Goal: Task Accomplishment & Management: Complete application form

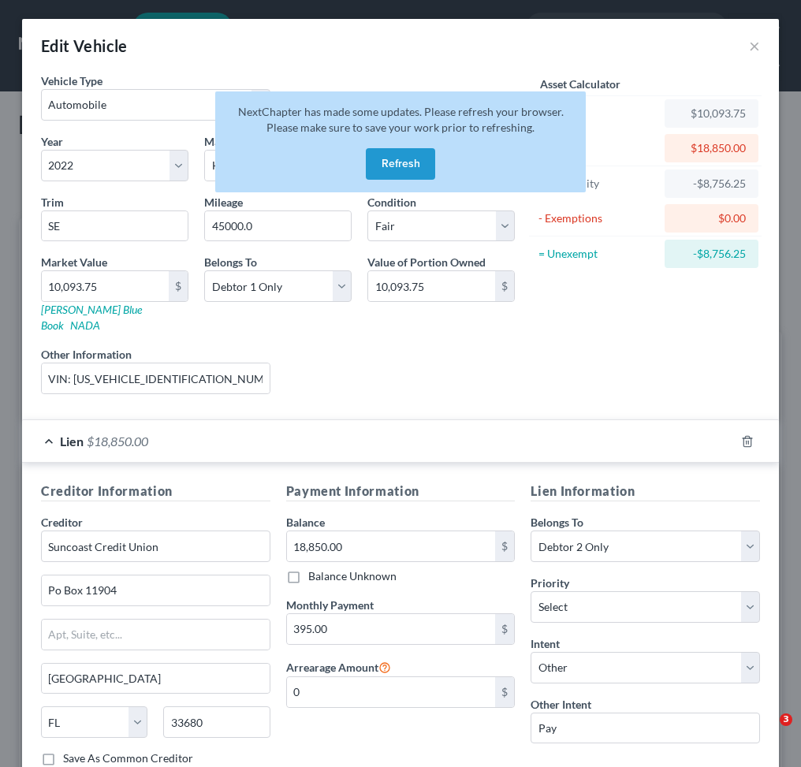
select select "0"
select select "4"
select select "3"
select select "0"
select select "9"
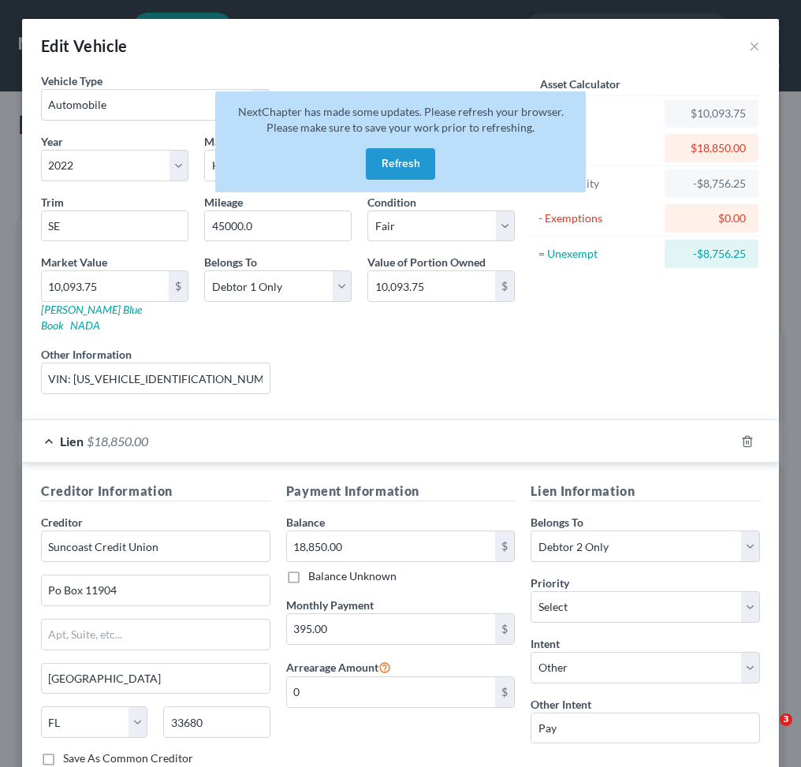
select select "1"
select select "4"
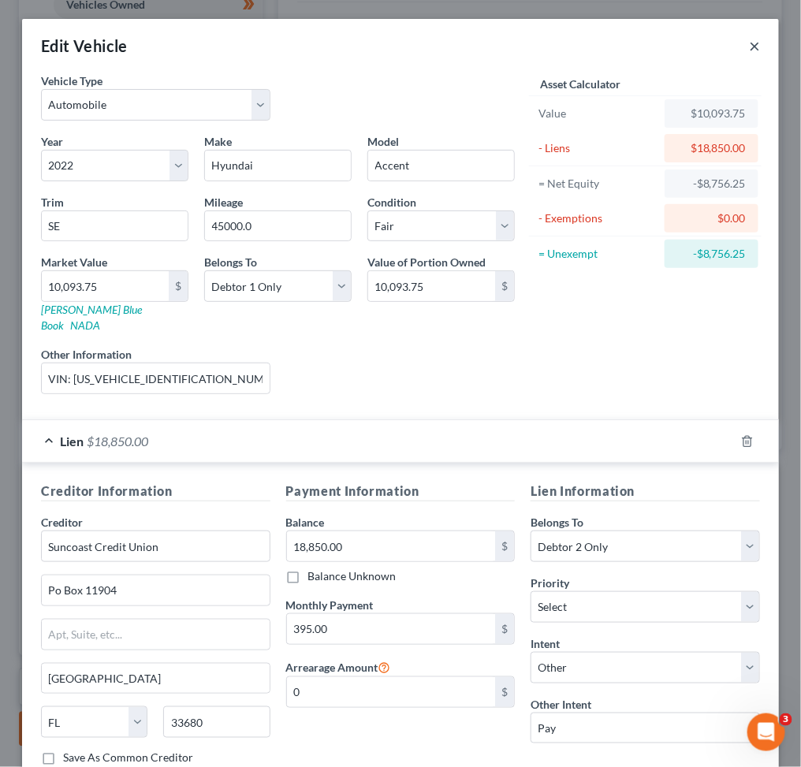
click at [749, 39] on button "×" at bounding box center [754, 45] width 11 height 19
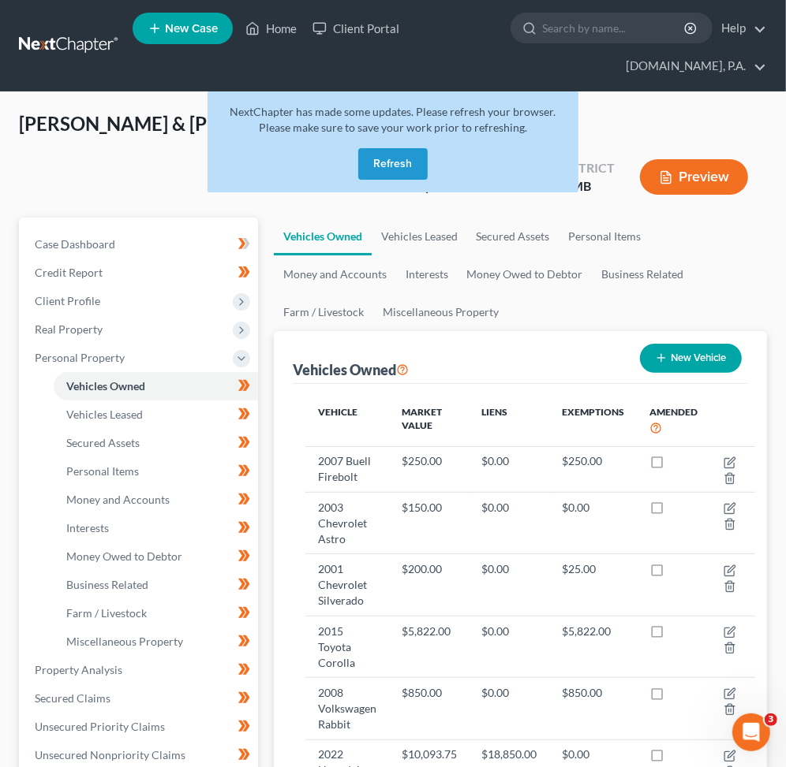
click at [382, 162] on button "Refresh" at bounding box center [392, 164] width 69 height 32
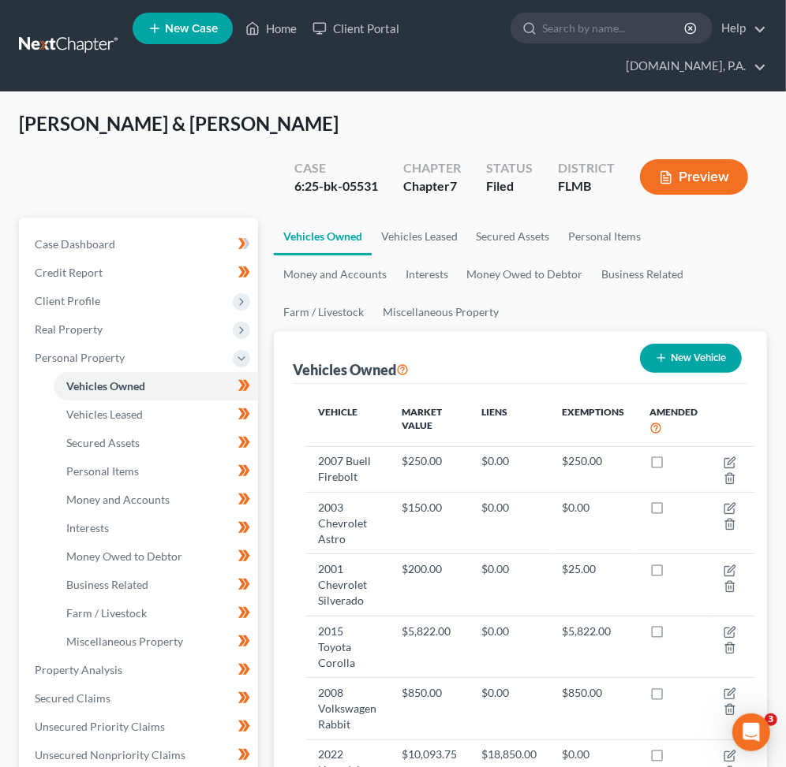
click at [58, 50] on link at bounding box center [69, 46] width 101 height 28
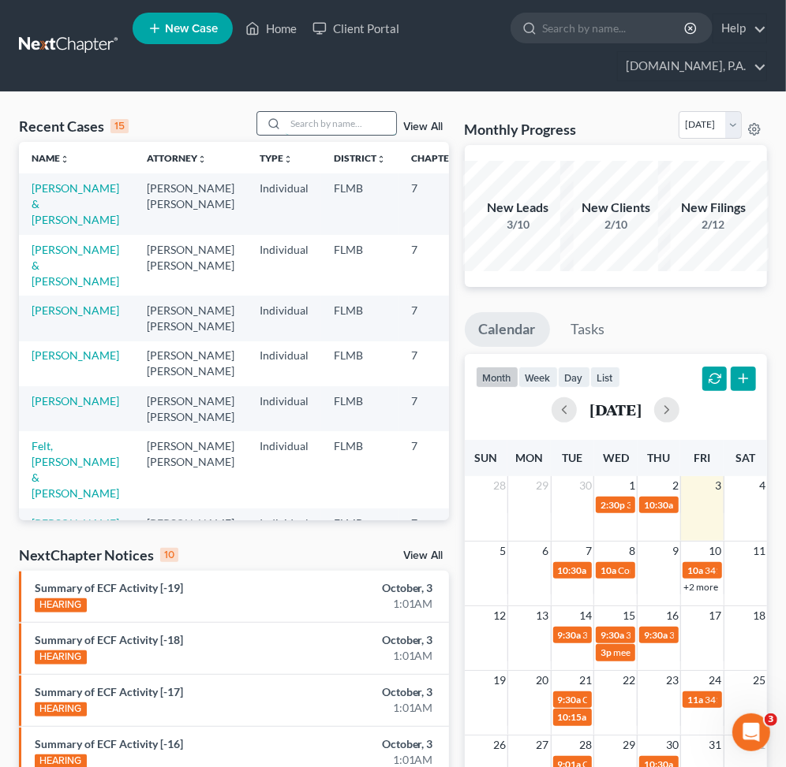
click at [307, 126] on input "search" at bounding box center [341, 123] width 110 height 23
click at [352, 29] on link "Client Portal" at bounding box center [355, 28] width 103 height 28
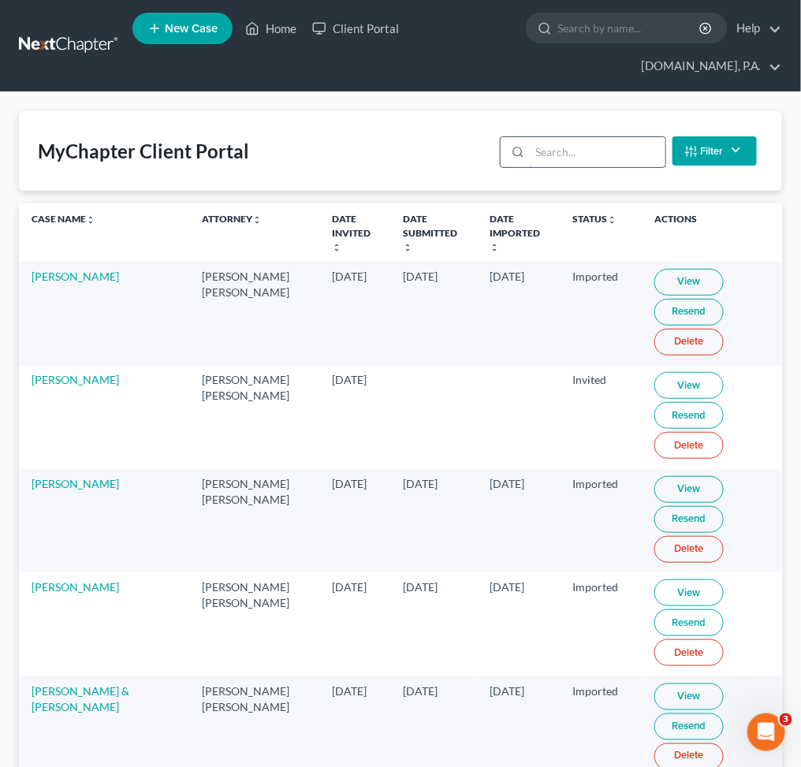
click at [558, 155] on input "search" at bounding box center [597, 152] width 135 height 30
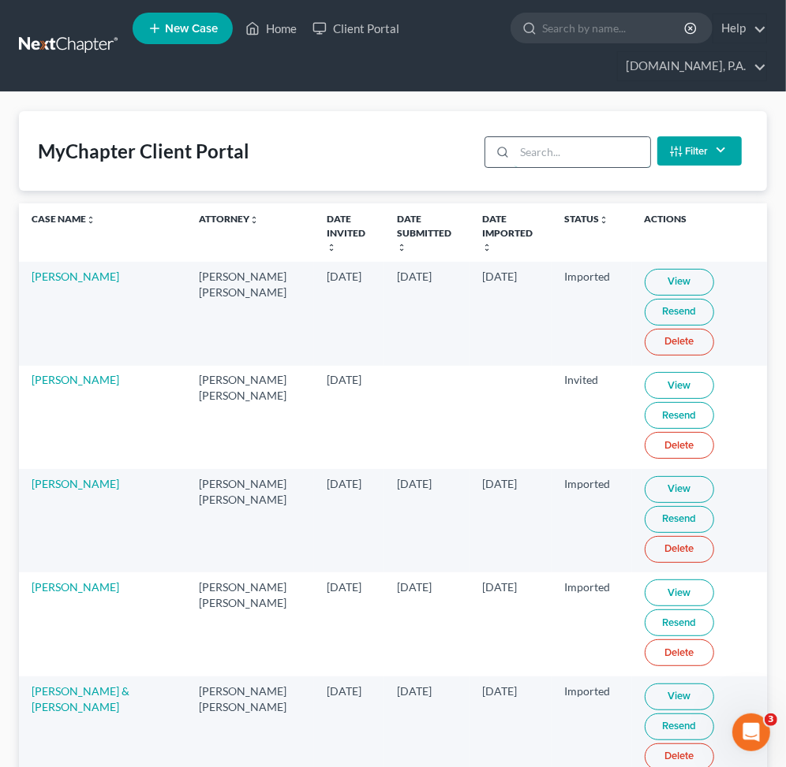
type input "h"
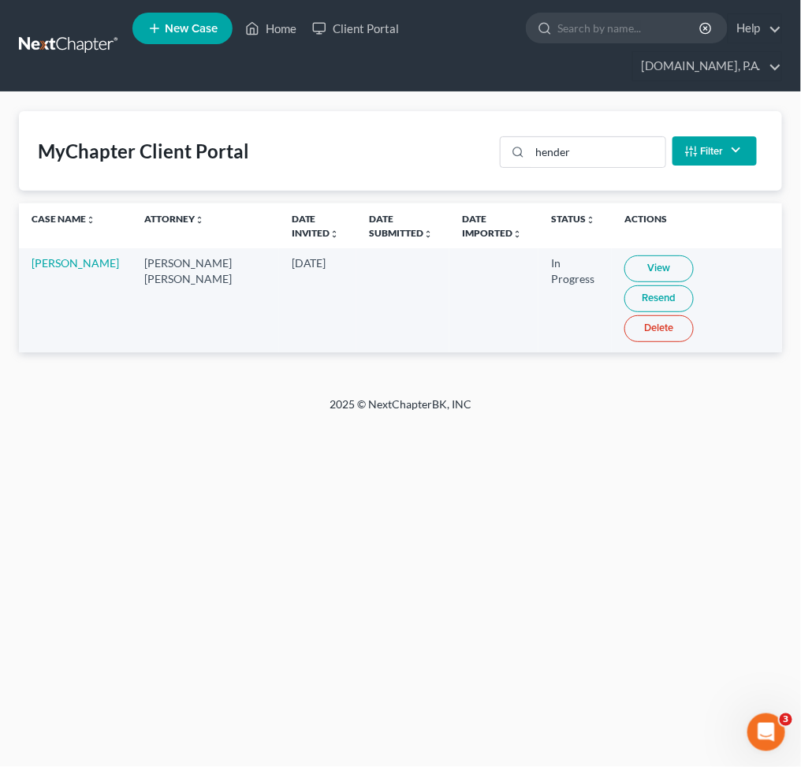
click at [632, 275] on link "View" at bounding box center [659, 269] width 69 height 27
drag, startPoint x: 510, startPoint y: 153, endPoint x: 271, endPoint y: 142, distance: 238.4
click at [317, 140] on div "MyChapter Client Portal hender Filter Status Filter... Invited In Progress Read…" at bounding box center [400, 151] width 763 height 80
type input "v"
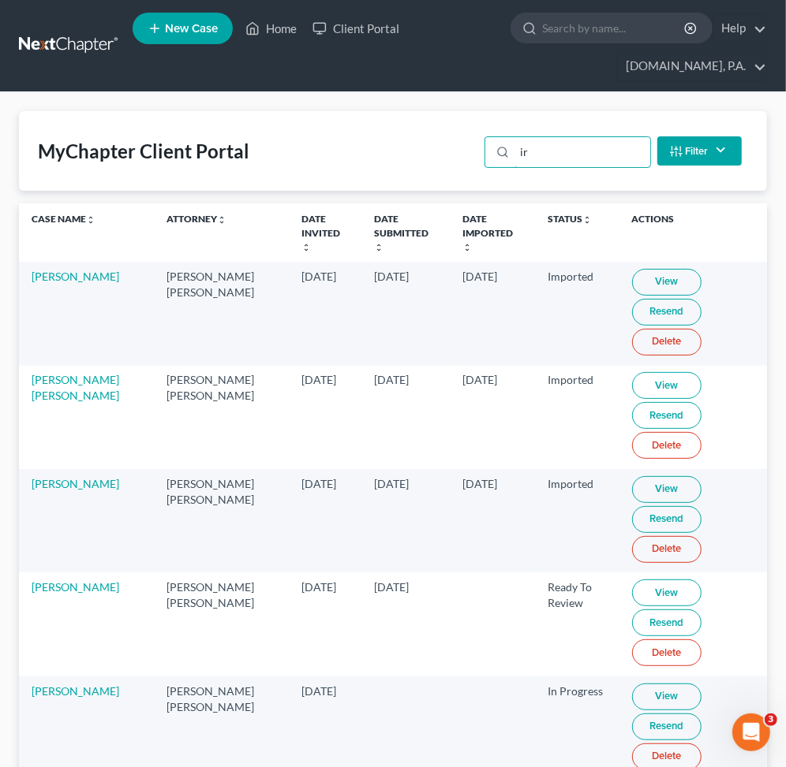
type input "i"
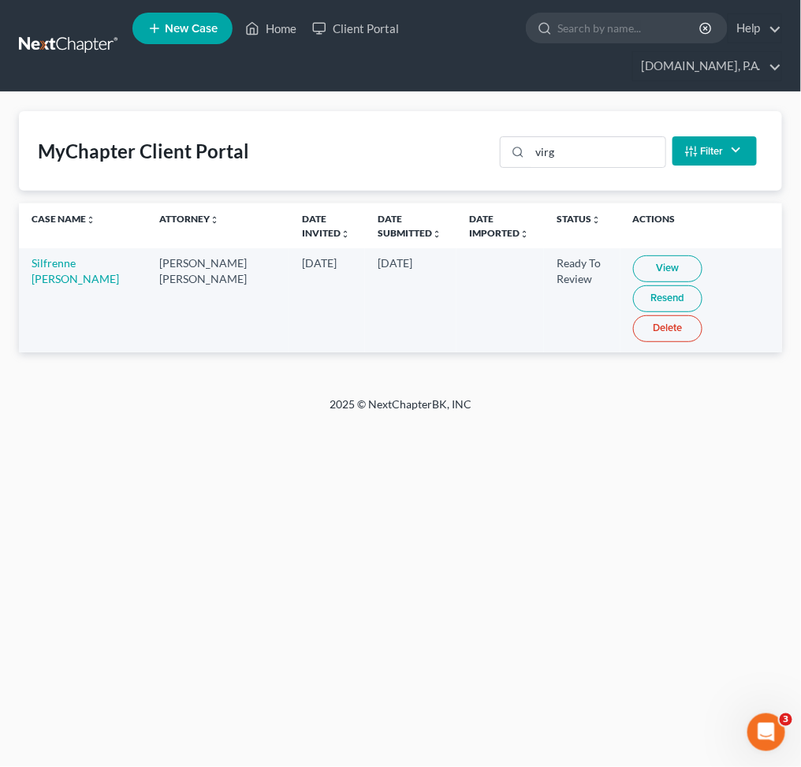
click at [633, 260] on link "View" at bounding box center [667, 269] width 69 height 27
drag, startPoint x: 508, startPoint y: 151, endPoint x: 379, endPoint y: 155, distance: 129.4
click at [375, 151] on div "MyChapter Client Portal virg Filter Status Filter... Invited In Progress Ready …" at bounding box center [400, 151] width 763 height 80
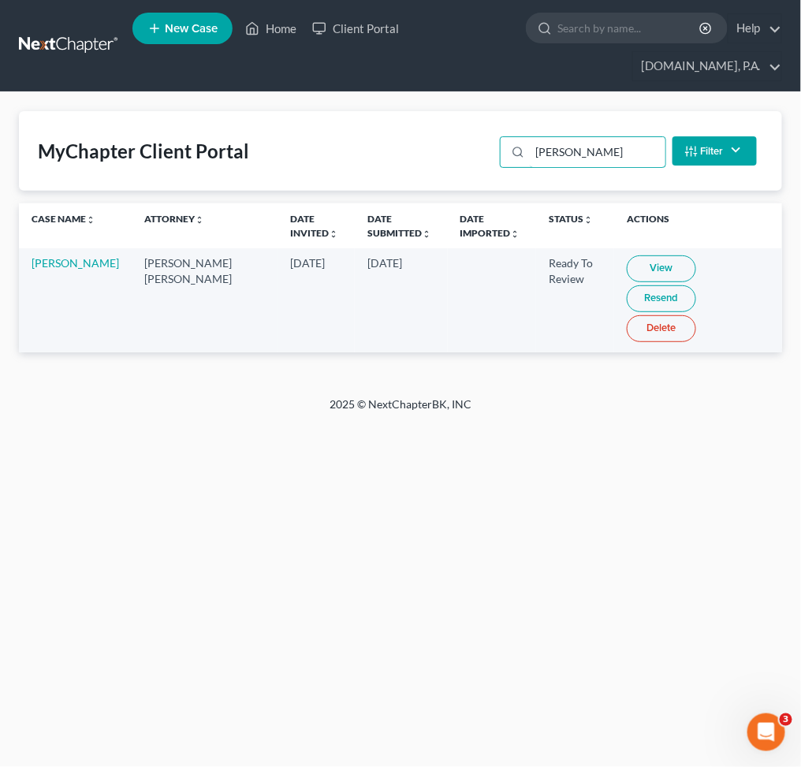
type input "samual"
click at [627, 267] on link "View" at bounding box center [661, 269] width 69 height 27
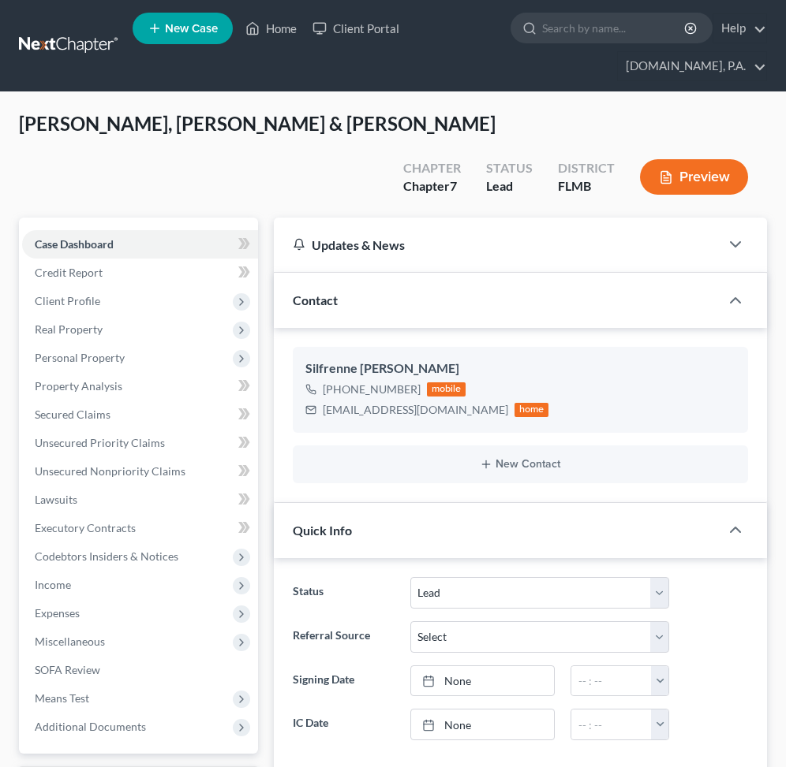
select select "4"
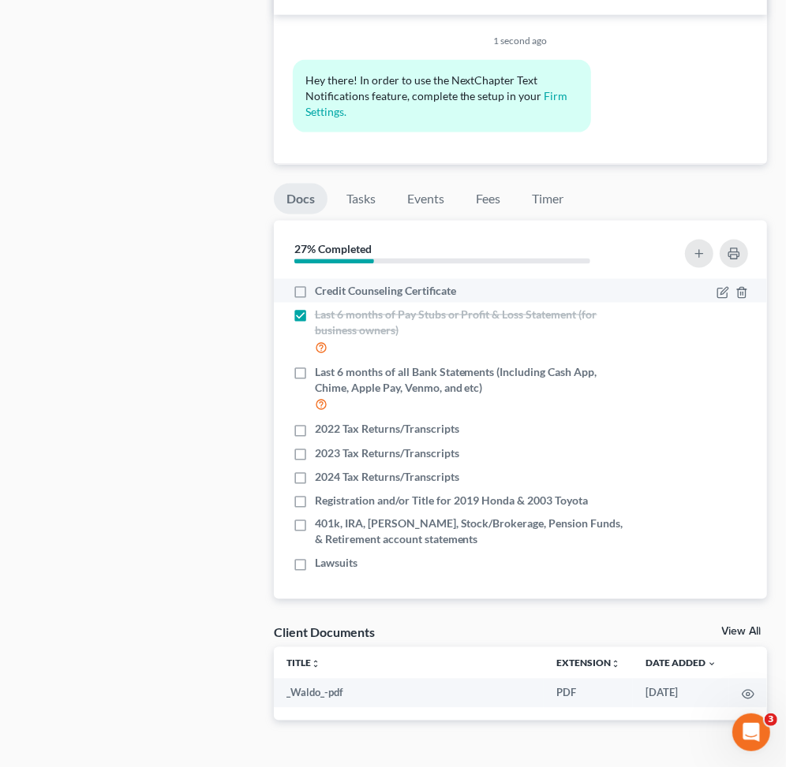
click at [315, 283] on label "Credit Counseling Certificate" at bounding box center [385, 291] width 141 height 16
click at [321, 283] on input "Credit Counseling Certificate" at bounding box center [326, 288] width 10 height 10
checkbox input "true"
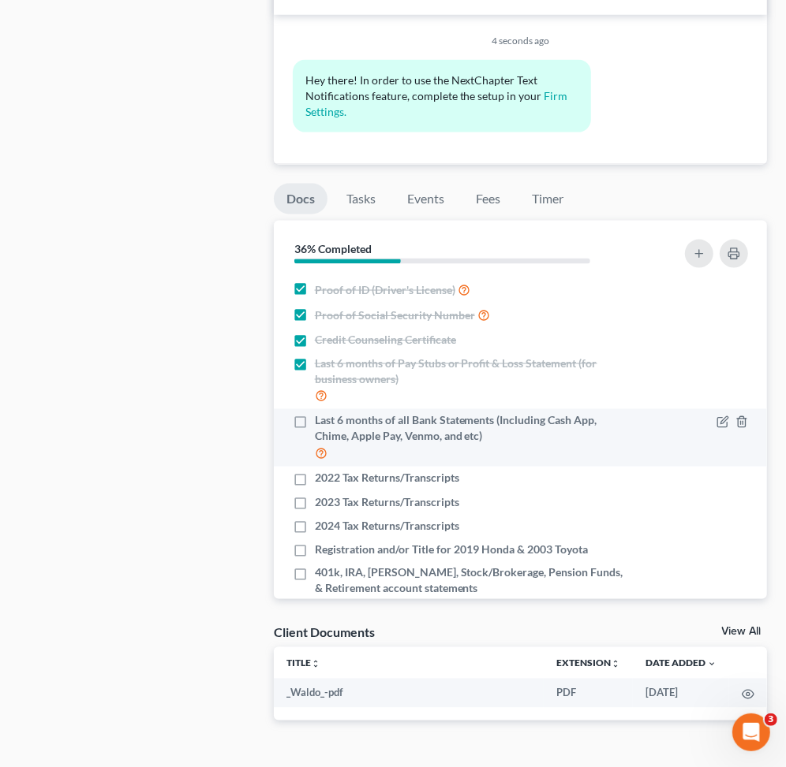
scroll to position [49, 0]
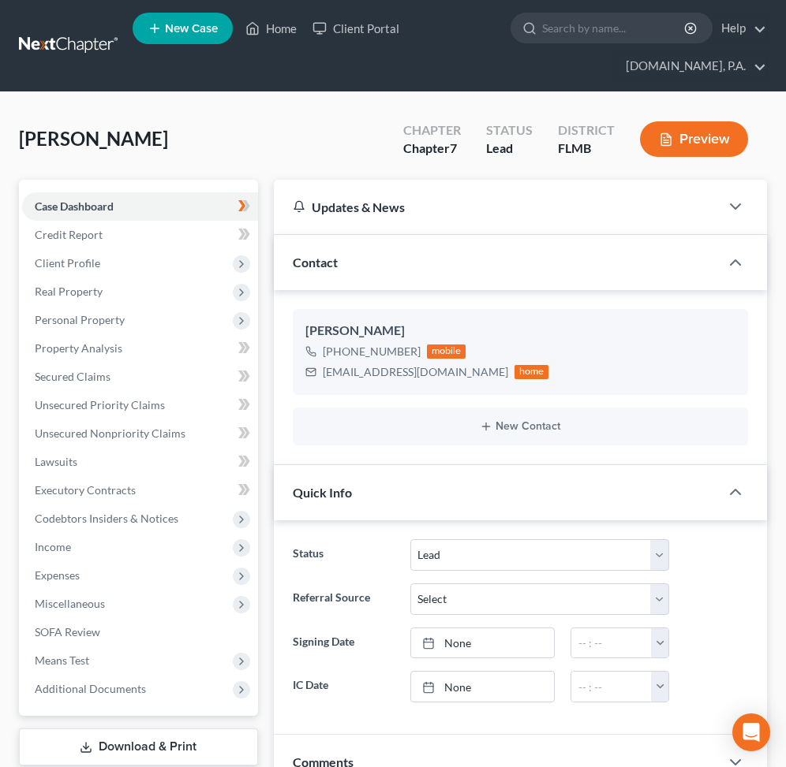
select select "4"
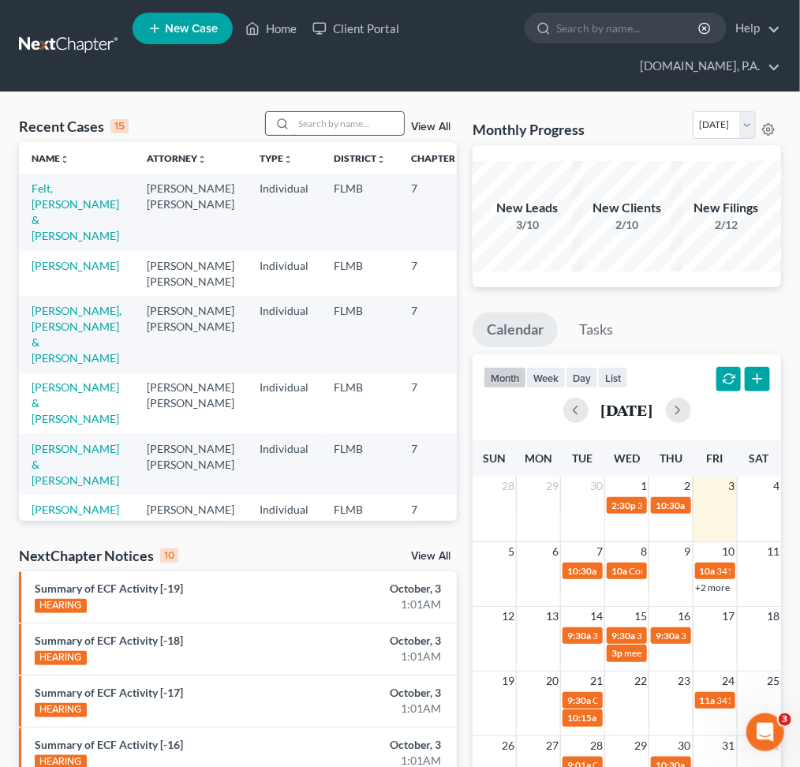
click at [349, 118] on input "search" at bounding box center [348, 123] width 110 height 23
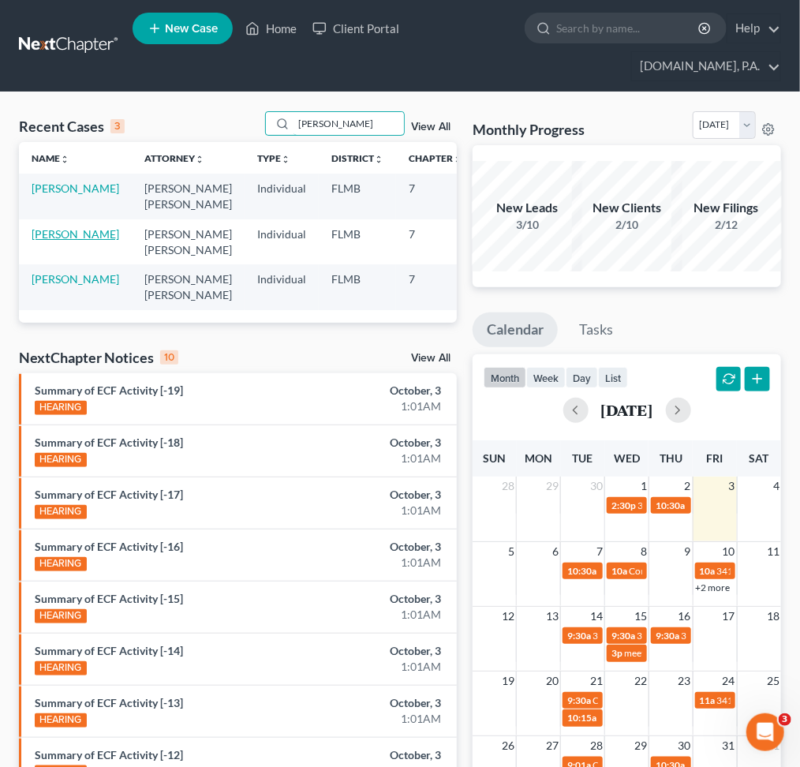
type input "[PERSON_NAME]"
click at [47, 241] on link "[PERSON_NAME]" at bounding box center [76, 233] width 88 height 13
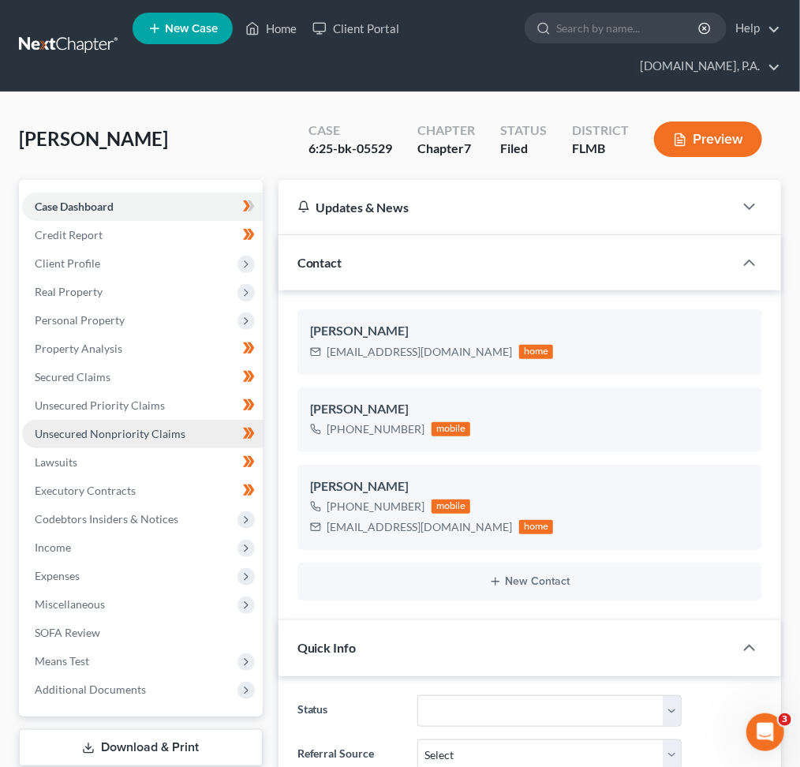
scroll to position [105, 0]
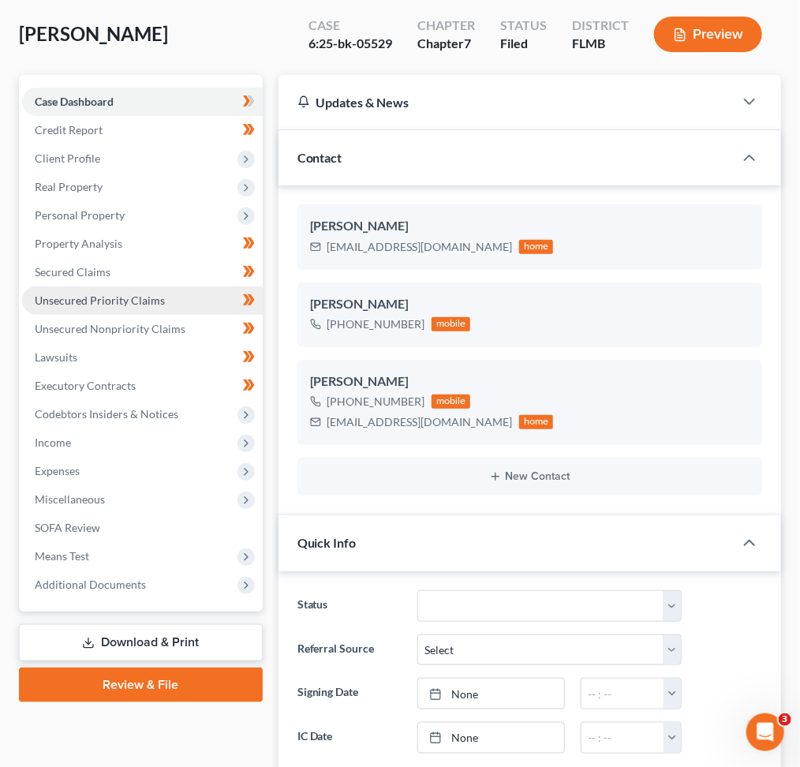
drag, startPoint x: 89, startPoint y: 301, endPoint x: 122, endPoint y: 304, distance: 33.2
click at [91, 301] on span "Unsecured Priority Claims" at bounding box center [100, 299] width 130 height 13
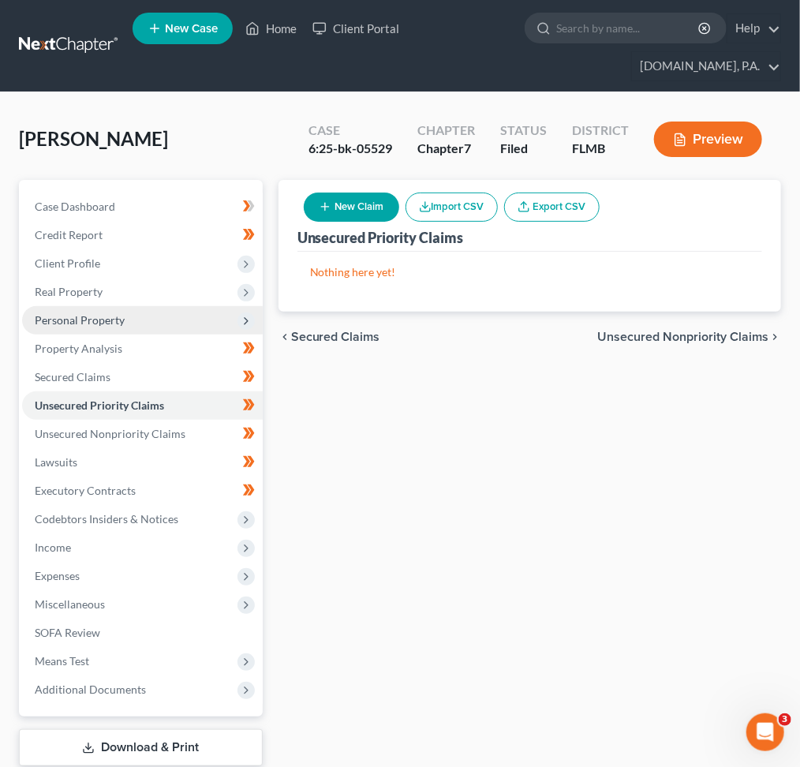
click at [120, 315] on span "Personal Property" at bounding box center [80, 319] width 90 height 13
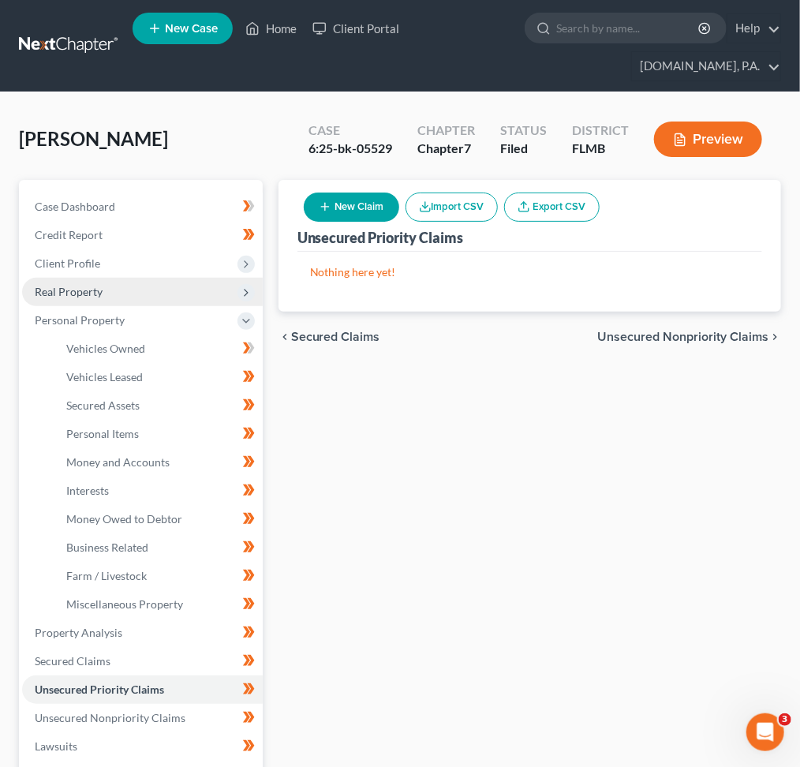
click at [101, 290] on span "Real Property" at bounding box center [69, 291] width 68 height 13
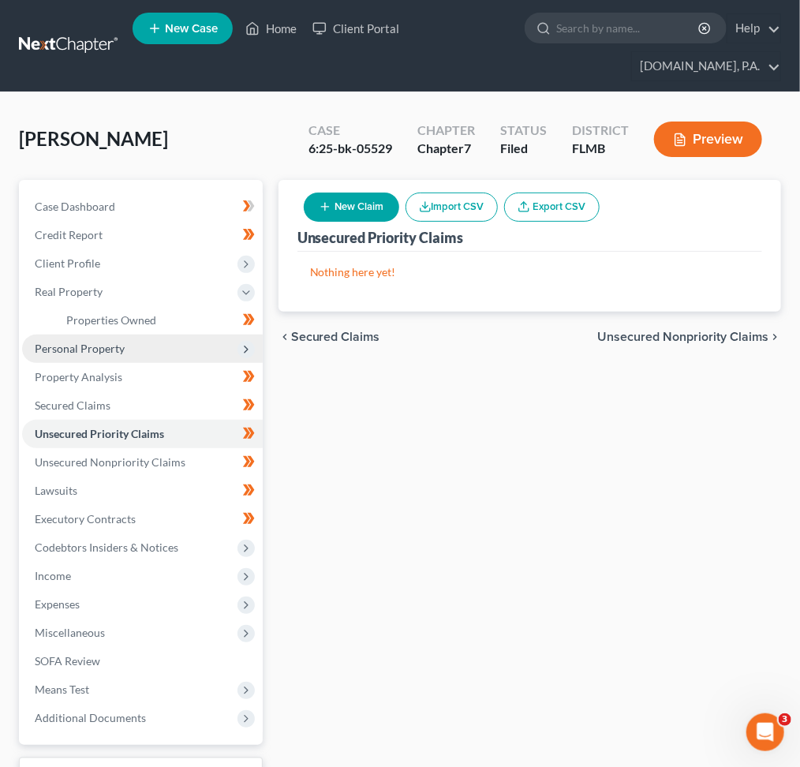
click at [121, 342] on span "Personal Property" at bounding box center [80, 348] width 90 height 13
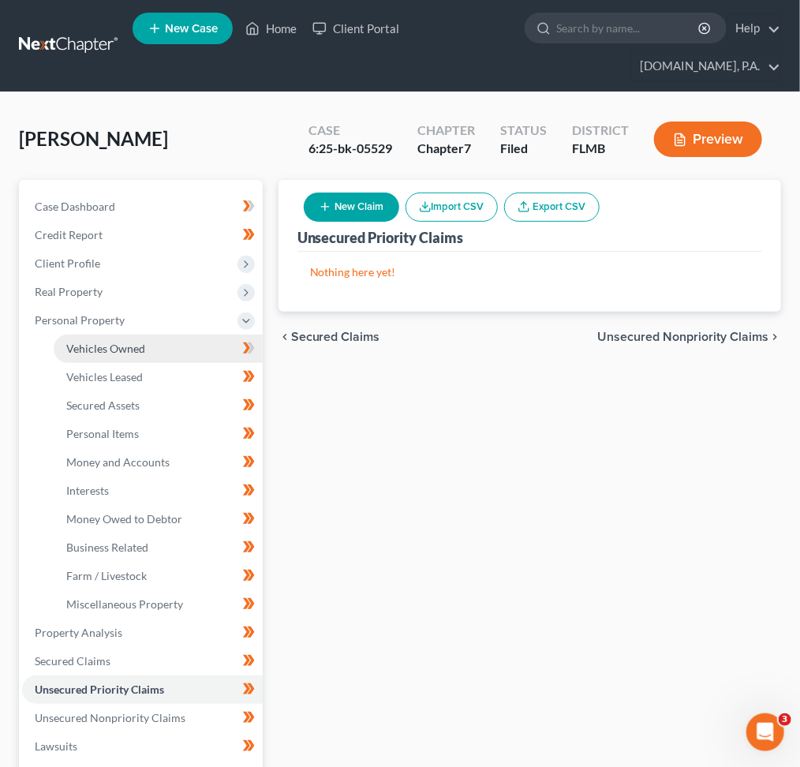
click at [127, 347] on span "Vehicles Owned" at bounding box center [105, 348] width 79 height 13
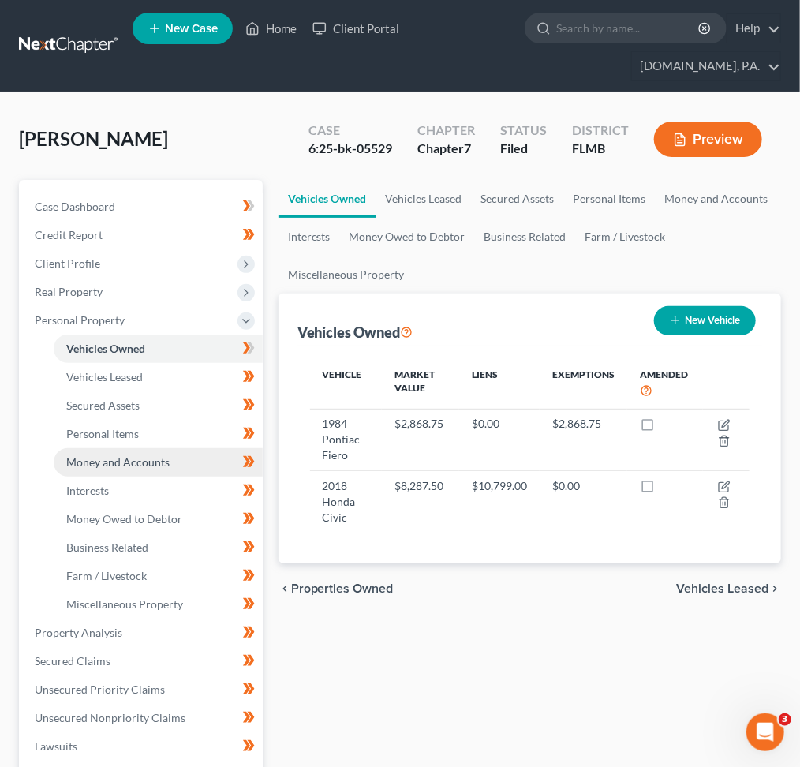
click at [135, 455] on span "Money and Accounts" at bounding box center [117, 461] width 103 height 13
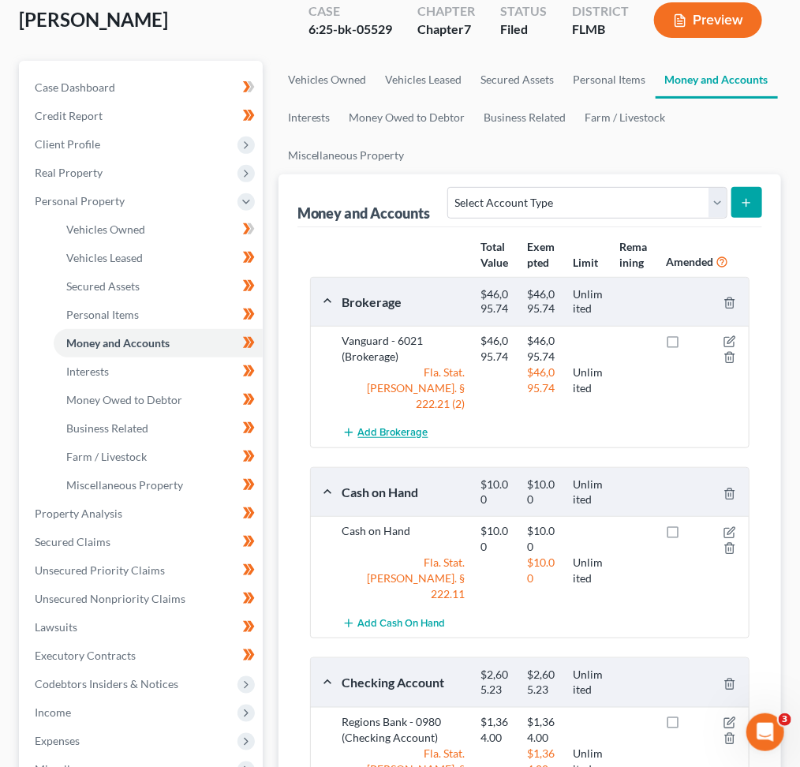
scroll to position [105, 0]
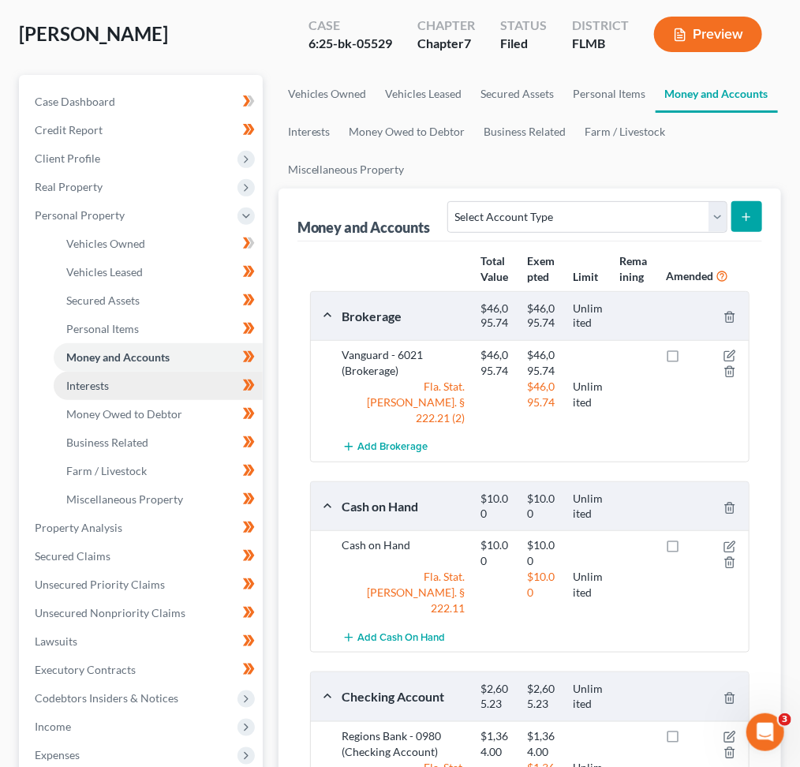
click at [102, 385] on span "Interests" at bounding box center [87, 385] width 43 height 13
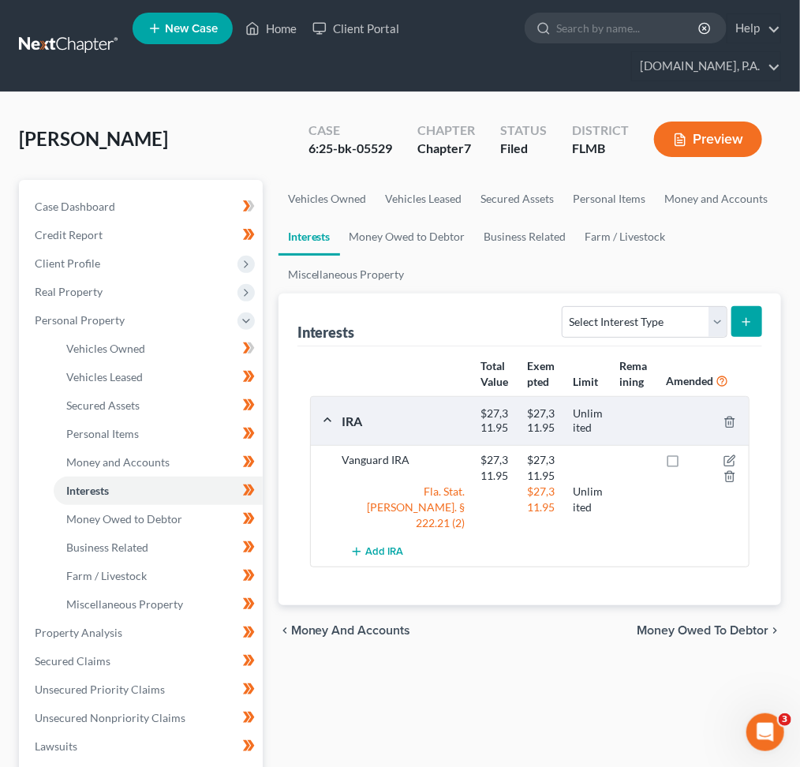
scroll to position [105, 0]
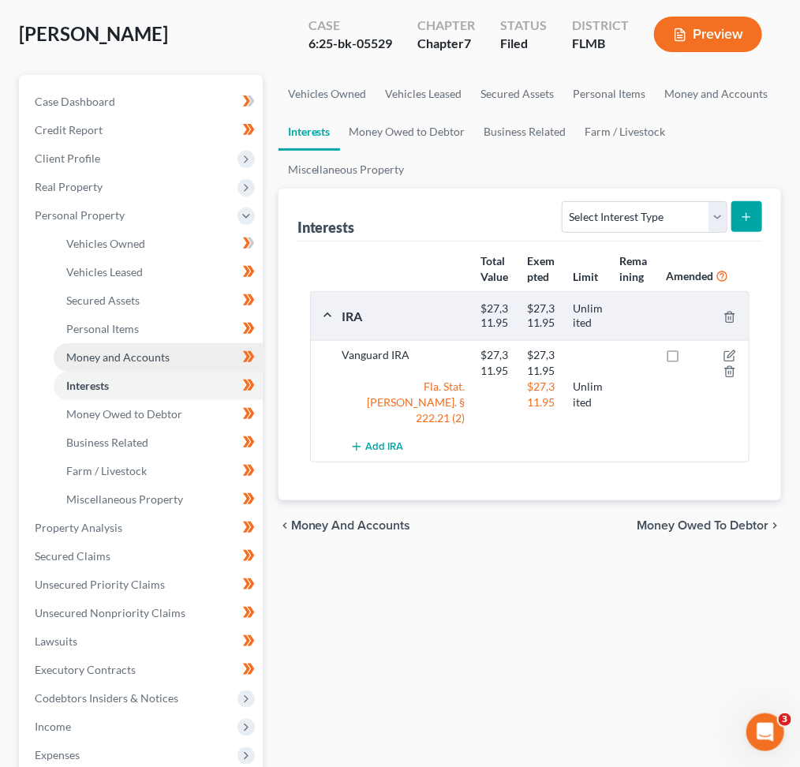
click at [111, 353] on span "Money and Accounts" at bounding box center [117, 356] width 103 height 13
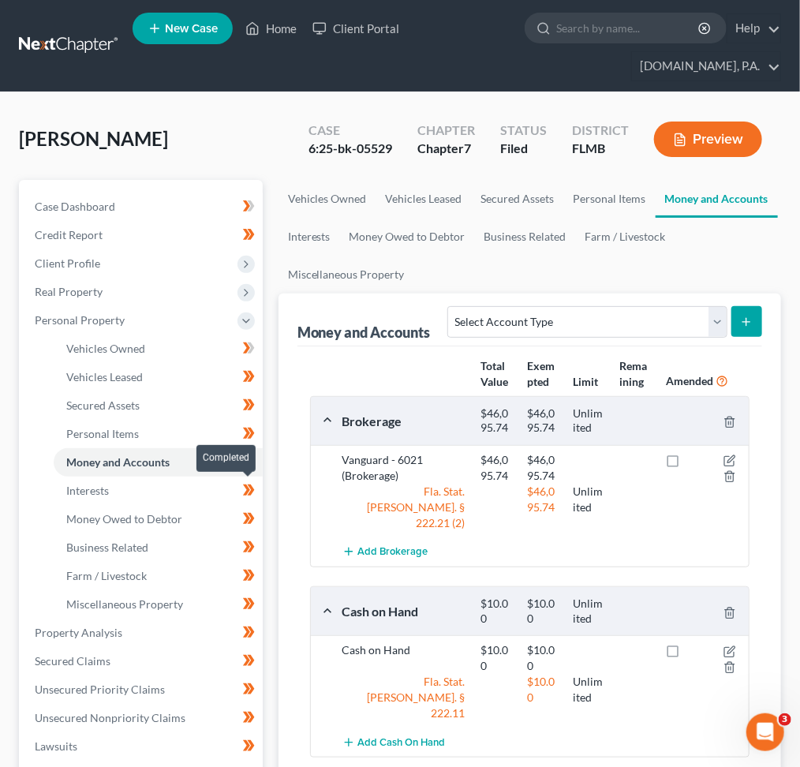
scroll to position [105, 0]
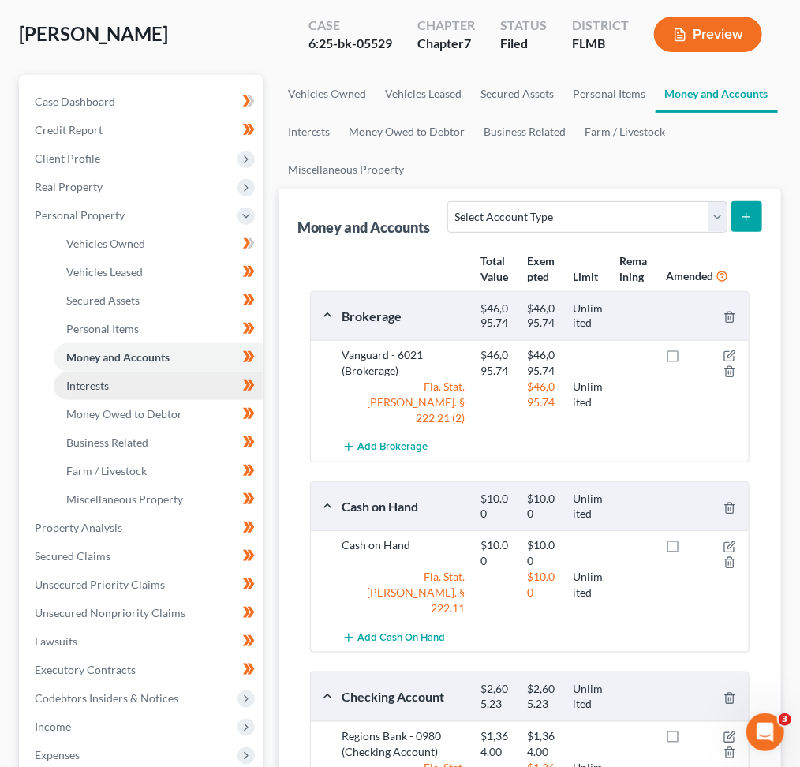
click at [129, 388] on link "Interests" at bounding box center [158, 385] width 209 height 28
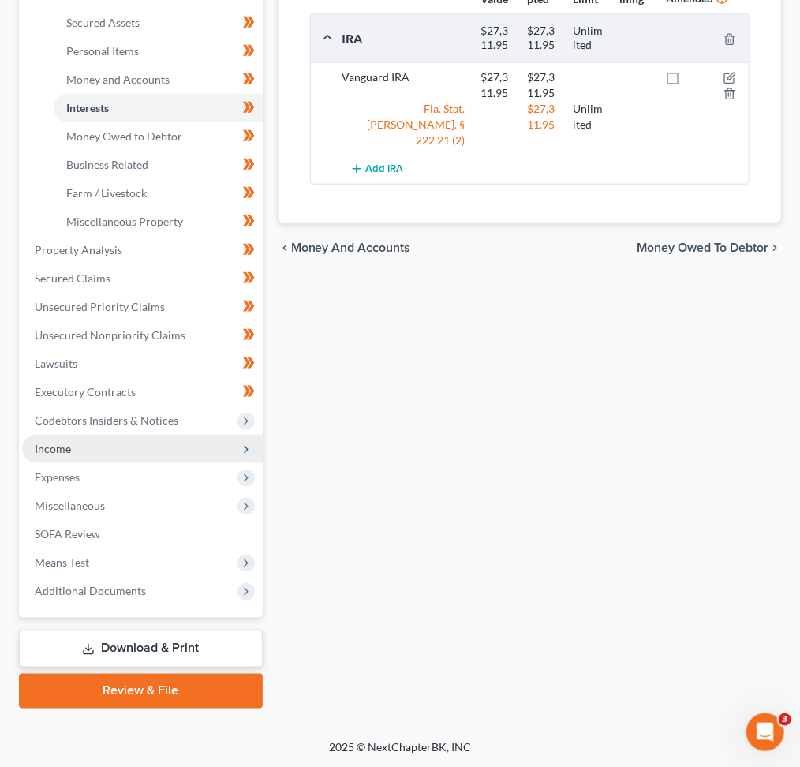
drag, startPoint x: 145, startPoint y: 444, endPoint x: 158, endPoint y: 450, distance: 13.8
click at [145, 444] on span "Income" at bounding box center [142, 449] width 241 height 28
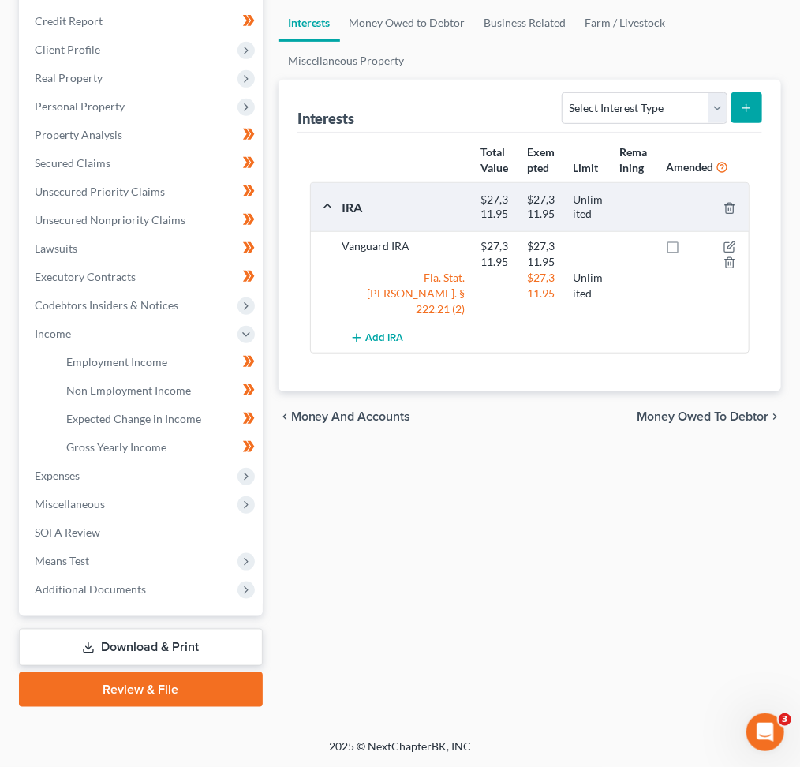
scroll to position [211, 0]
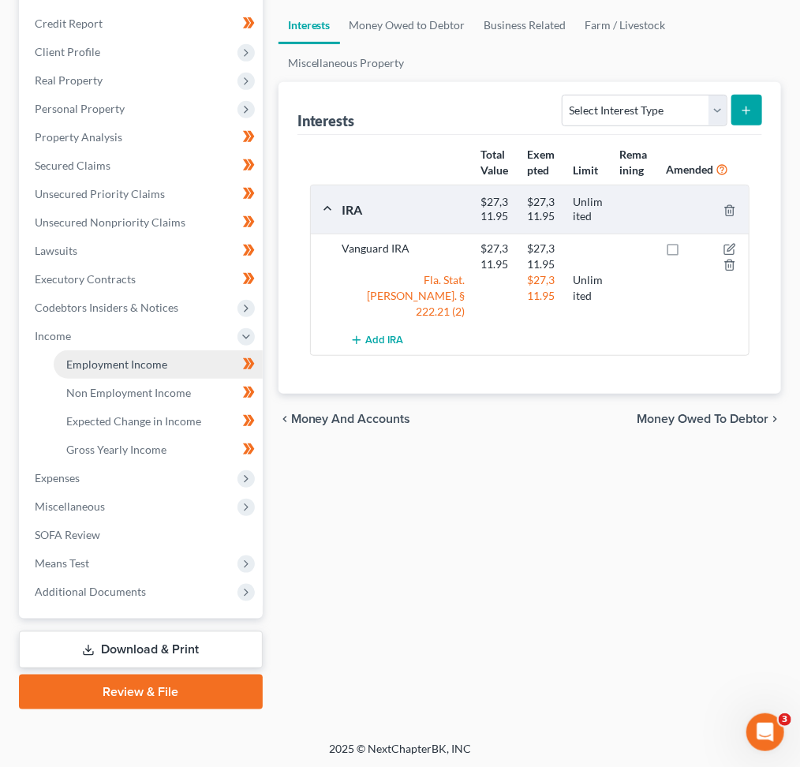
click at [159, 364] on span "Employment Income" at bounding box center [116, 363] width 101 height 13
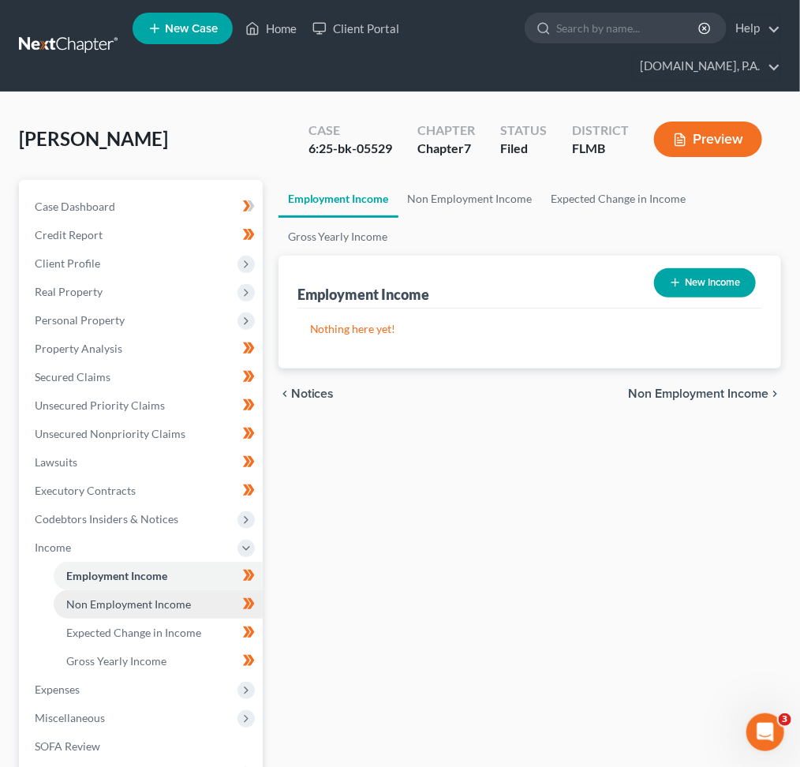
click at [159, 609] on span "Non Employment Income" at bounding box center [128, 603] width 125 height 13
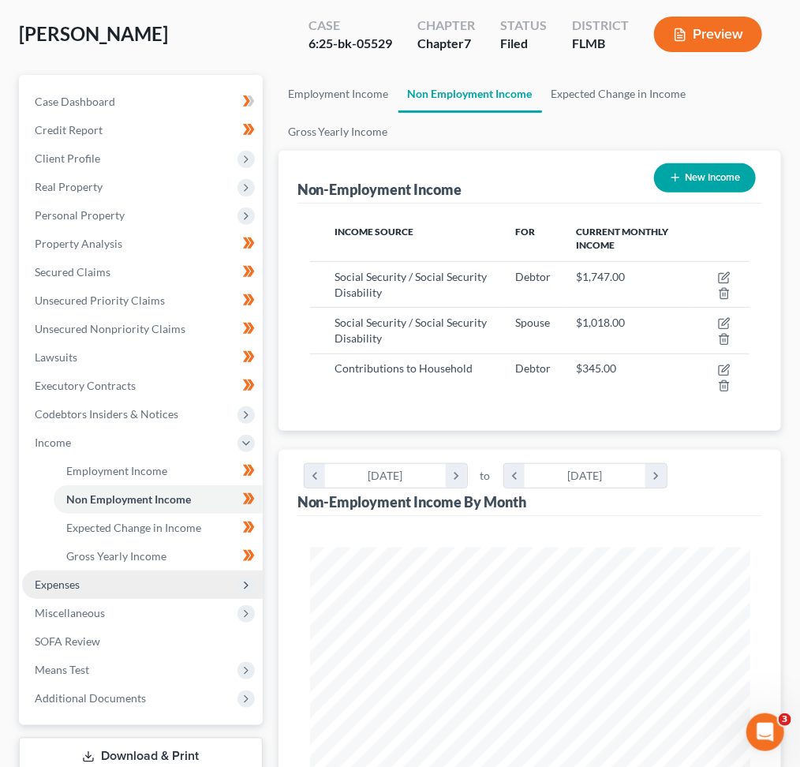
scroll to position [210, 0]
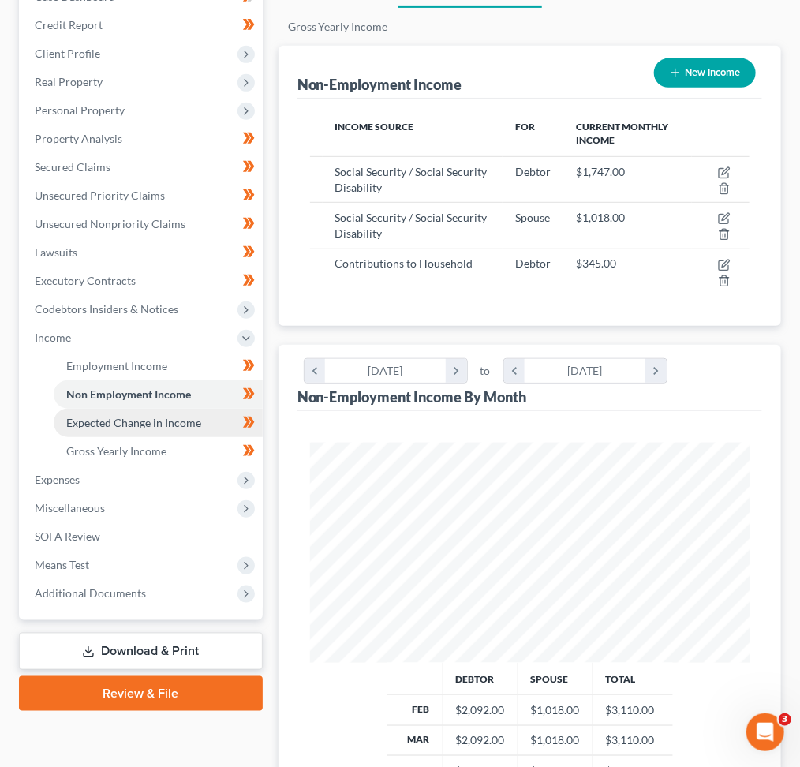
click at [174, 426] on span "Expected Change in Income" at bounding box center [133, 422] width 135 height 13
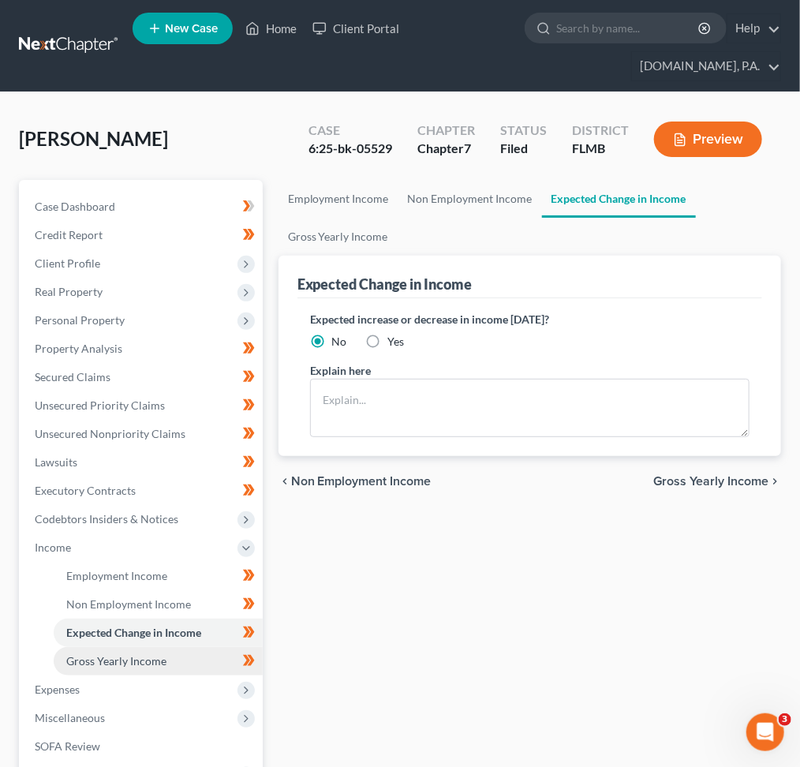
click at [136, 657] on span "Gross Yearly Income" at bounding box center [116, 660] width 100 height 13
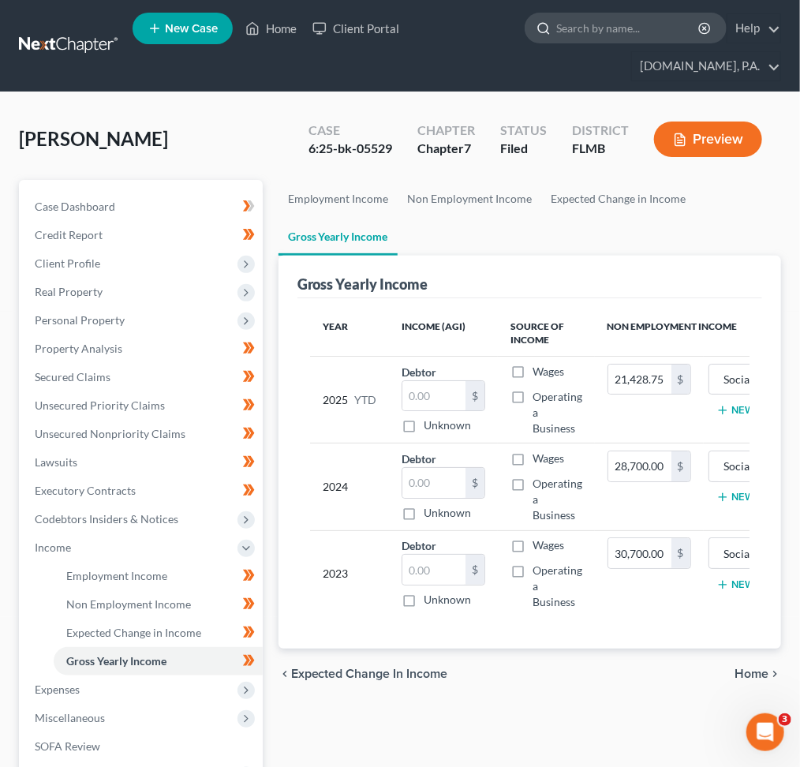
click at [572, 26] on input "search" at bounding box center [628, 27] width 144 height 29
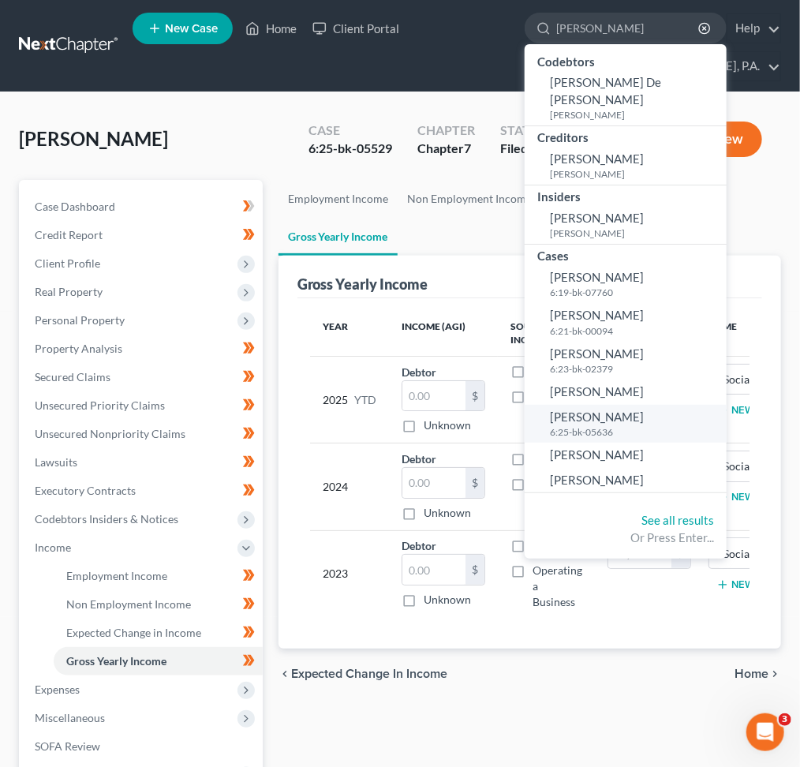
type input "[PERSON_NAME]"
click at [626, 409] on span "[PERSON_NAME]" at bounding box center [597, 416] width 94 height 14
select select "2"
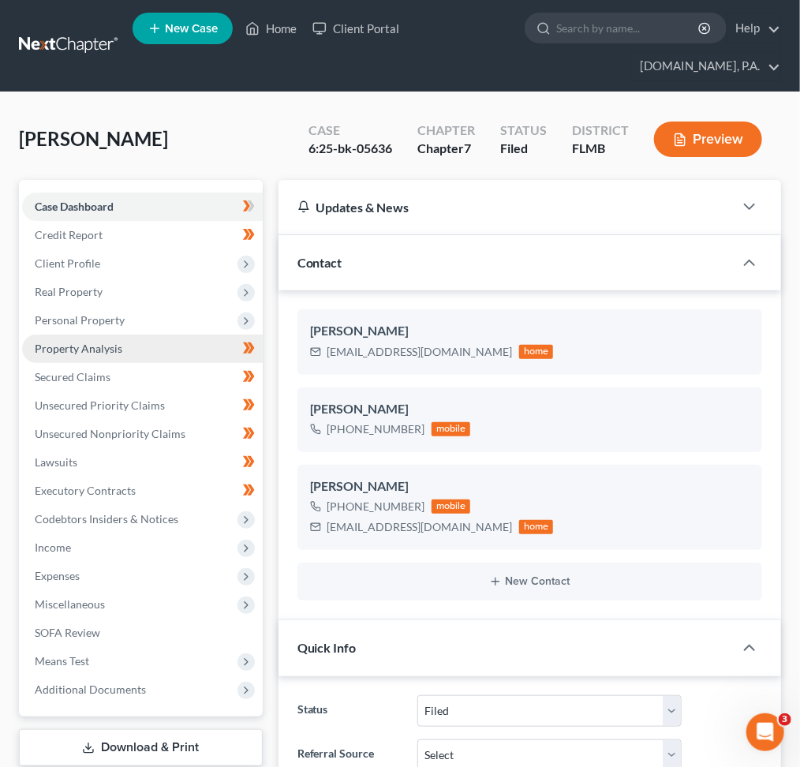
drag, startPoint x: 141, startPoint y: 321, endPoint x: 153, endPoint y: 339, distance: 21.7
click at [144, 317] on span "Personal Property" at bounding box center [142, 320] width 241 height 28
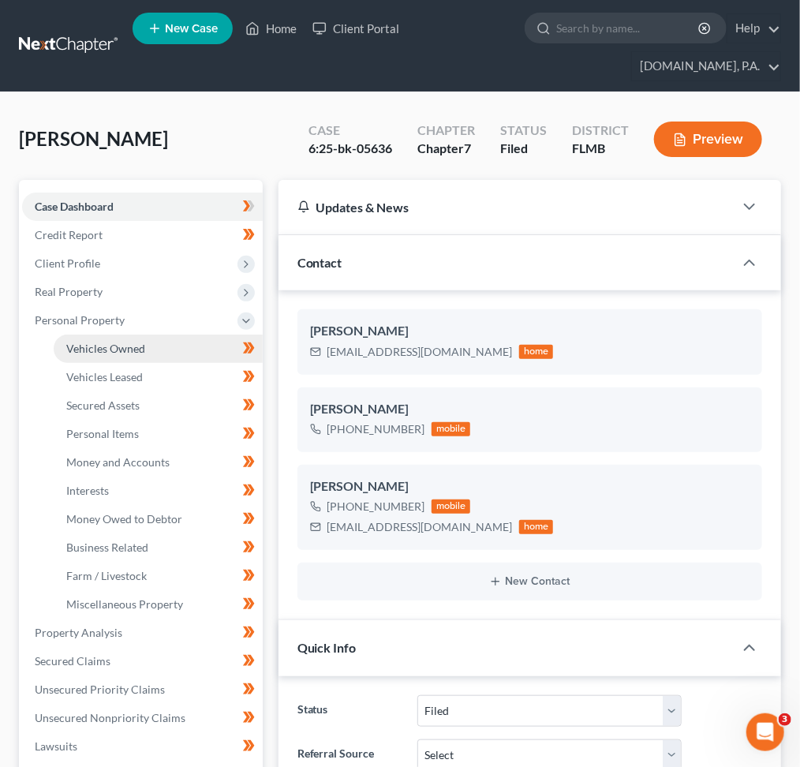
click at [136, 347] on span "Vehicles Owned" at bounding box center [105, 348] width 79 height 13
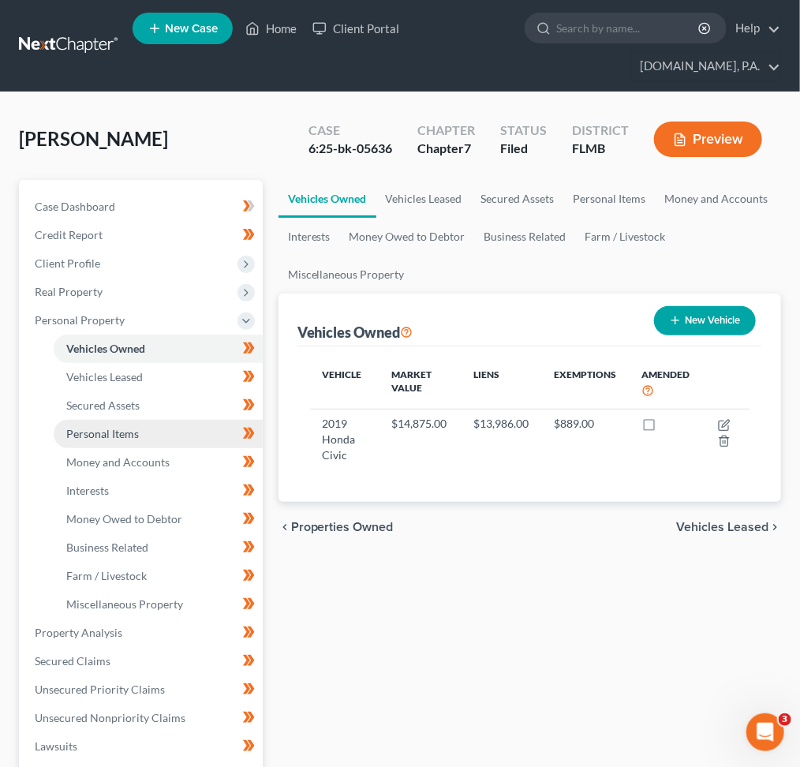
click at [114, 429] on span "Personal Items" at bounding box center [102, 433] width 73 height 13
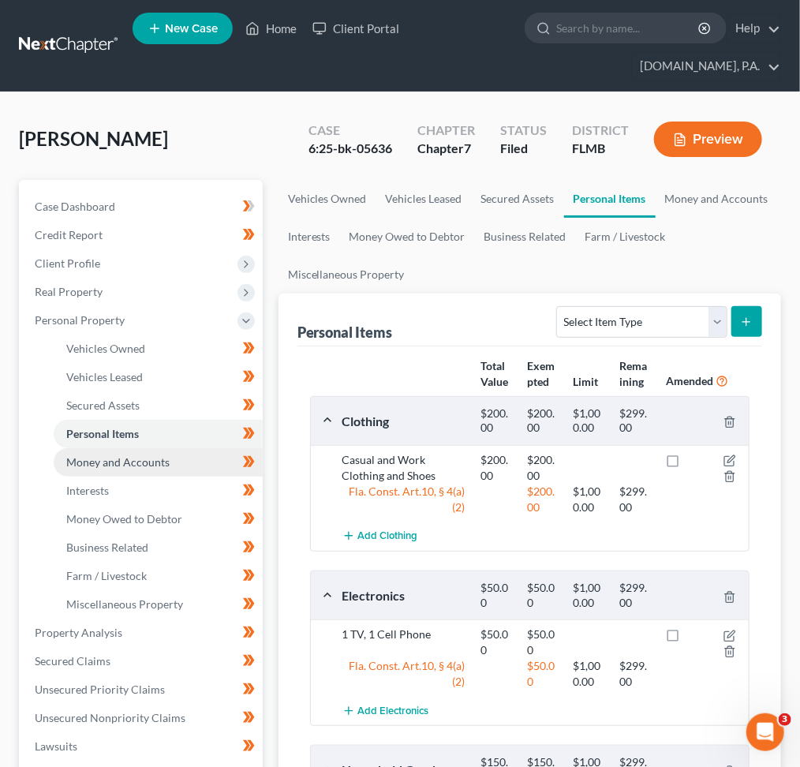
click at [141, 461] on span "Money and Accounts" at bounding box center [117, 461] width 103 height 13
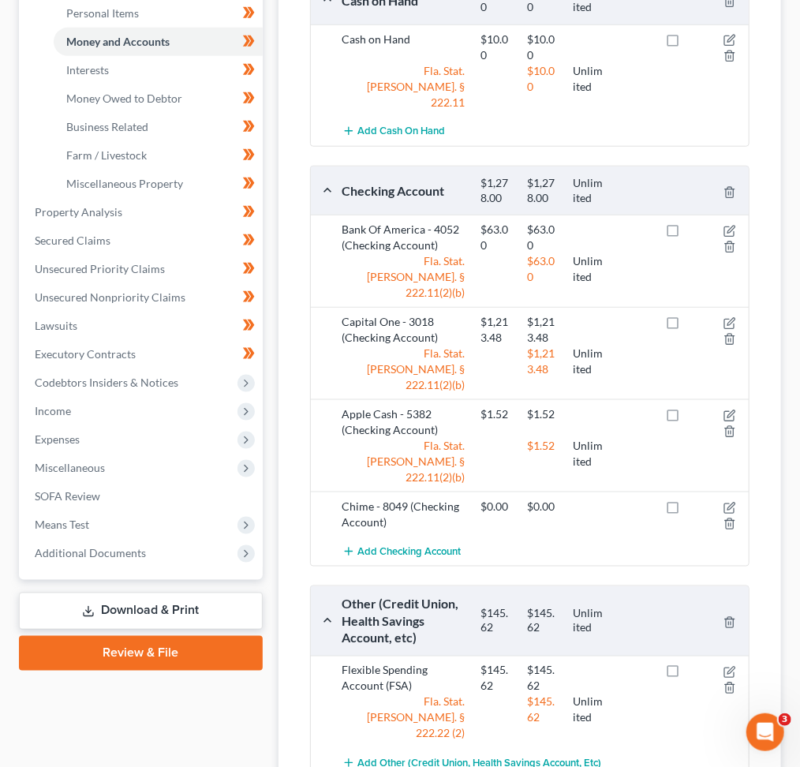
scroll to position [500, 0]
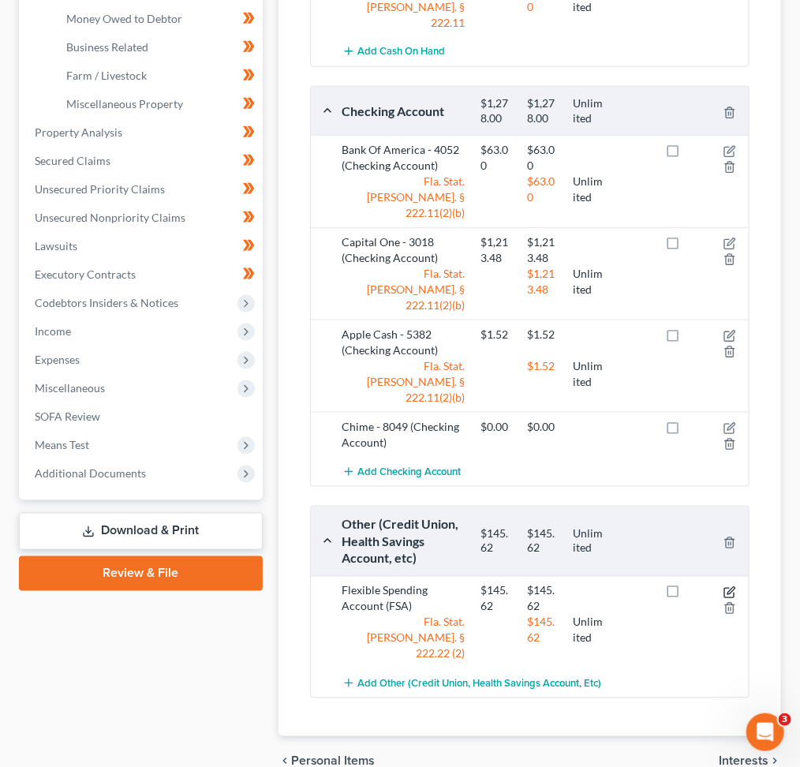
click at [730, 586] on icon "button" at bounding box center [729, 592] width 13 height 13
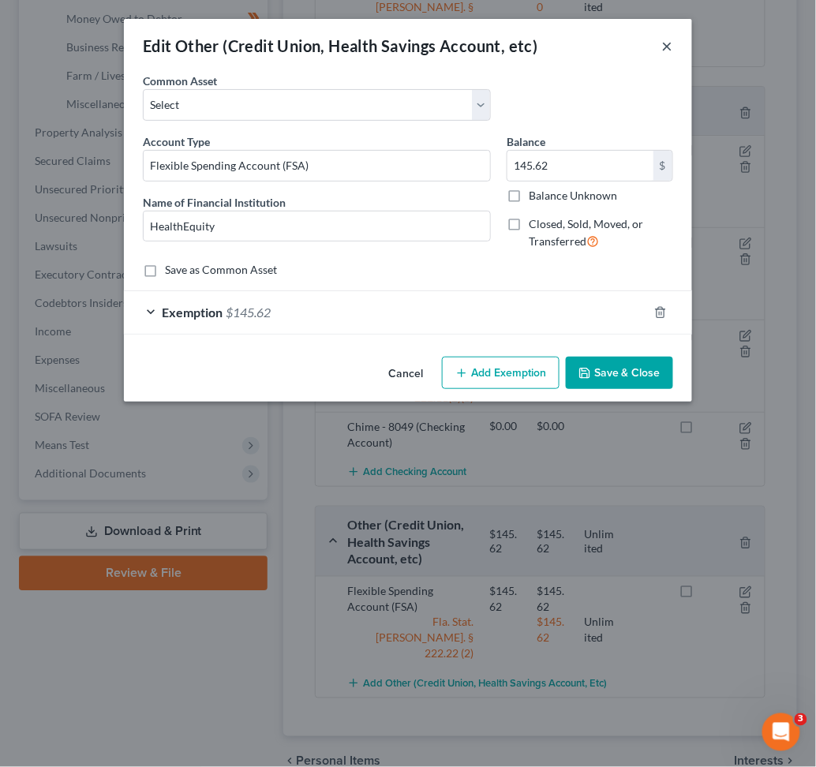
click at [664, 46] on button "×" at bounding box center [667, 45] width 11 height 19
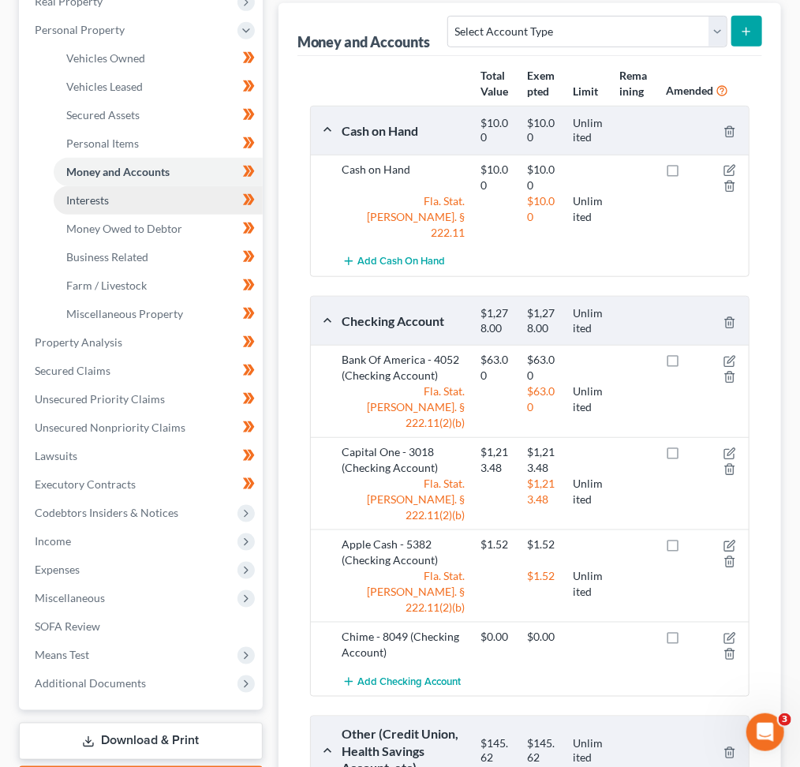
click at [166, 194] on link "Interests" at bounding box center [158, 200] width 209 height 28
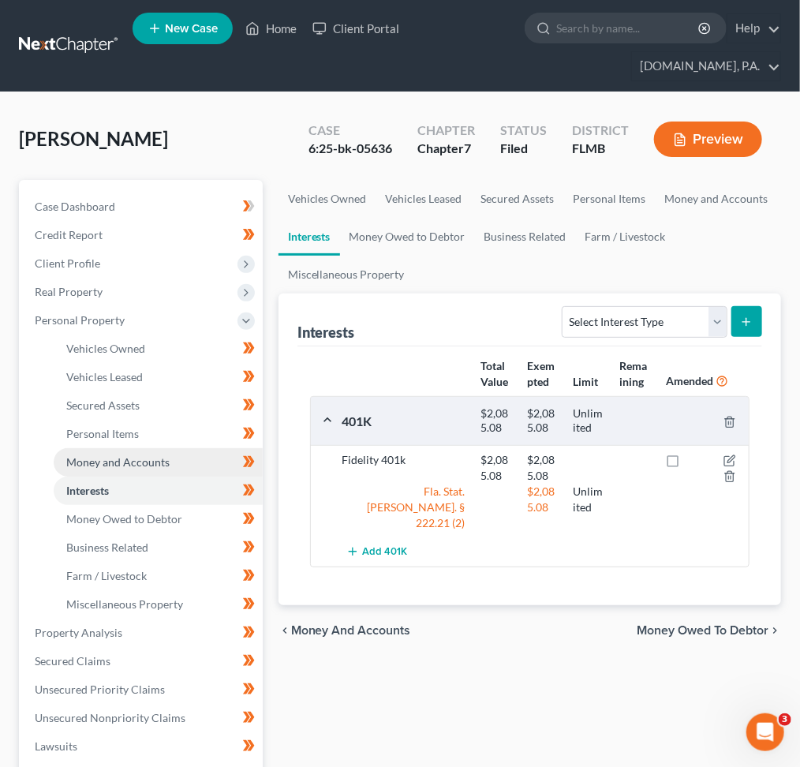
click at [137, 457] on span "Money and Accounts" at bounding box center [117, 461] width 103 height 13
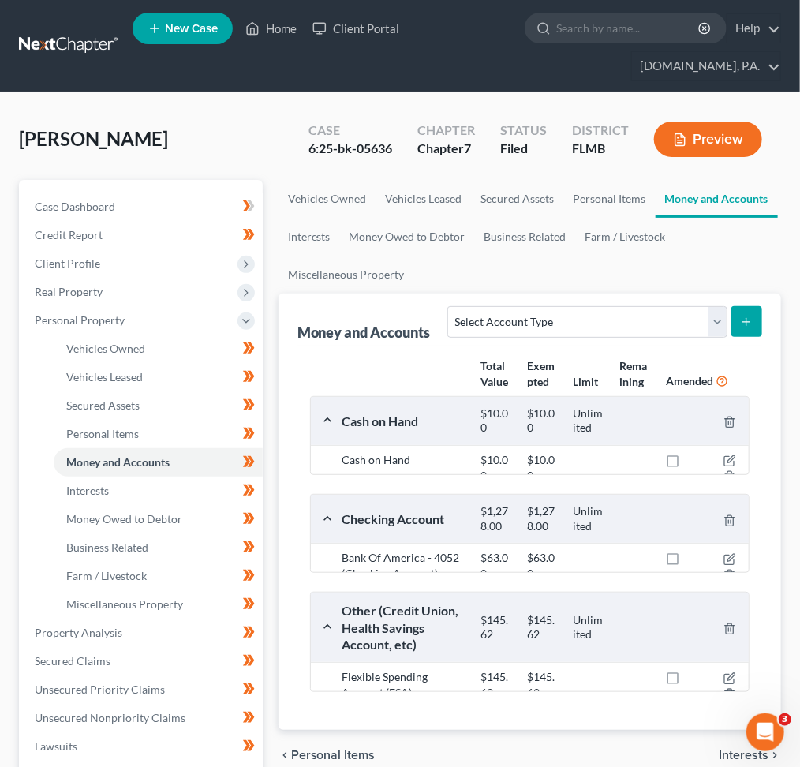
scroll to position [500, 0]
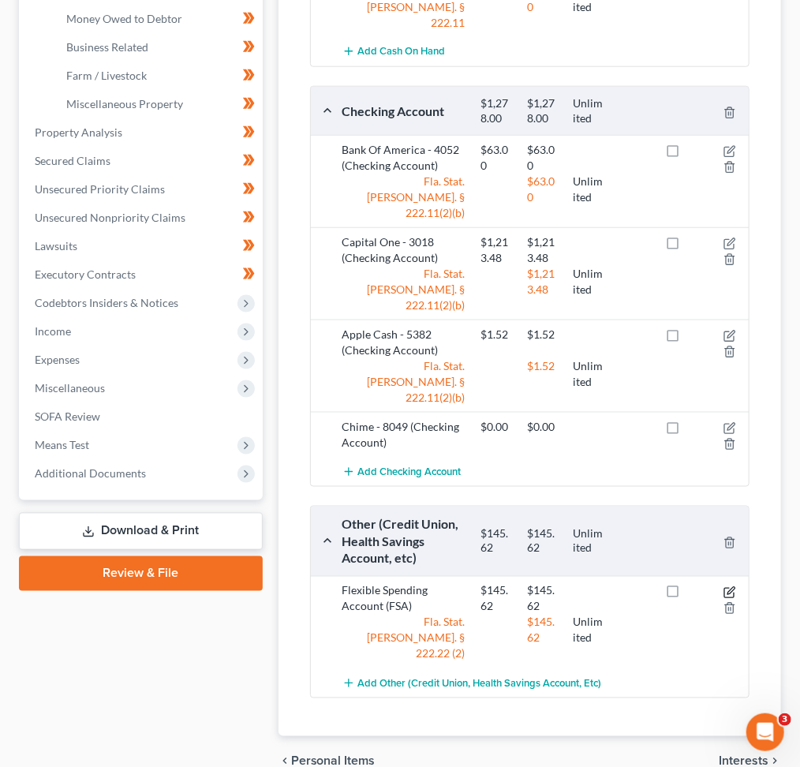
click at [723, 586] on icon "button" at bounding box center [729, 592] width 13 height 13
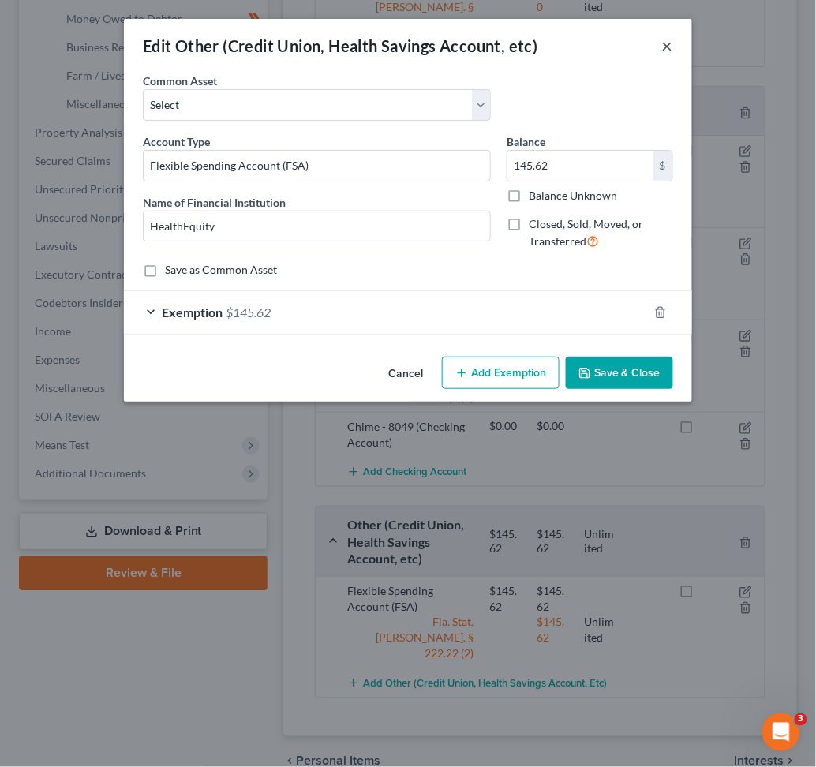
click at [672, 41] on button "×" at bounding box center [667, 45] width 11 height 19
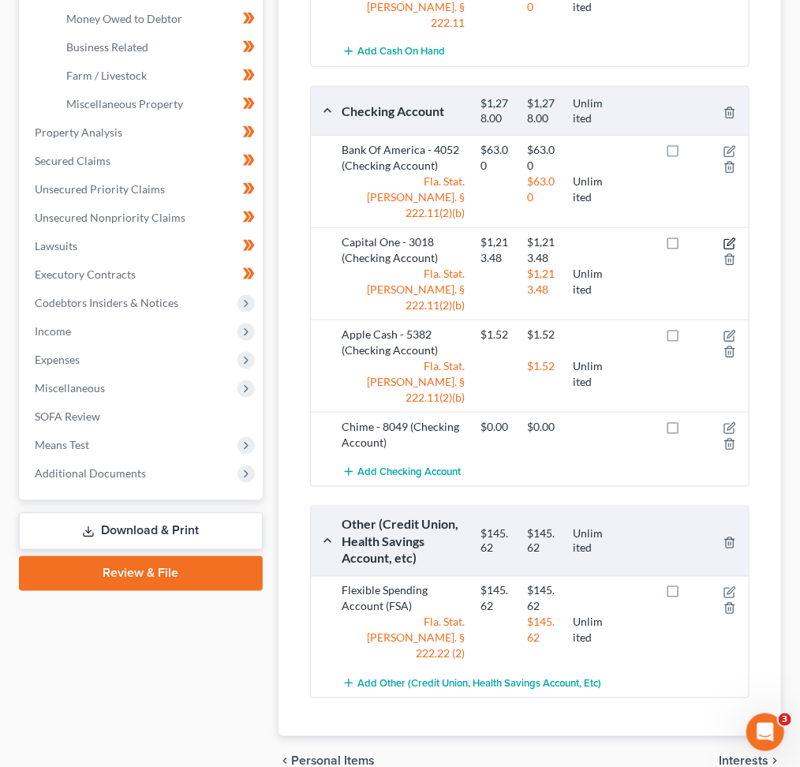
click at [726, 237] on icon "button" at bounding box center [729, 243] width 13 height 13
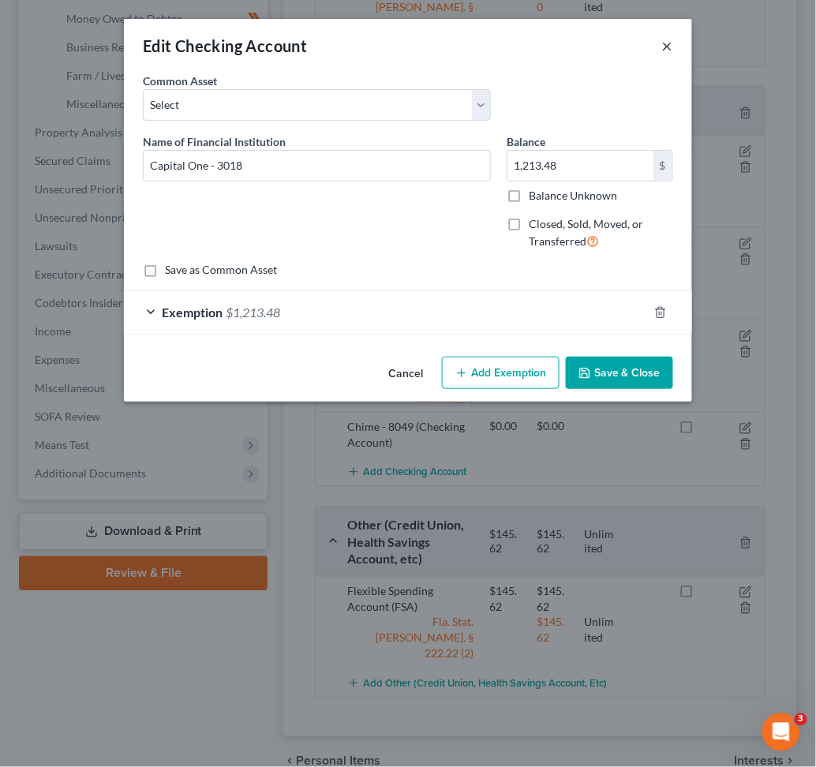
click at [662, 42] on button "×" at bounding box center [667, 45] width 11 height 19
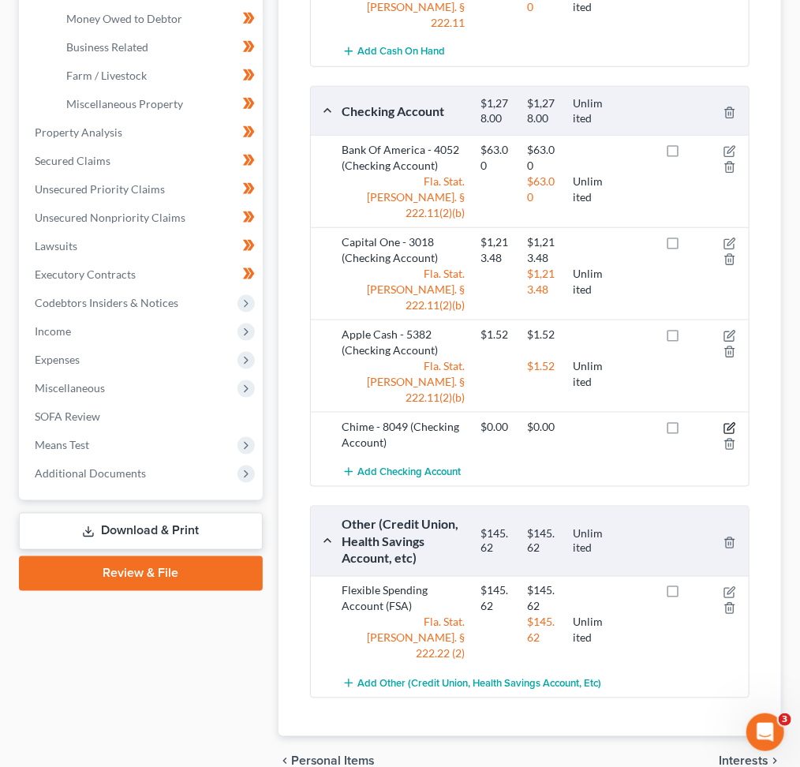
click at [729, 422] on icon "button" at bounding box center [729, 428] width 13 height 13
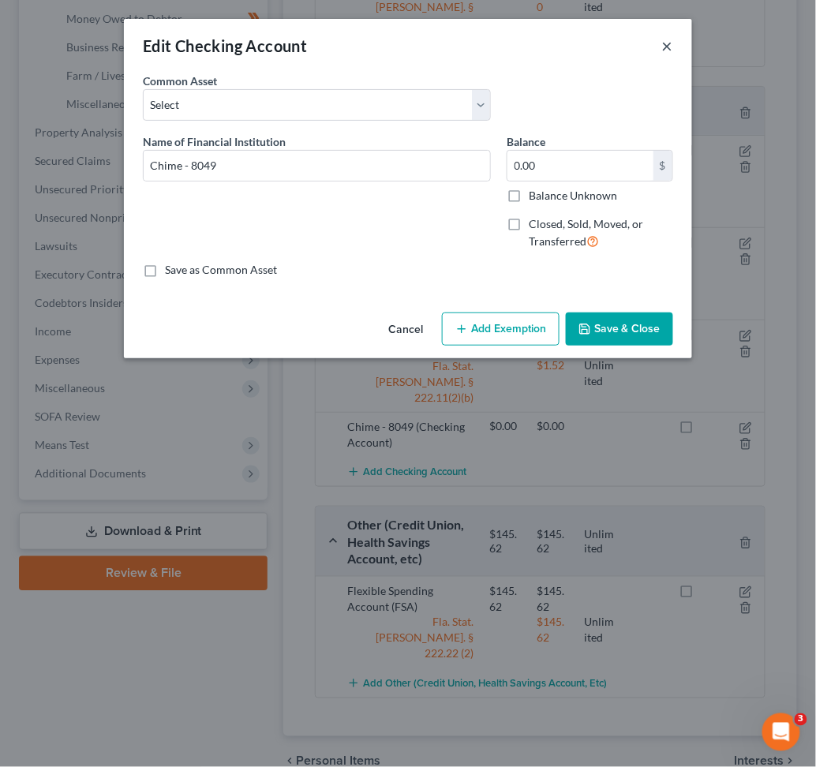
click at [666, 39] on button "×" at bounding box center [667, 45] width 11 height 19
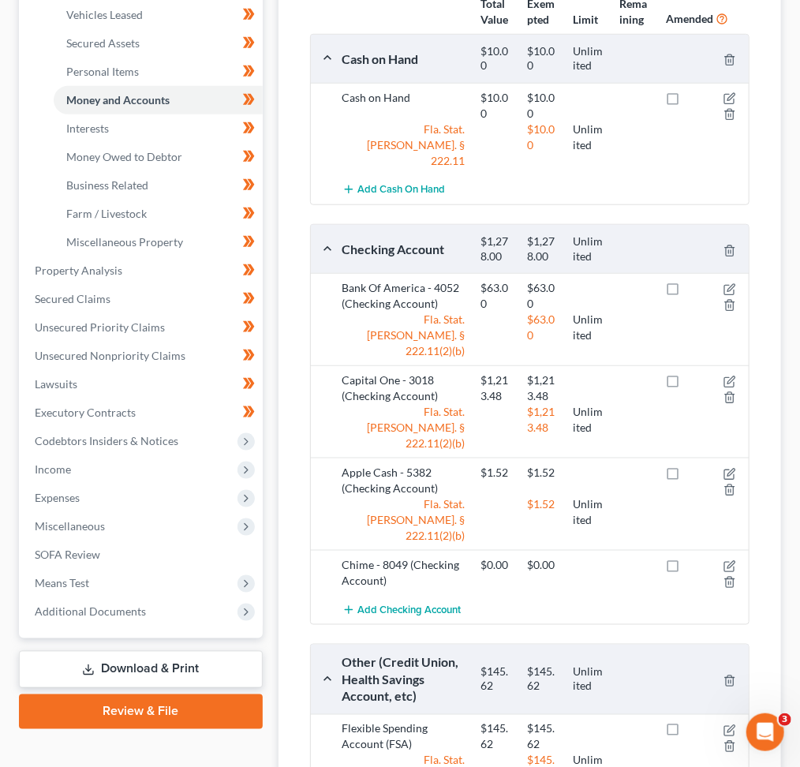
scroll to position [0, 0]
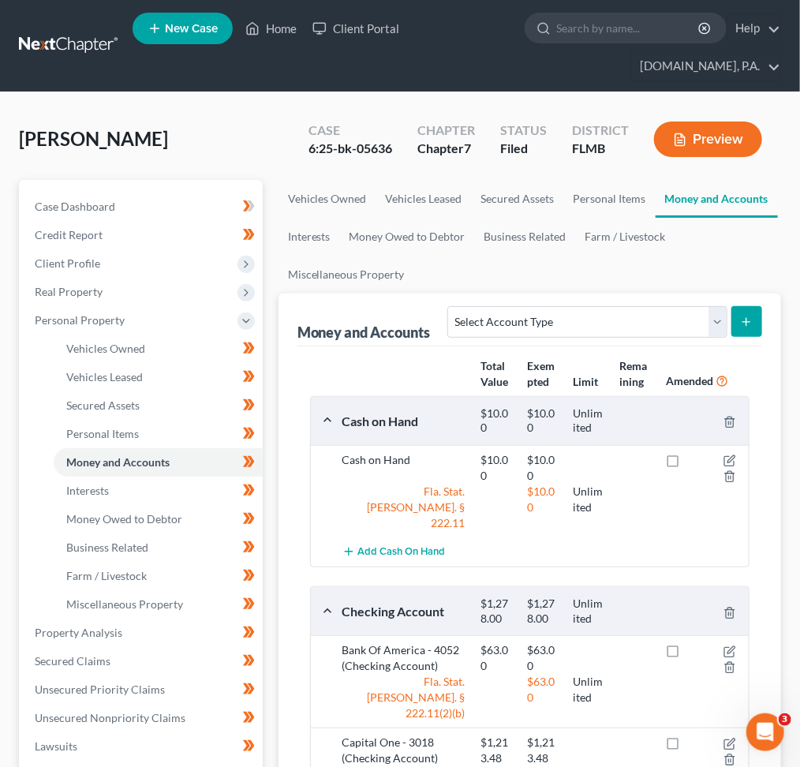
click at [110, 133] on span "[PERSON_NAME]" at bounding box center [93, 138] width 149 height 23
click at [569, 33] on input "search" at bounding box center [628, 27] width 144 height 29
click at [598, 39] on input "search" at bounding box center [628, 27] width 144 height 29
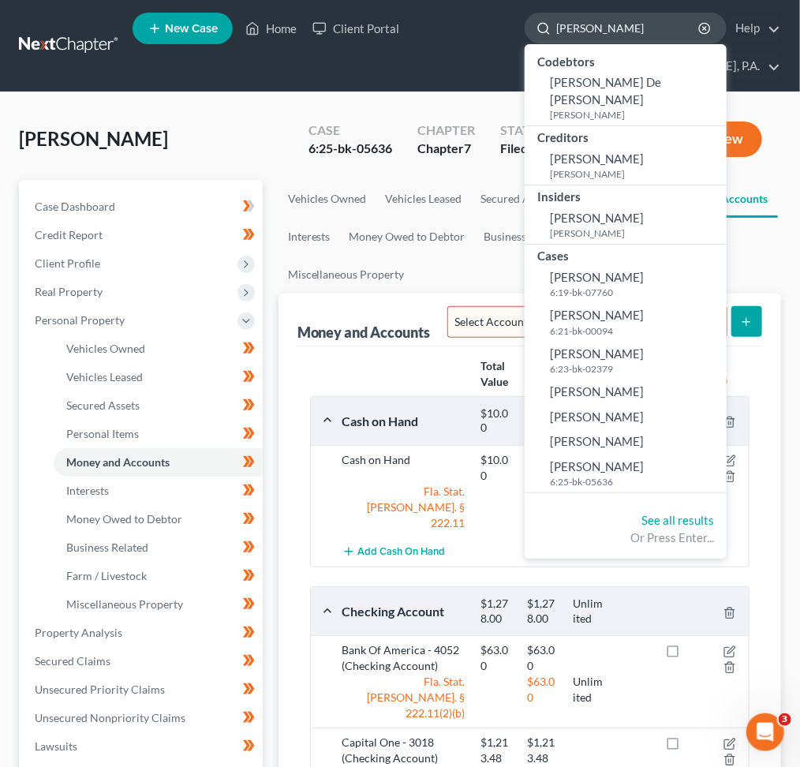
drag, startPoint x: 580, startPoint y: 31, endPoint x: 530, endPoint y: 39, distance: 51.1
click at [530, 39] on div "[PERSON_NAME]" at bounding box center [625, 28] width 202 height 31
type input "o"
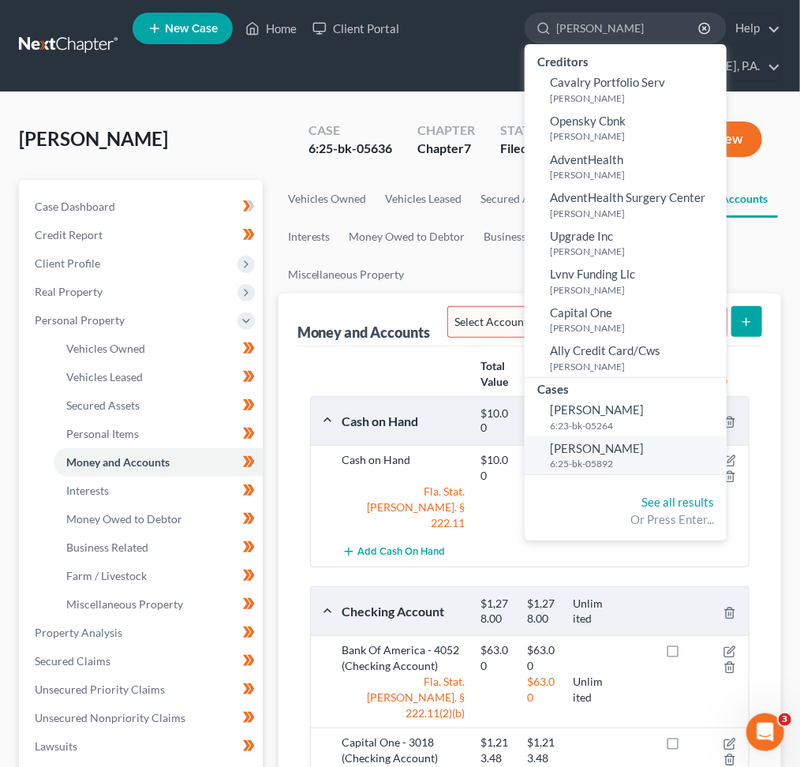
type input "[PERSON_NAME]"
click at [583, 448] on span "[PERSON_NAME]" at bounding box center [597, 448] width 94 height 14
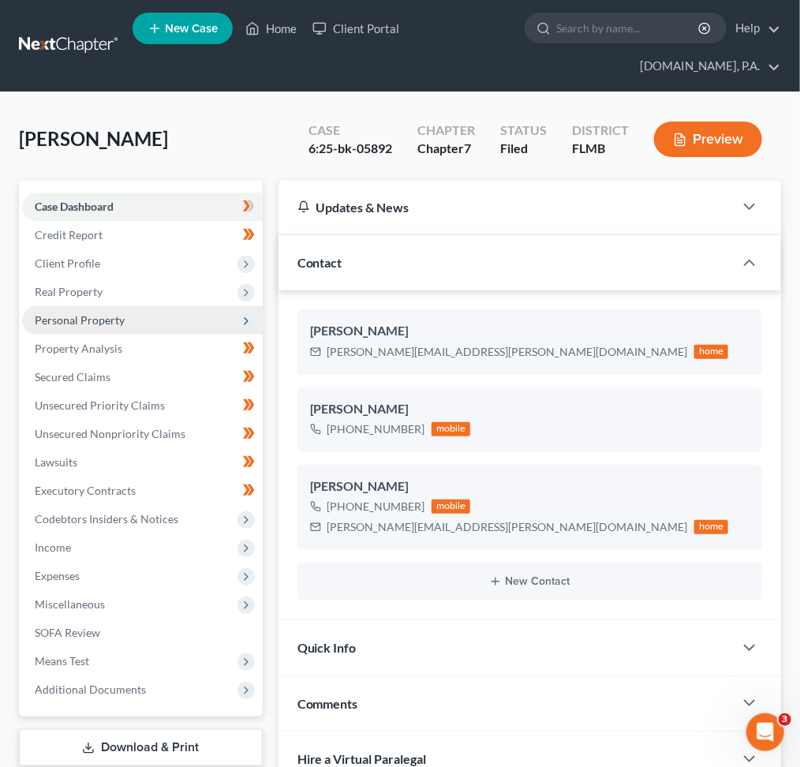
click at [107, 320] on span "Personal Property" at bounding box center [80, 319] width 90 height 13
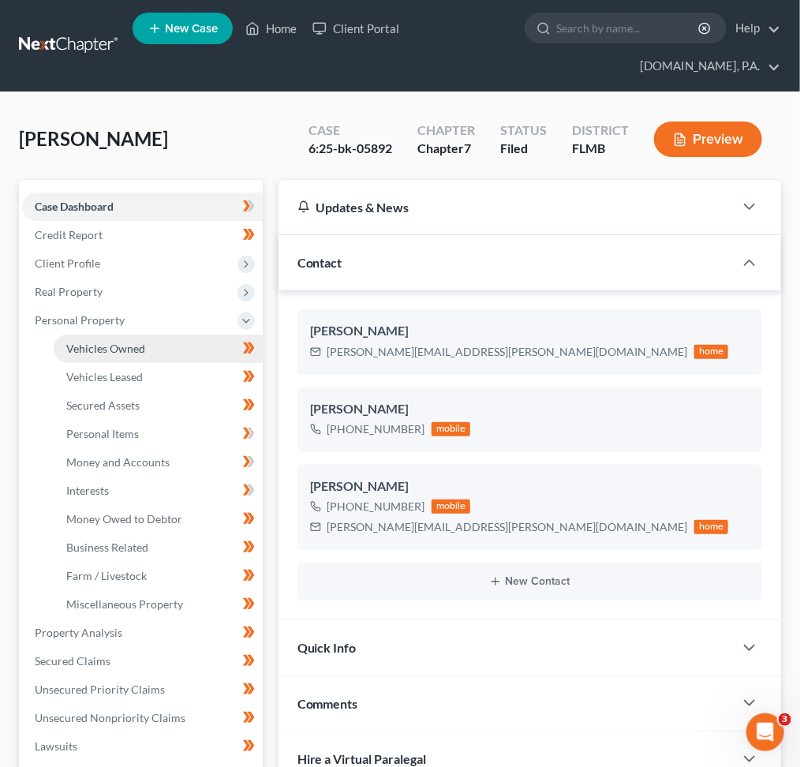
click at [126, 345] on span "Vehicles Owned" at bounding box center [105, 348] width 79 height 13
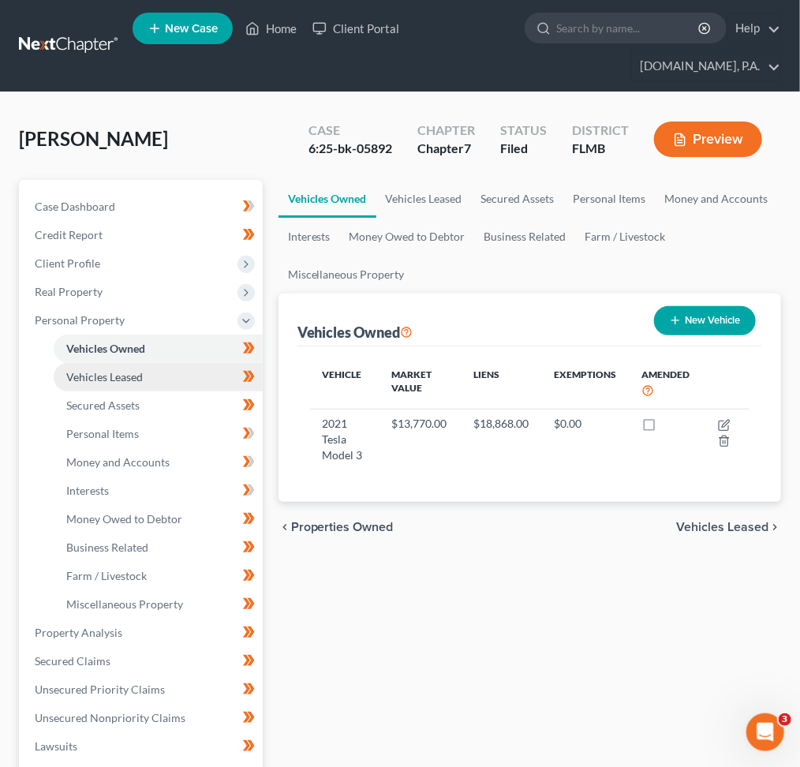
click at [107, 377] on span "Vehicles Leased" at bounding box center [104, 376] width 77 height 13
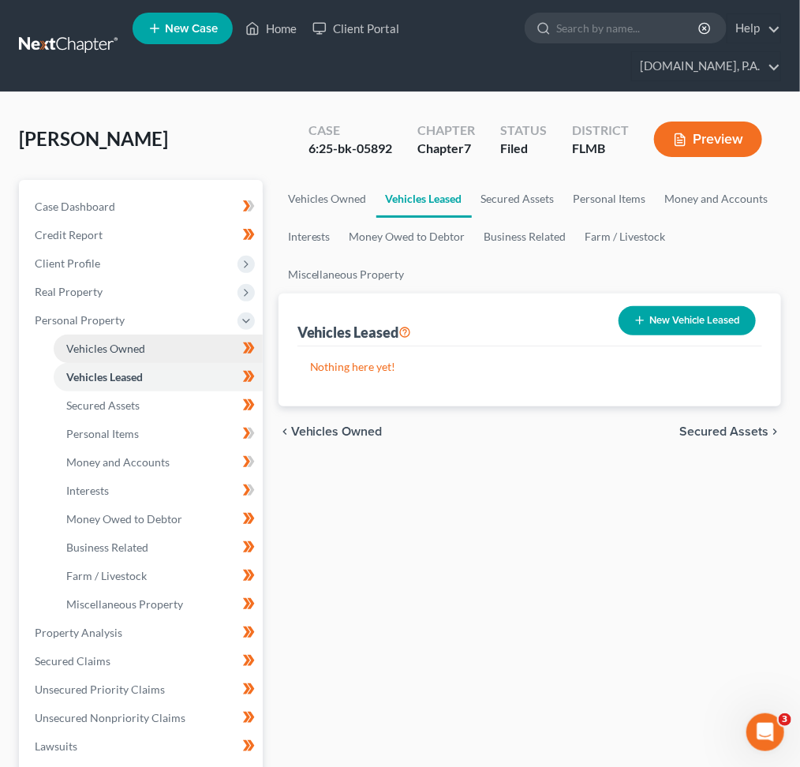
click at [129, 353] on span "Vehicles Owned" at bounding box center [105, 348] width 79 height 13
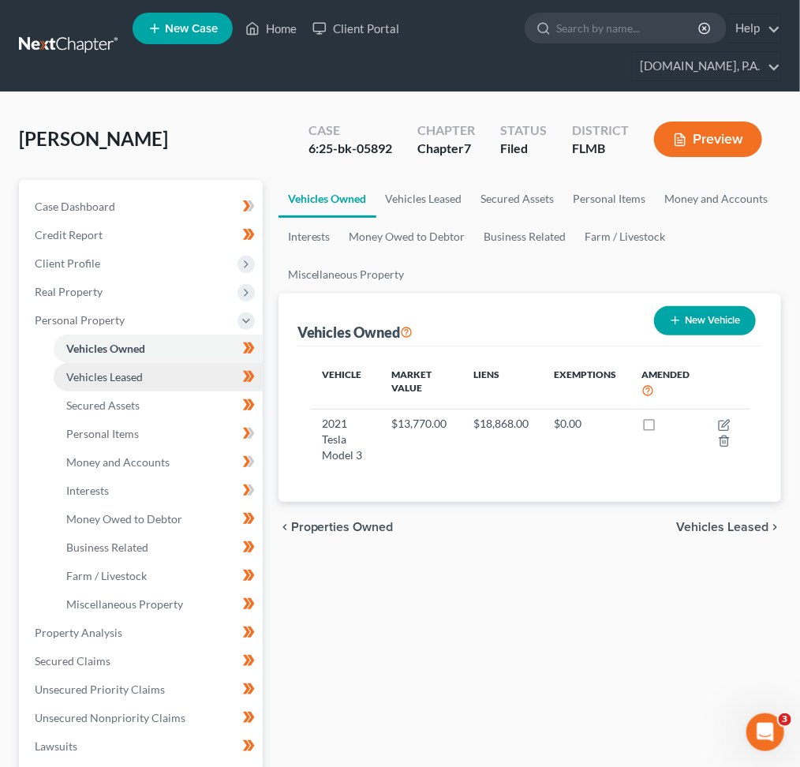
click at [115, 382] on link "Vehicles Leased" at bounding box center [158, 377] width 209 height 28
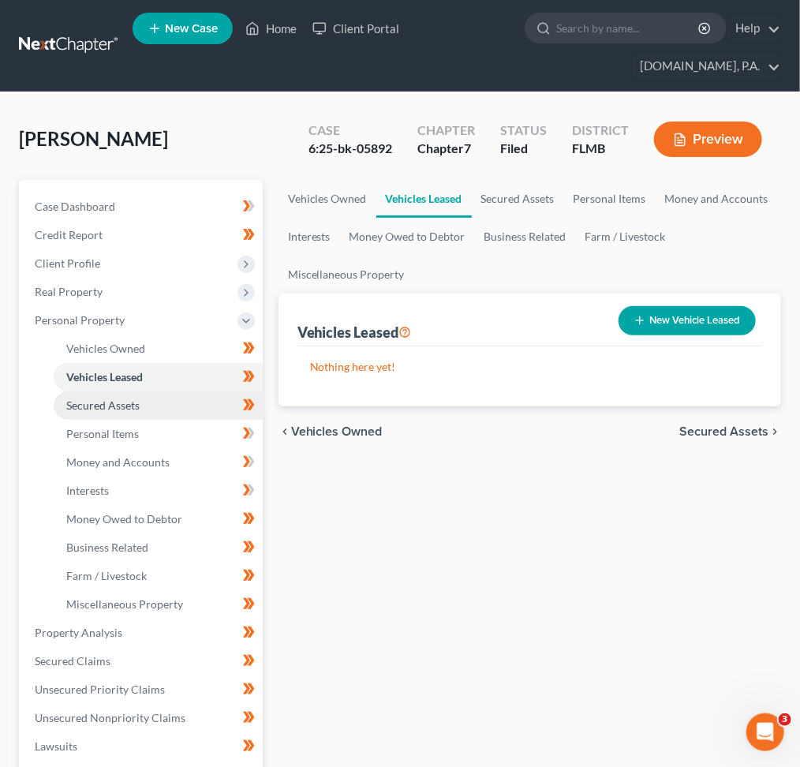
click at [120, 405] on span "Secured Assets" at bounding box center [102, 404] width 73 height 13
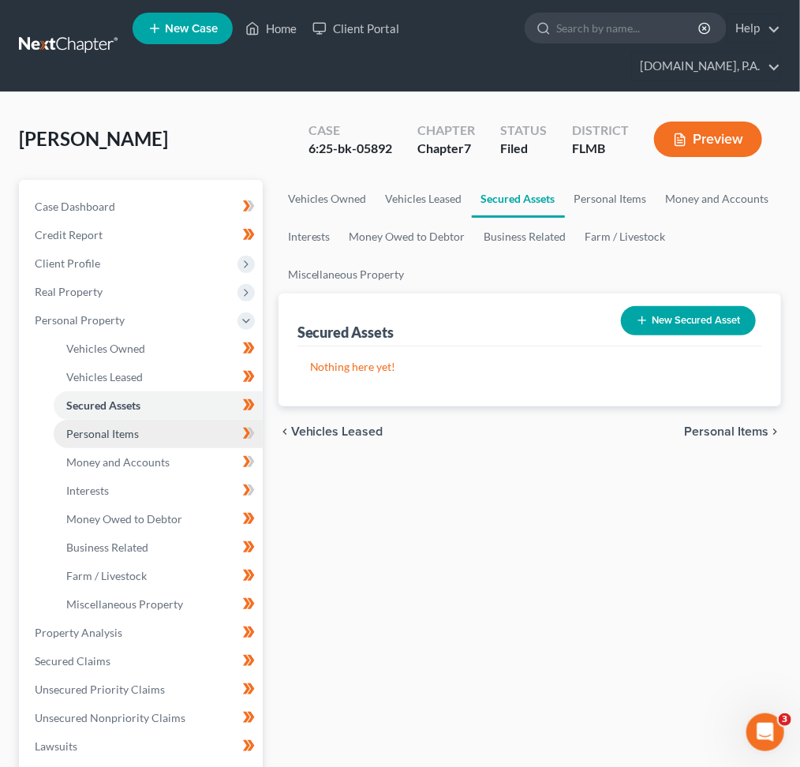
click at [106, 433] on span "Personal Items" at bounding box center [102, 433] width 73 height 13
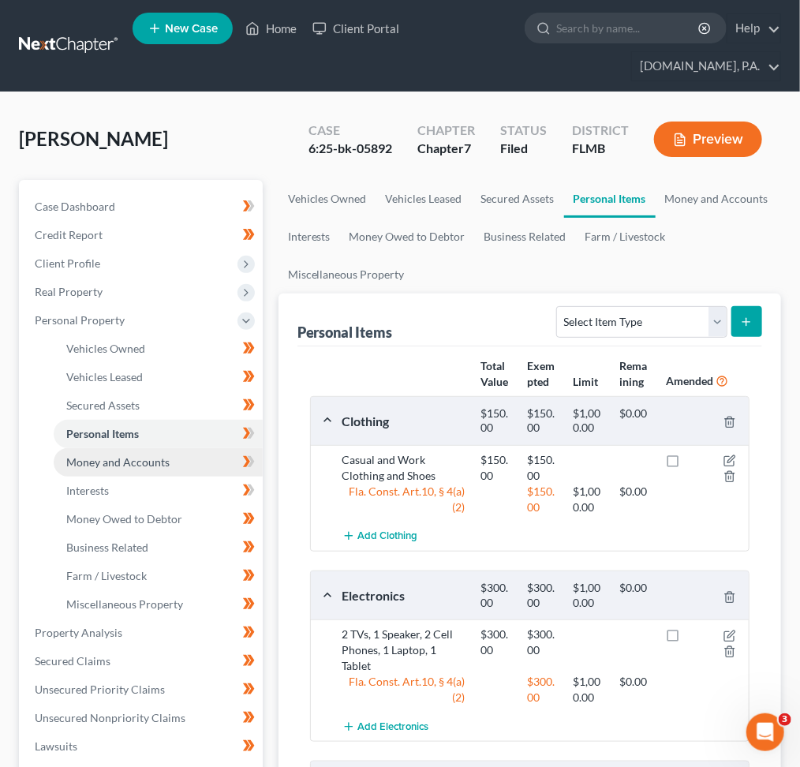
click at [108, 461] on span "Money and Accounts" at bounding box center [117, 461] width 103 height 13
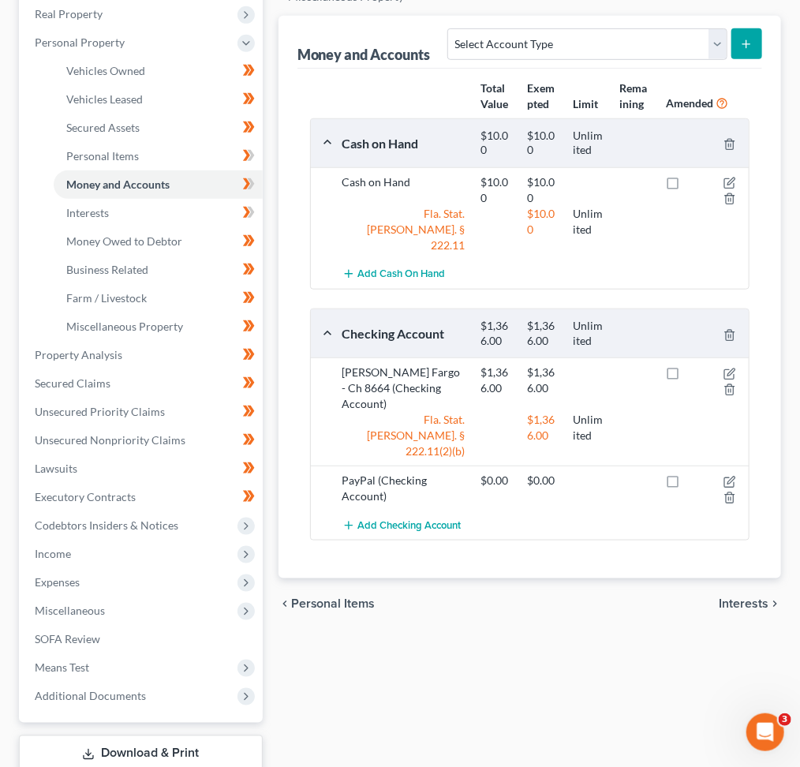
scroll to position [315, 0]
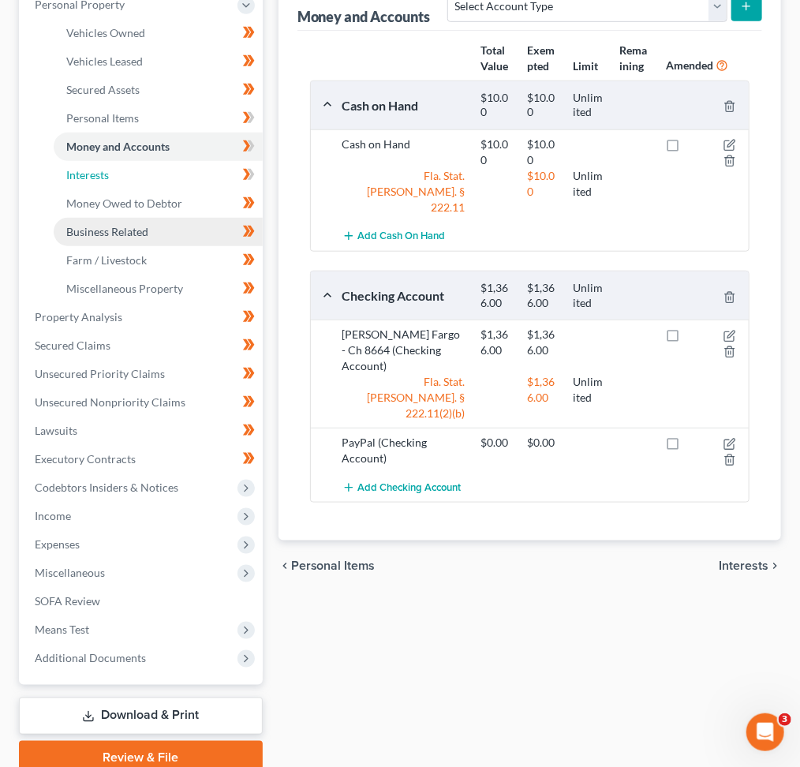
drag, startPoint x: 114, startPoint y: 177, endPoint x: 118, endPoint y: 233, distance: 56.9
click at [114, 177] on link "Interests" at bounding box center [158, 175] width 209 height 28
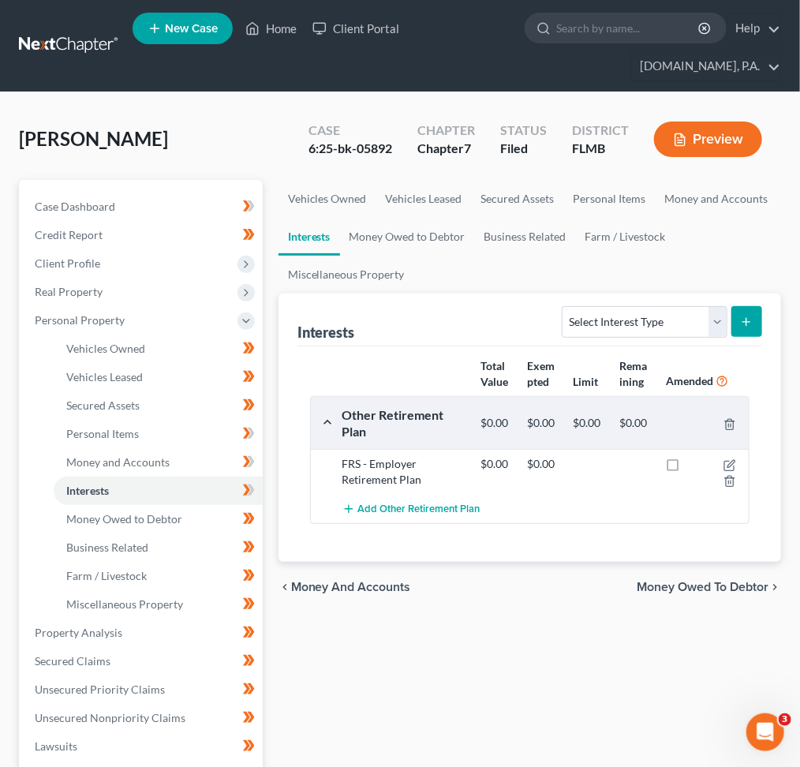
click at [592, 517] on div "Add Other Retirement Plan" at bounding box center [542, 508] width 416 height 29
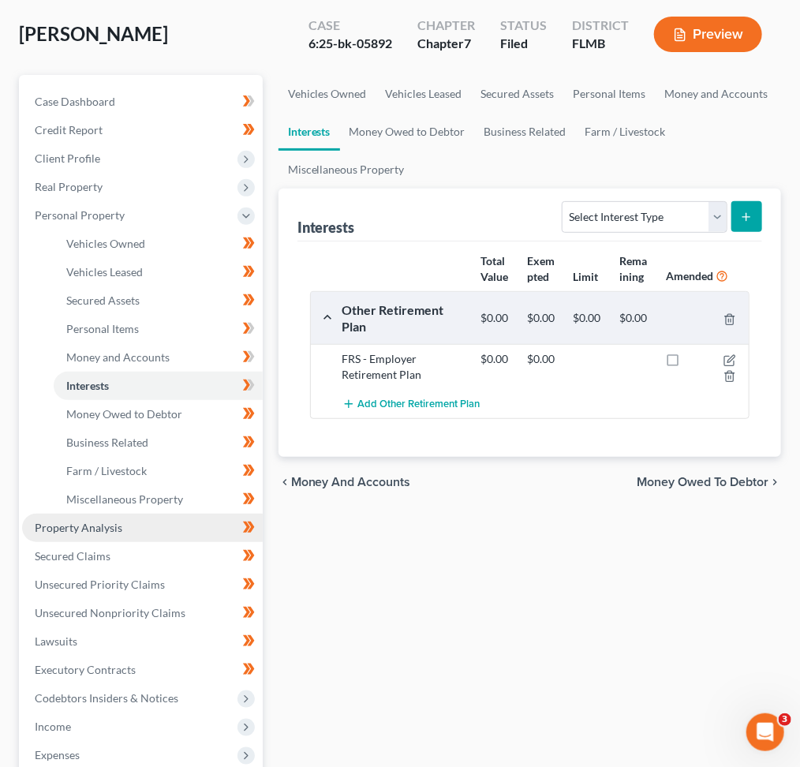
scroll to position [210, 0]
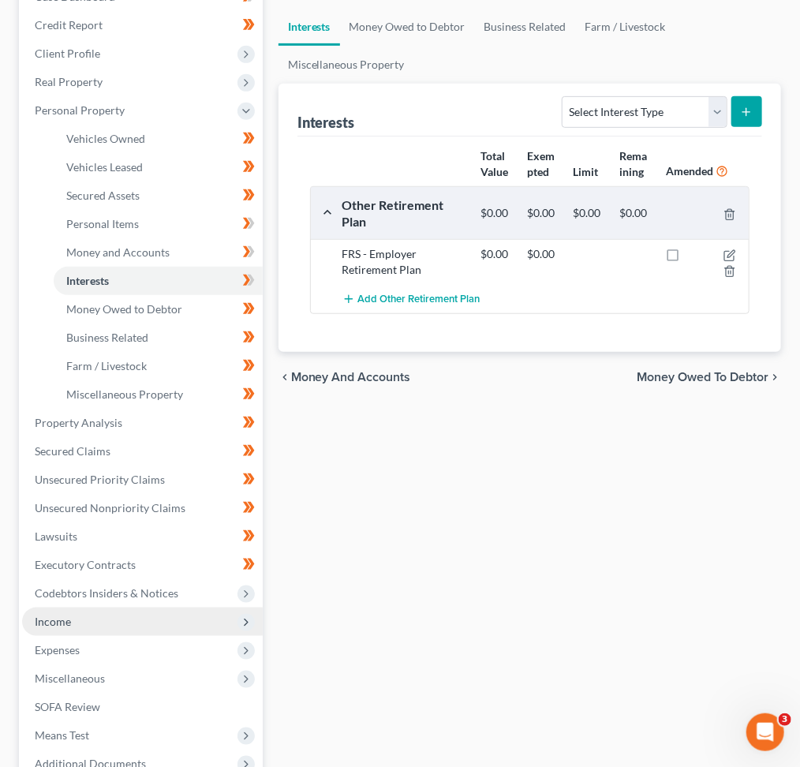
click at [161, 620] on span "Income" at bounding box center [142, 621] width 241 height 28
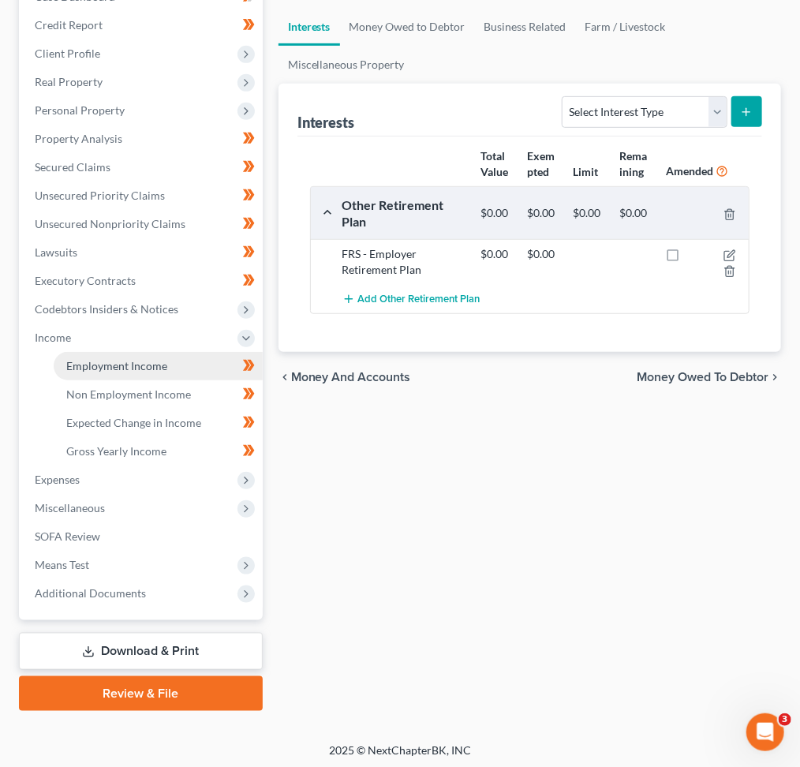
click at [169, 360] on link "Employment Income" at bounding box center [158, 366] width 209 height 28
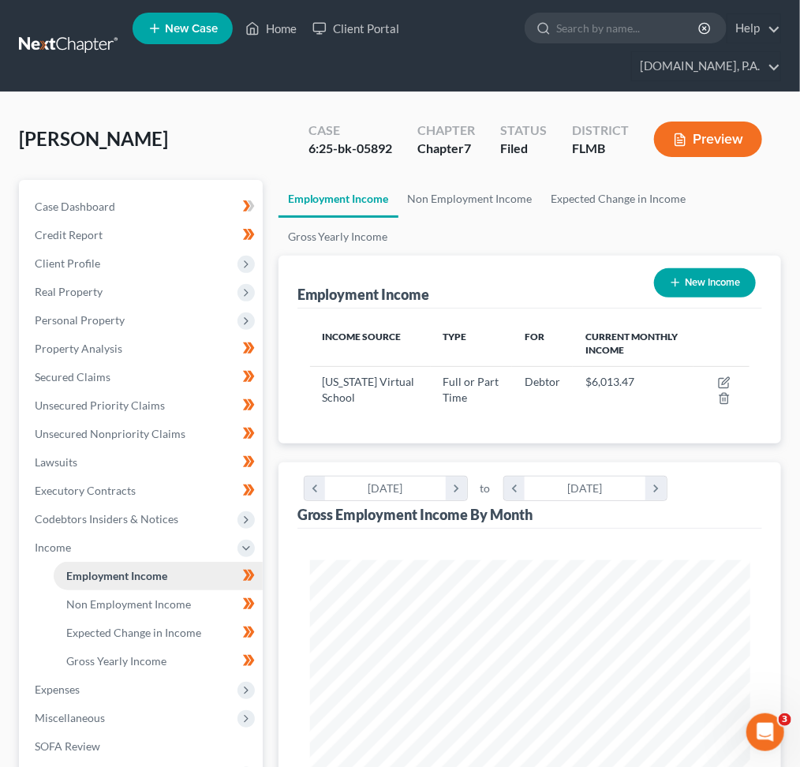
scroll to position [219, 471]
drag, startPoint x: 181, startPoint y: 594, endPoint x: 190, endPoint y: 598, distance: 10.3
click at [181, 595] on link "Non Employment Income" at bounding box center [158, 604] width 209 height 28
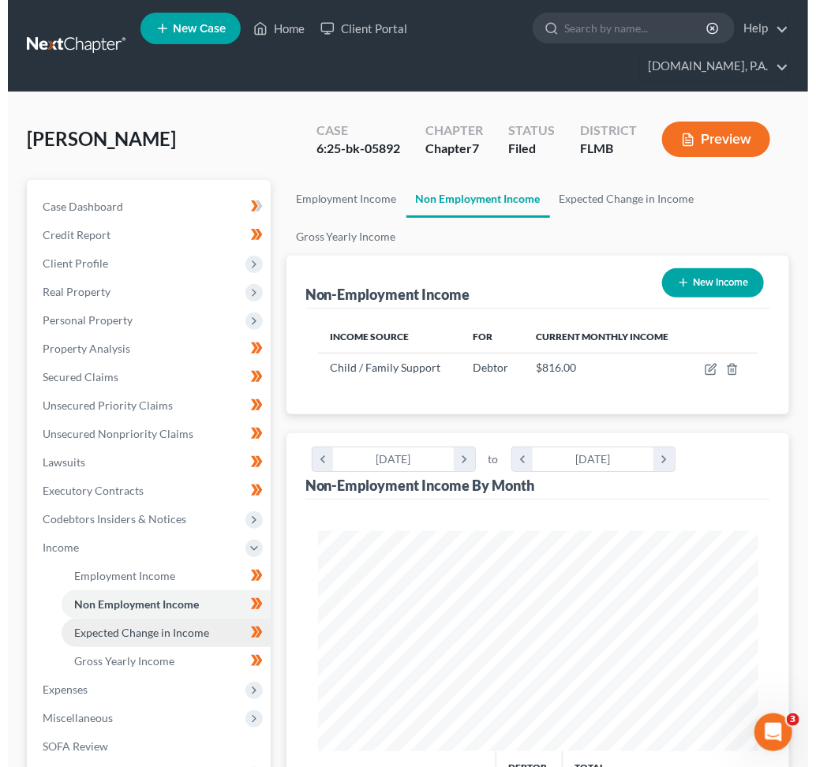
scroll to position [219, 471]
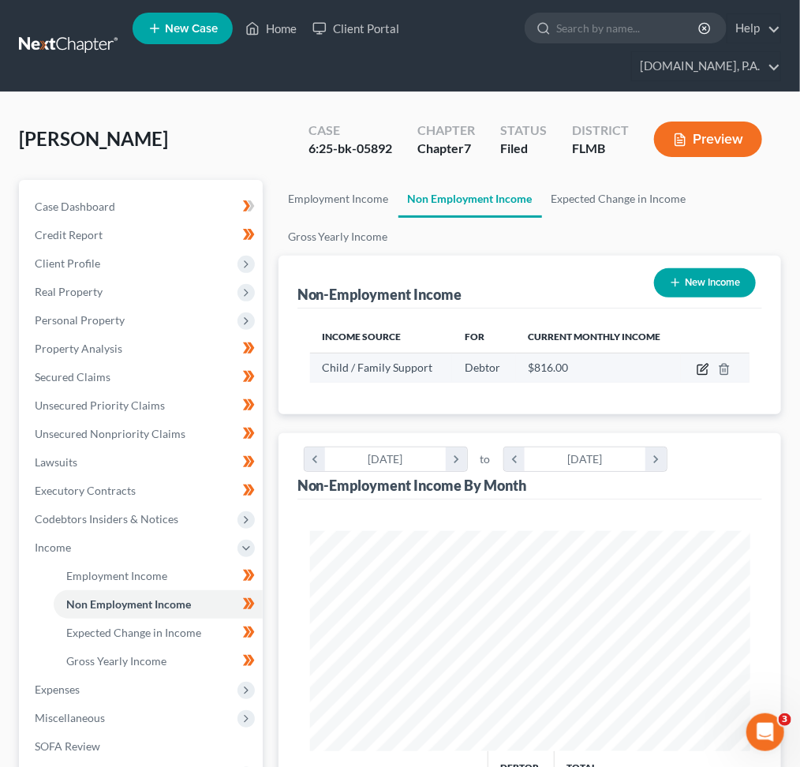
click at [698, 368] on icon "button" at bounding box center [701, 369] width 9 height 9
select select "7"
select select "0"
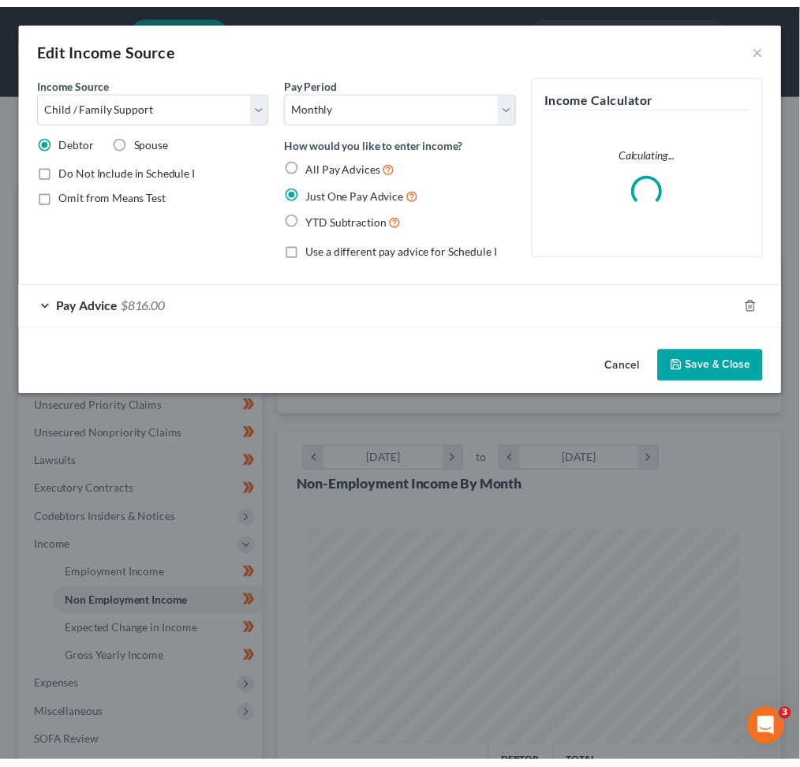
scroll to position [224, 482]
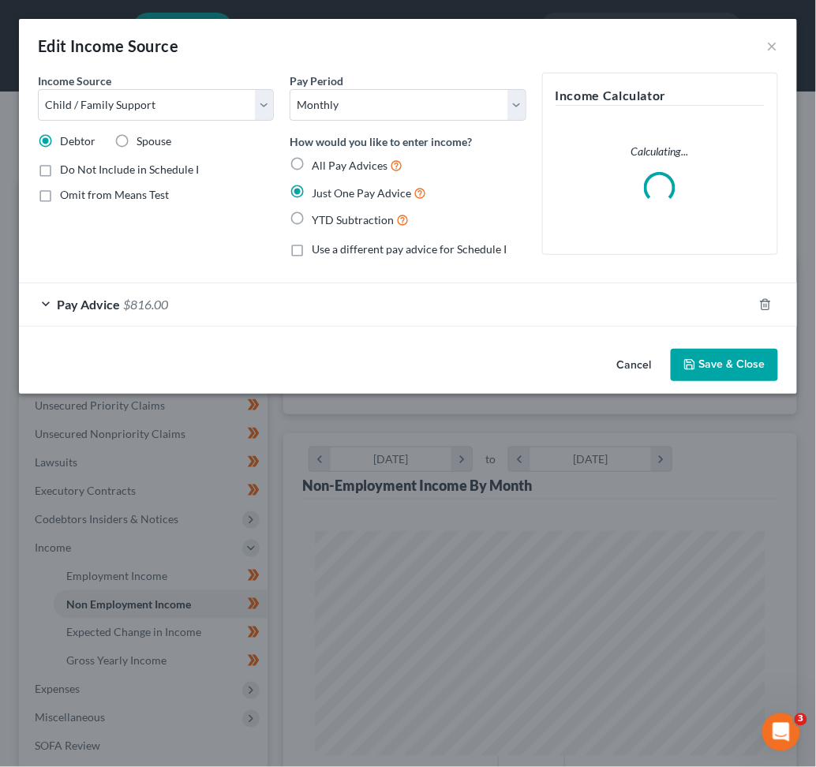
click at [155, 297] on span "$816.00" at bounding box center [145, 304] width 45 height 15
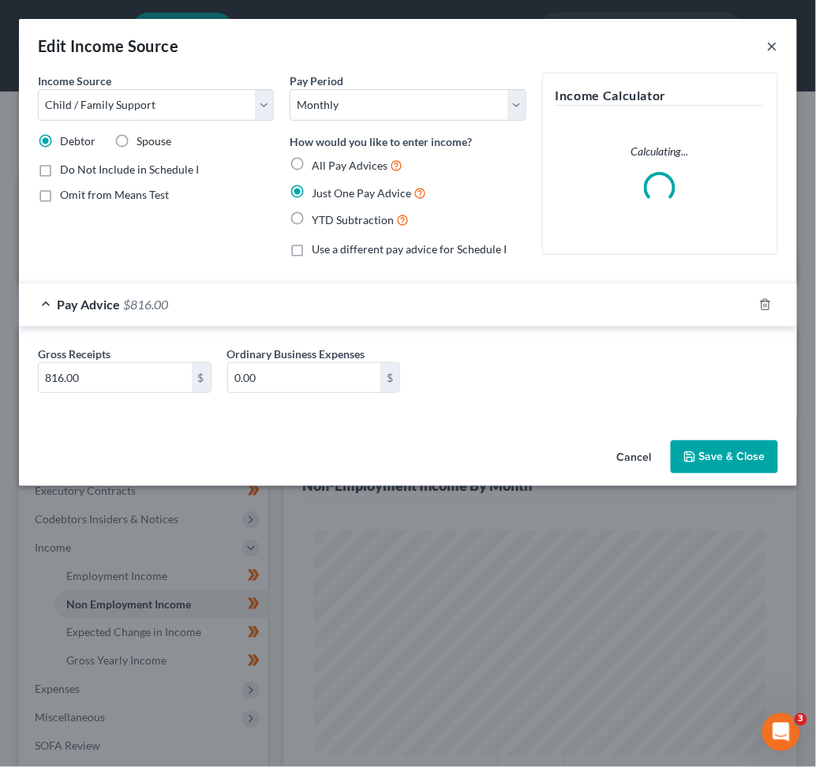
click at [776, 39] on button "×" at bounding box center [772, 45] width 11 height 19
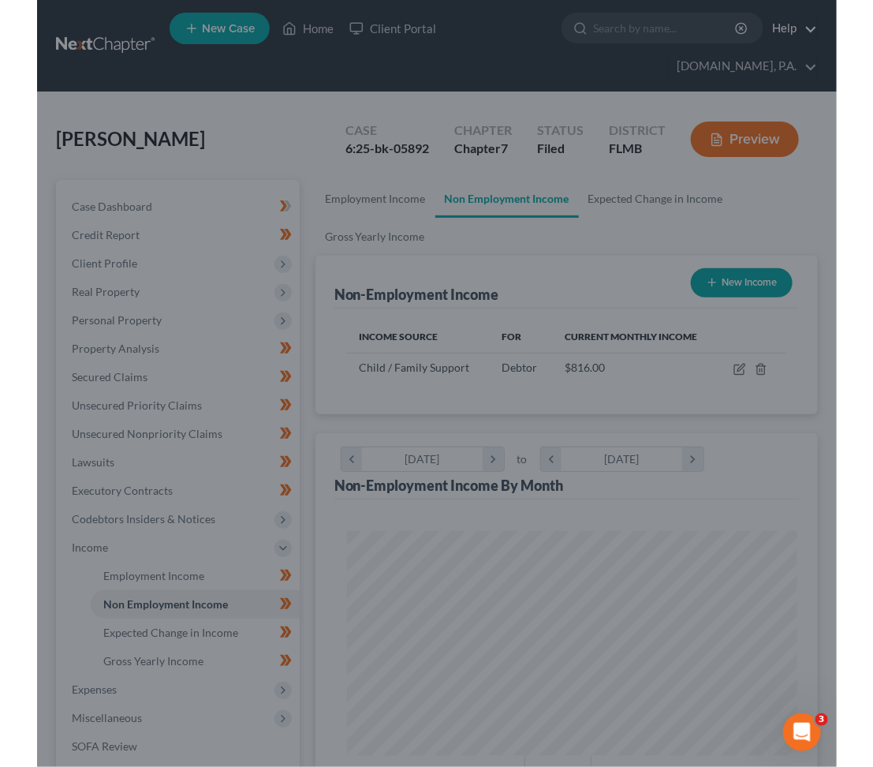
scroll to position [788487, 788236]
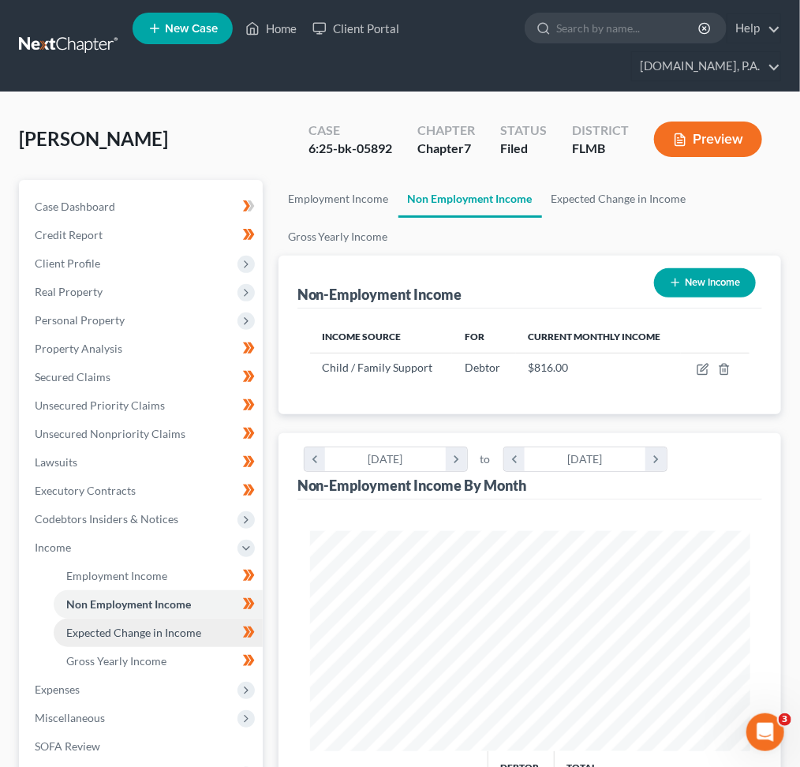
click at [106, 630] on span "Expected Change in Income" at bounding box center [133, 631] width 135 height 13
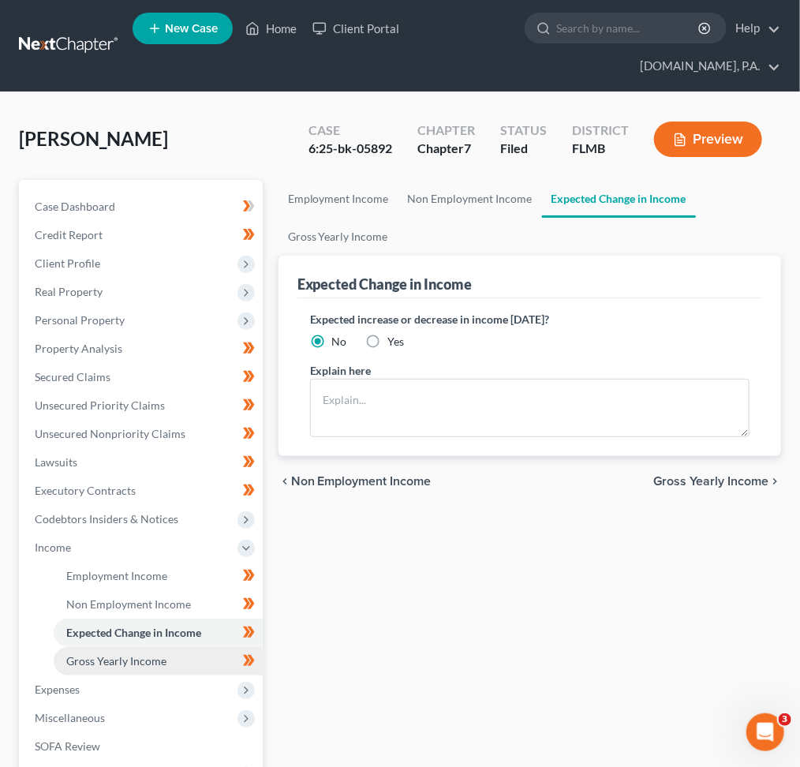
click at [127, 656] on span "Gross Yearly Income" at bounding box center [116, 660] width 100 height 13
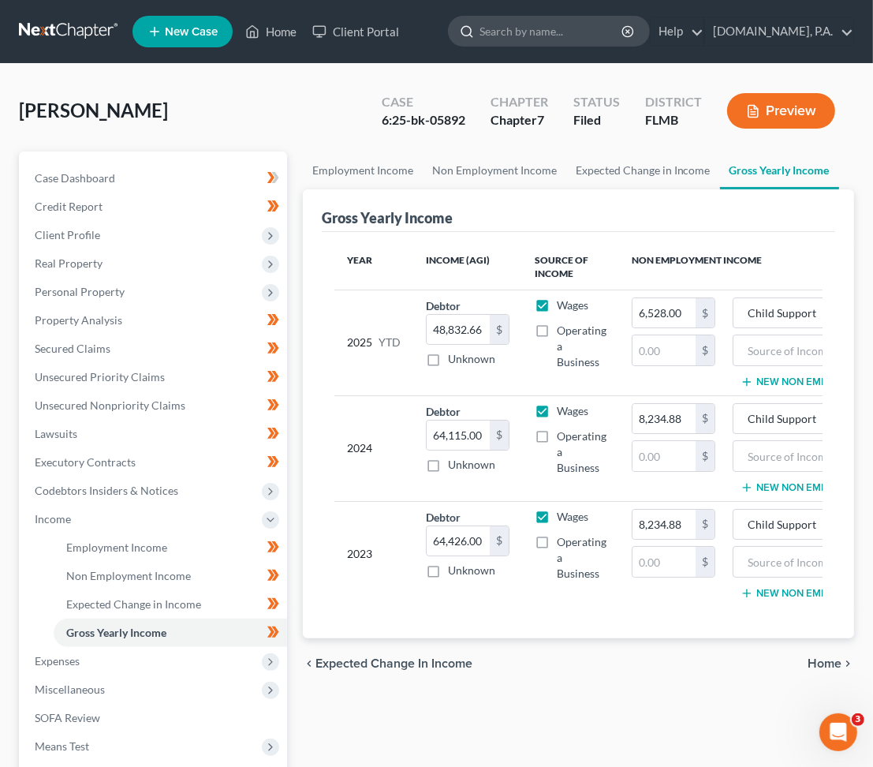
click at [566, 39] on input "search" at bounding box center [552, 31] width 144 height 29
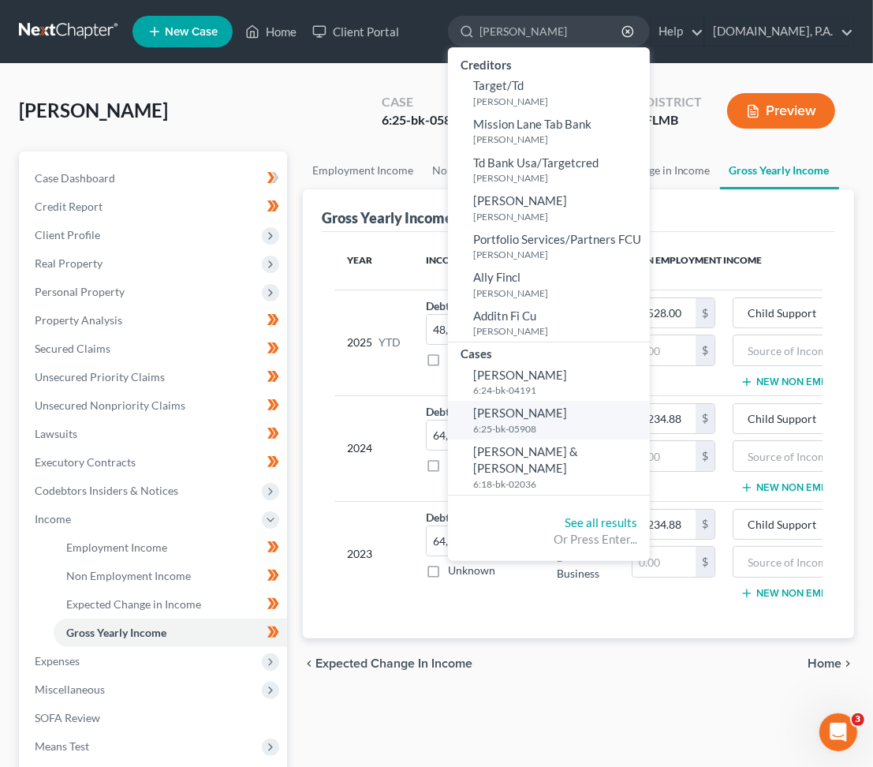
type input "[PERSON_NAME]"
click at [573, 415] on link "[PERSON_NAME] 6:25-bk-05908" at bounding box center [549, 420] width 202 height 39
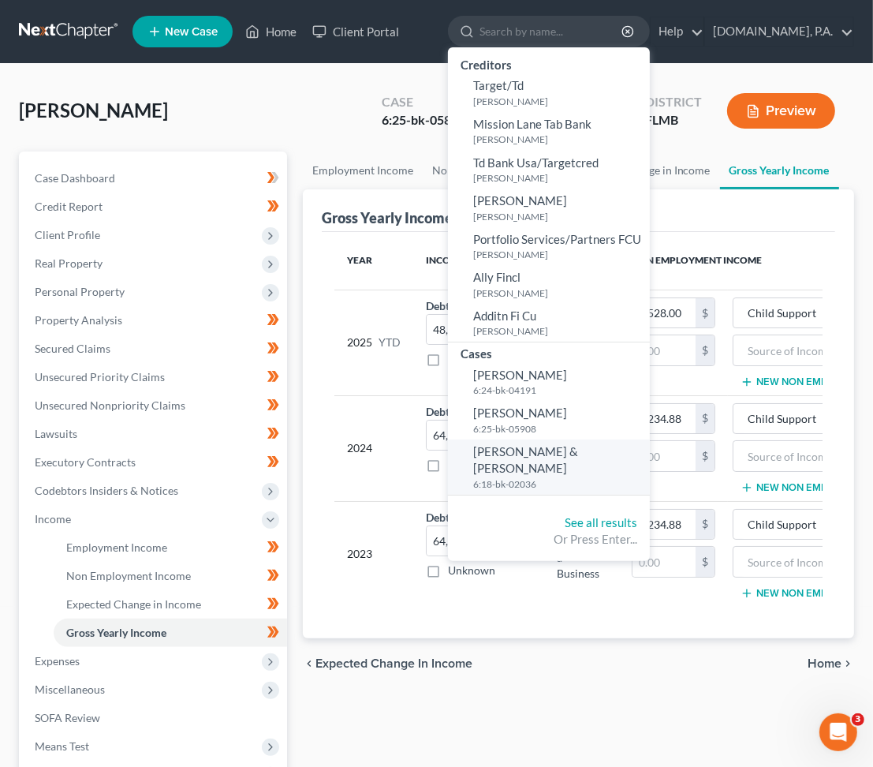
select select "2"
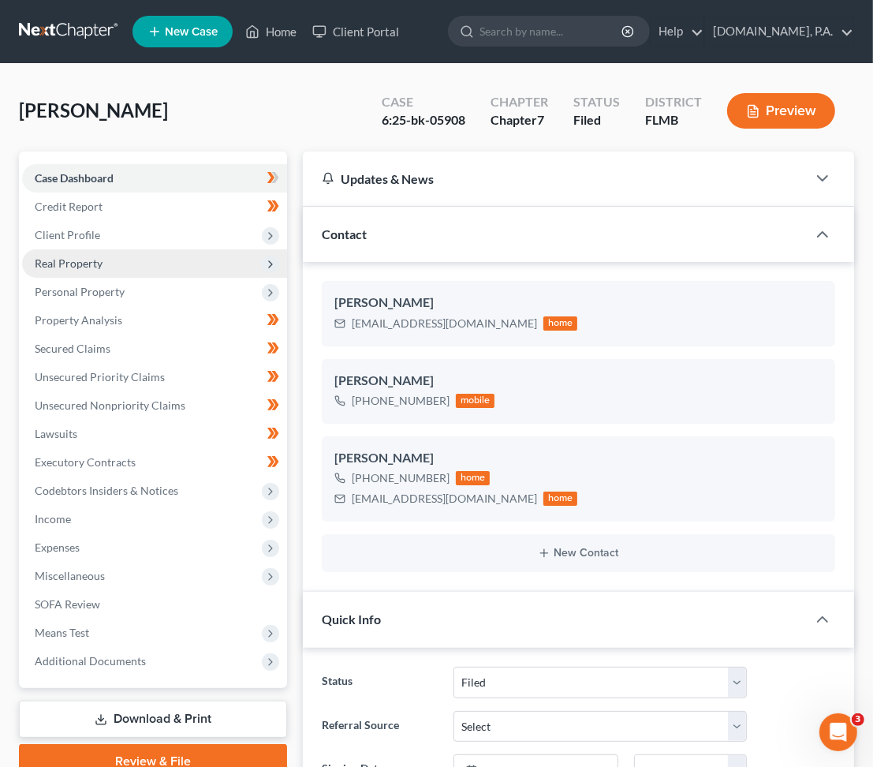
click at [94, 257] on span "Real Property" at bounding box center [69, 262] width 68 height 13
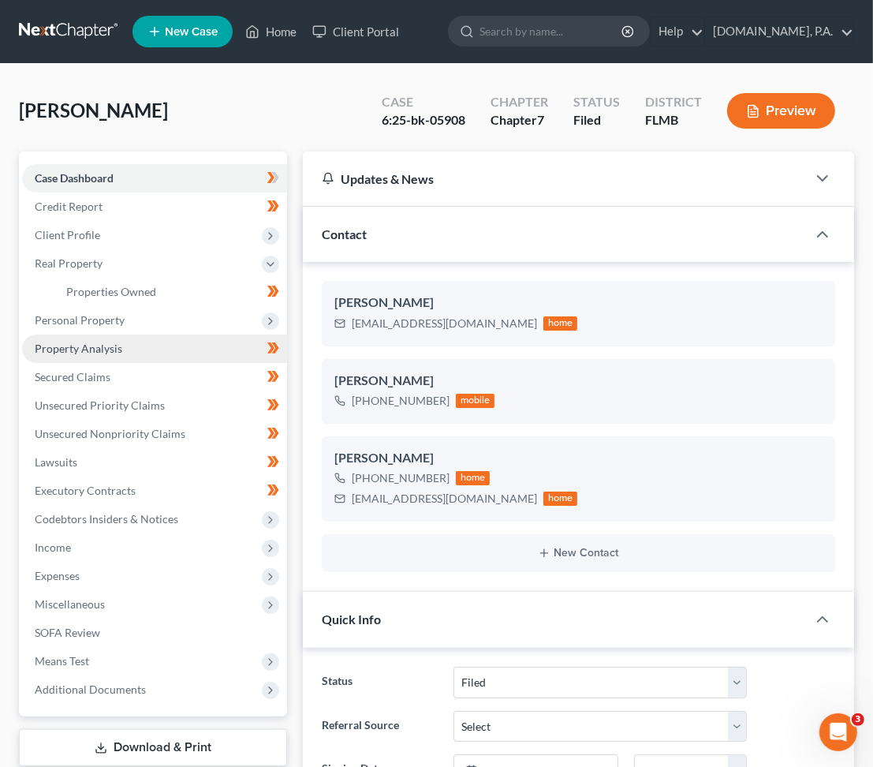
drag, startPoint x: 99, startPoint y: 322, endPoint x: 122, endPoint y: 354, distance: 40.1
click at [99, 320] on span "Personal Property" at bounding box center [80, 319] width 90 height 13
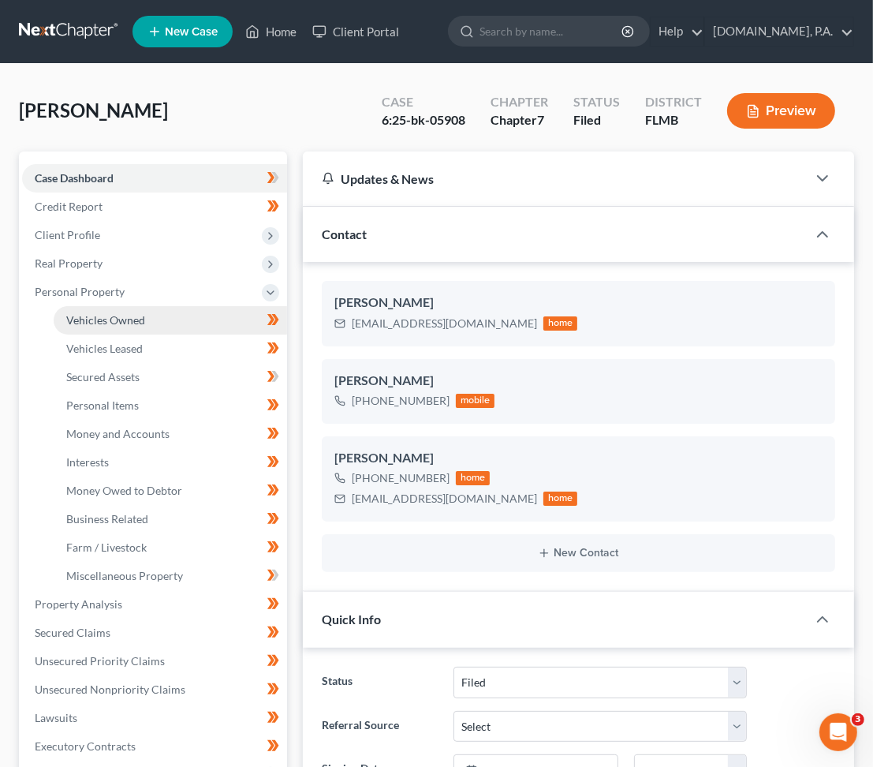
click at [121, 323] on span "Vehicles Owned" at bounding box center [105, 319] width 79 height 13
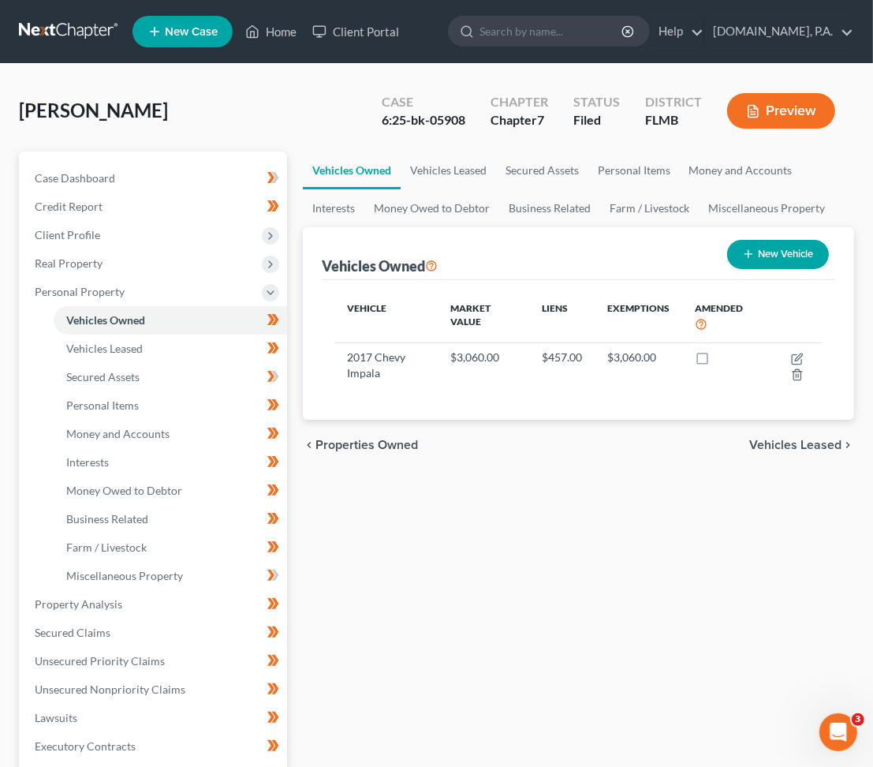
click at [514, 394] on div "Vehicle Market Value Liens Exemptions Amended 2017 Chevy Impala $3,060.00 $457.…" at bounding box center [578, 350] width 513 height 140
click at [635, 475] on div "Vehicles Owned Vehicles Leased Secured Assets Personal Items Money and Accounts…" at bounding box center [578, 606] width 567 height 911
click at [122, 405] on span "Personal Items" at bounding box center [102, 404] width 73 height 13
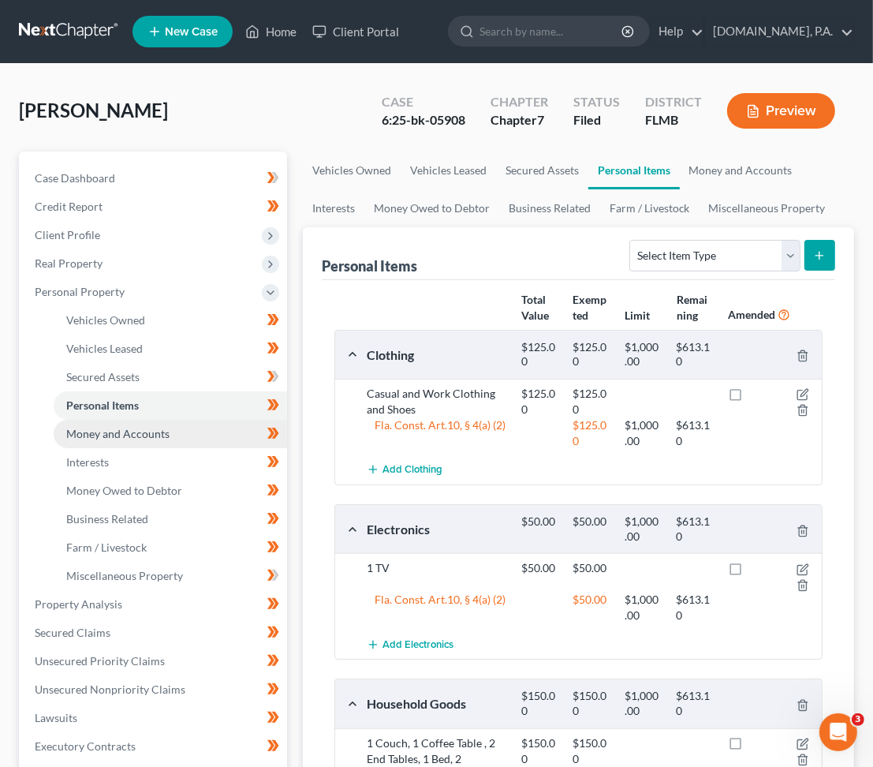
click at [106, 427] on span "Money and Accounts" at bounding box center [117, 433] width 103 height 13
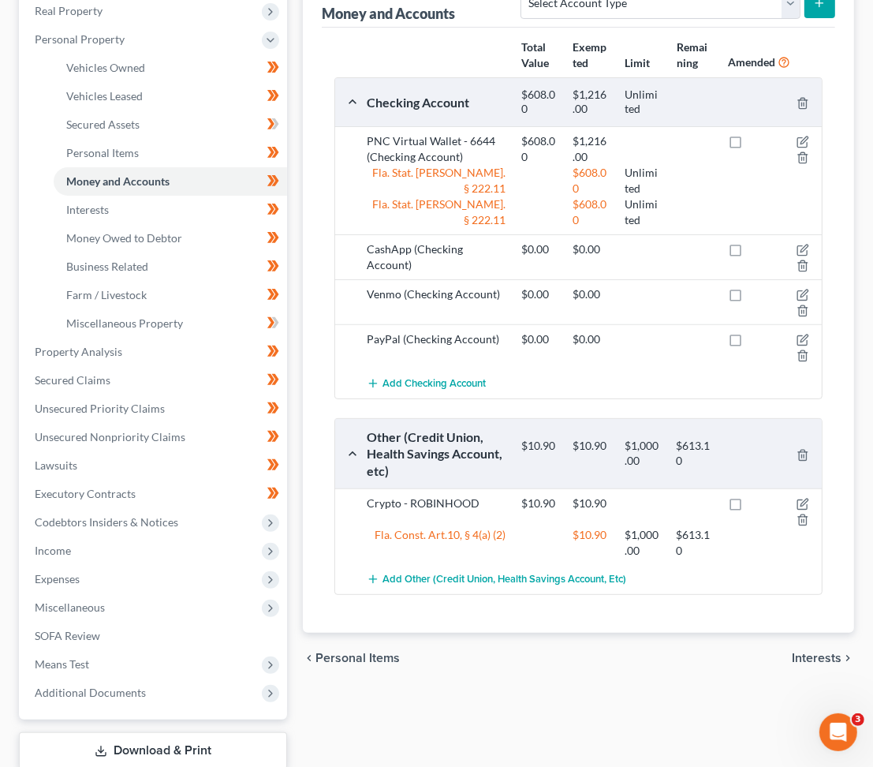
scroll to position [354, 0]
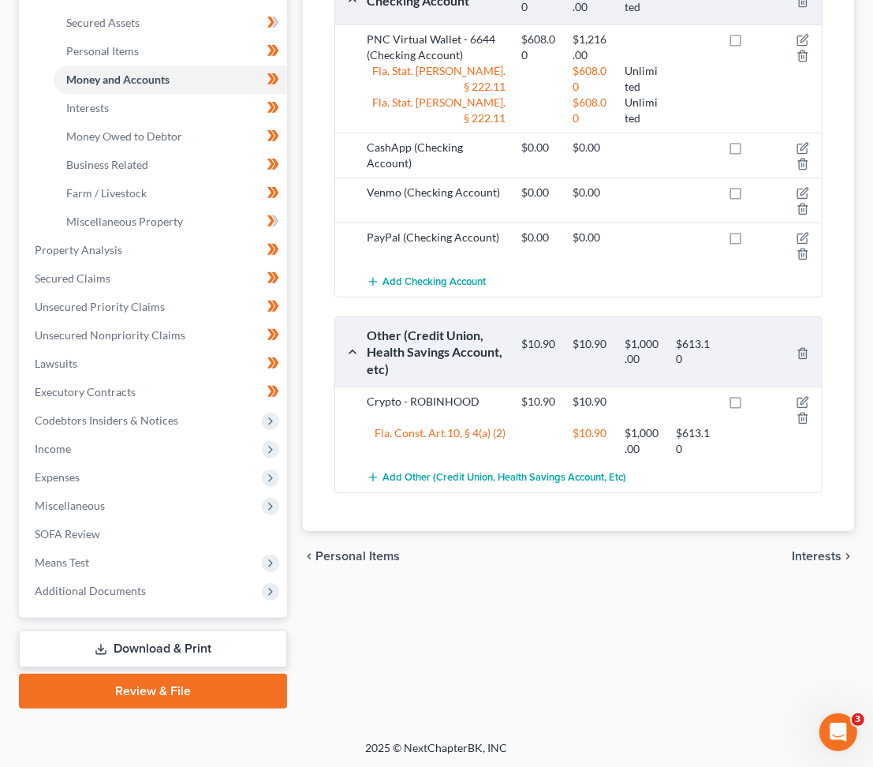
drag, startPoint x: 511, startPoint y: 569, endPoint x: 528, endPoint y: 568, distance: 17.4
click at [511, 569] on div "chevron_left Personal Items Interests chevron_right" at bounding box center [578, 556] width 551 height 50
click at [799, 401] on icon "button" at bounding box center [803, 402] width 13 height 13
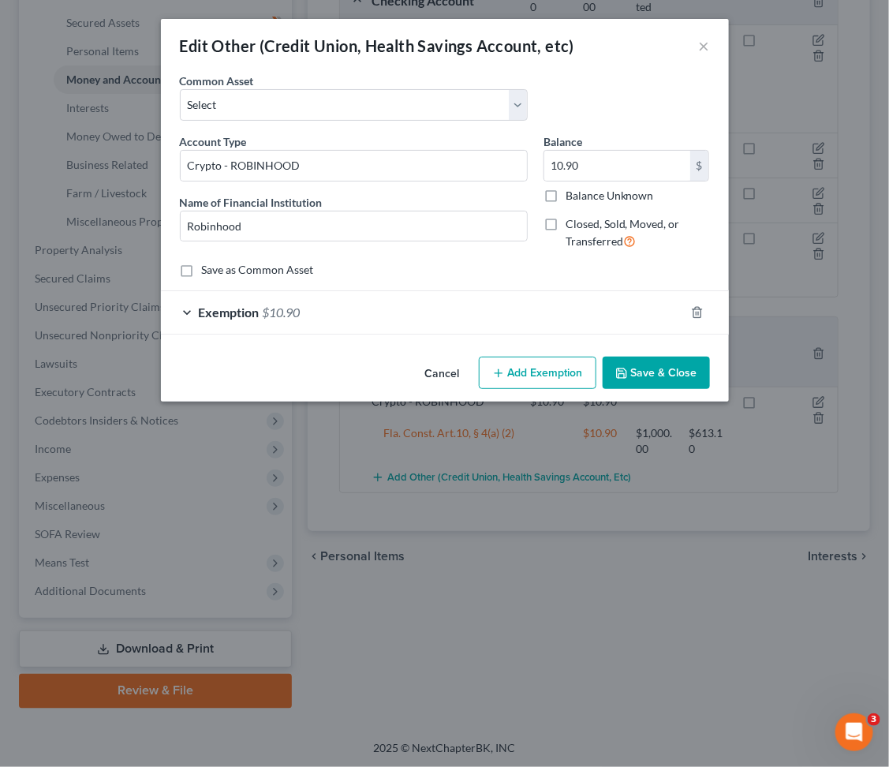
click at [439, 305] on div "Exemption $10.90" at bounding box center [423, 312] width 524 height 42
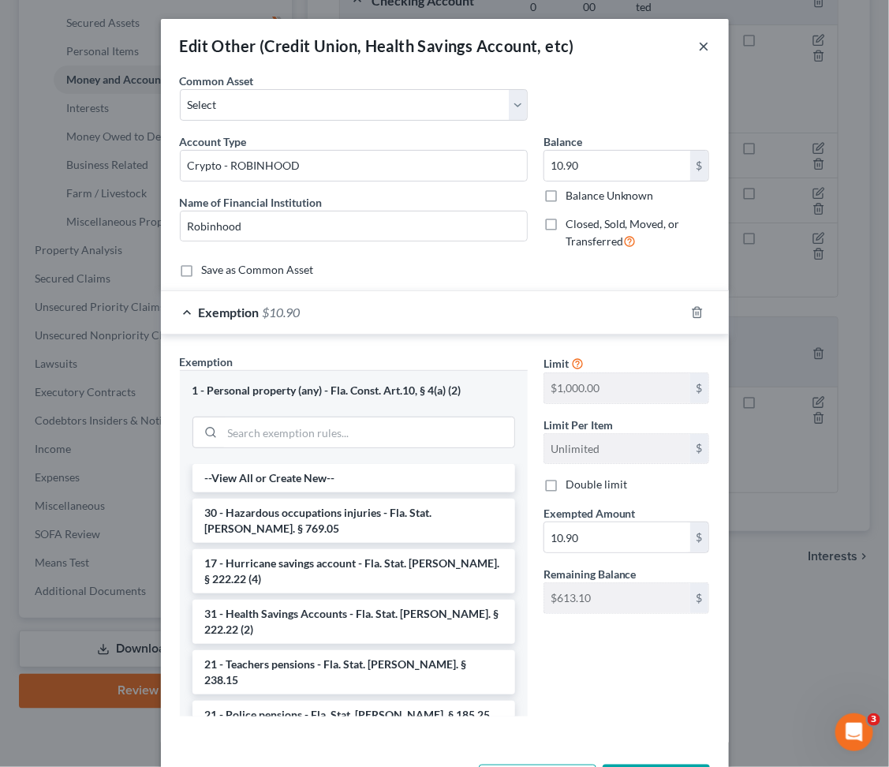
click at [699, 42] on button "×" at bounding box center [704, 45] width 11 height 19
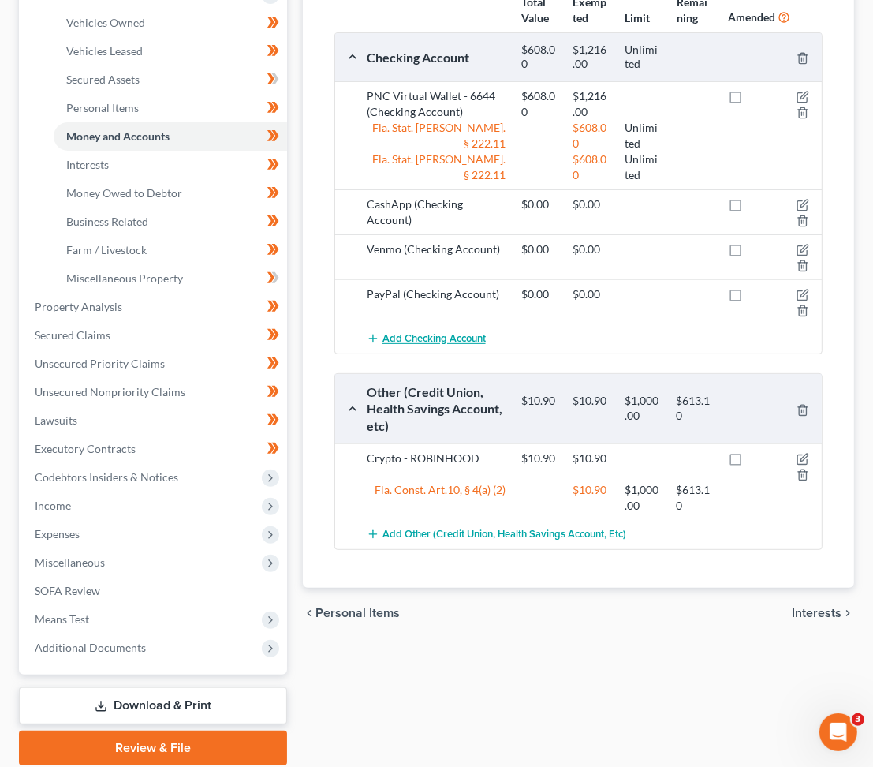
scroll to position [248, 0]
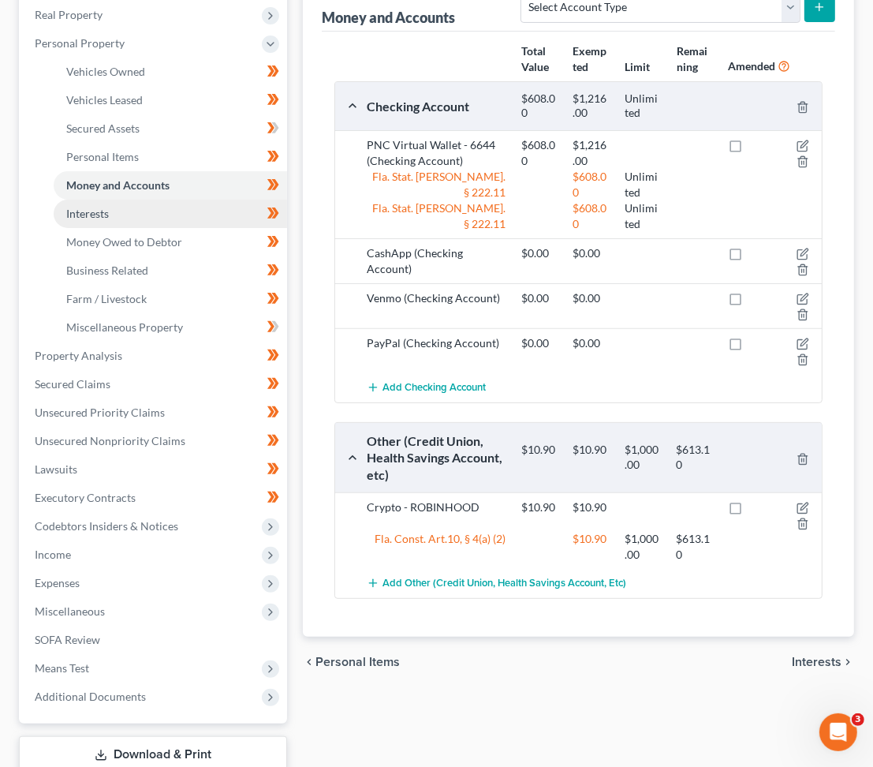
drag, startPoint x: 103, startPoint y: 203, endPoint x: 202, endPoint y: 219, distance: 100.6
click at [103, 203] on link "Interests" at bounding box center [170, 214] width 233 height 28
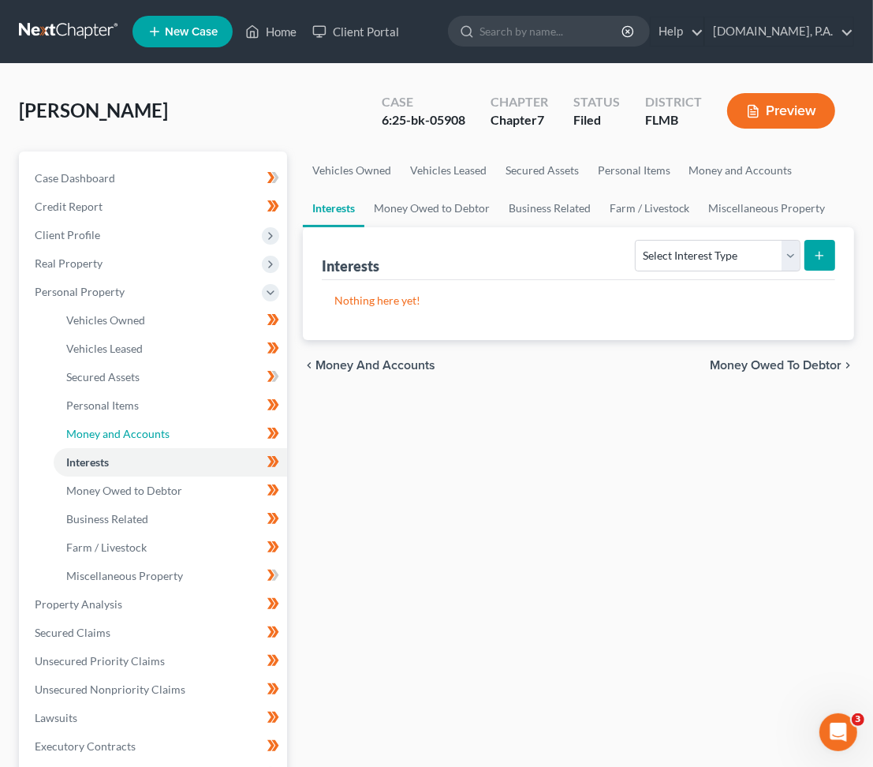
drag, startPoint x: 125, startPoint y: 432, endPoint x: 345, endPoint y: 454, distance: 221.2
click at [125, 432] on span "Money and Accounts" at bounding box center [117, 433] width 103 height 13
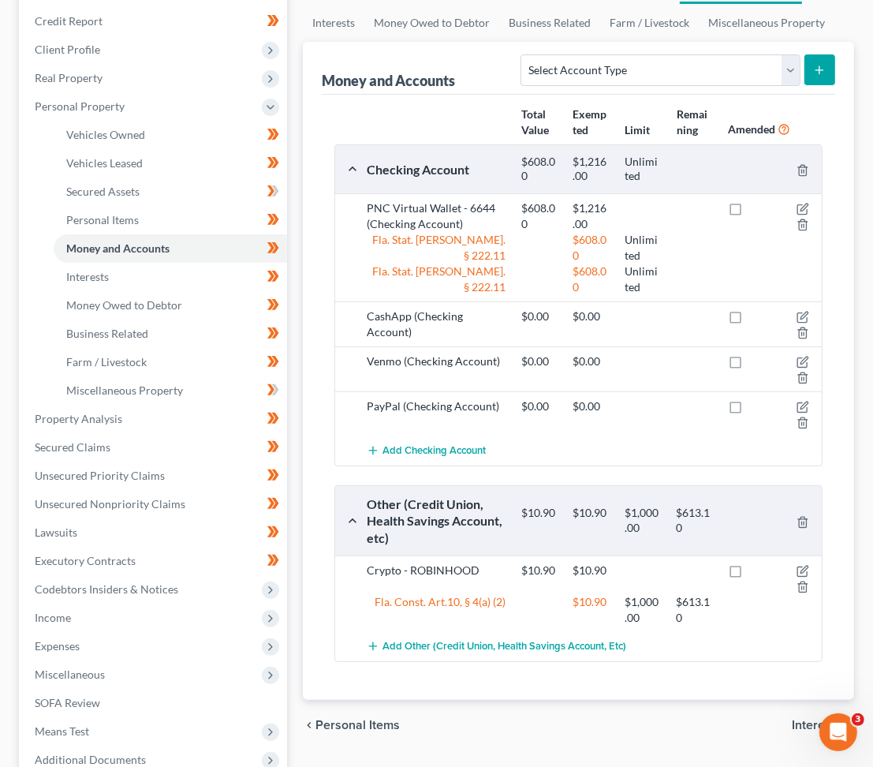
scroll to position [354, 0]
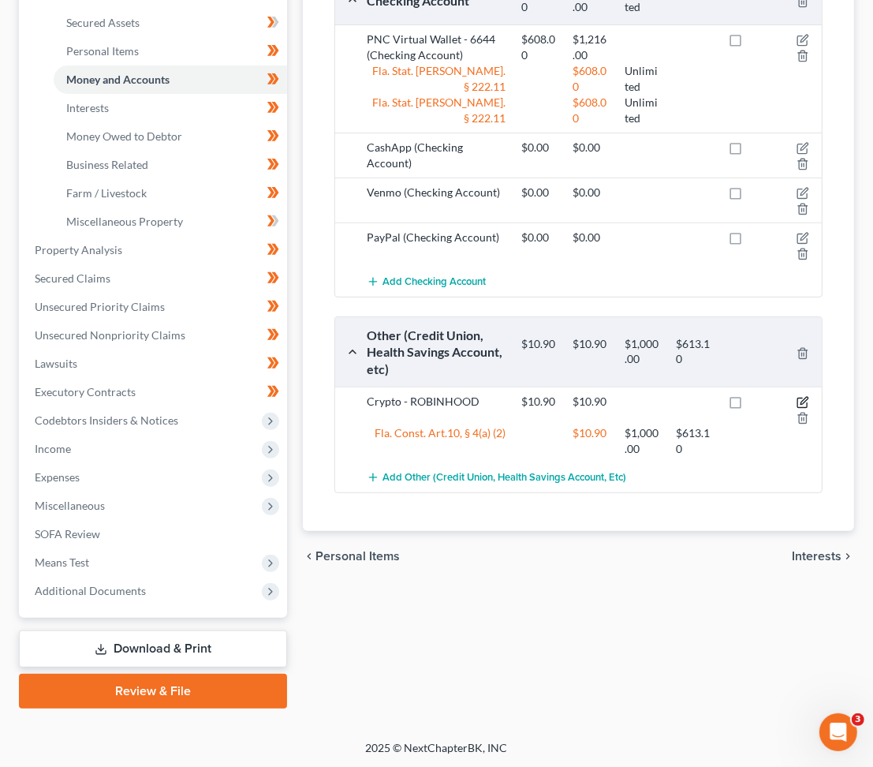
click at [799, 401] on icon "button" at bounding box center [803, 402] width 13 height 13
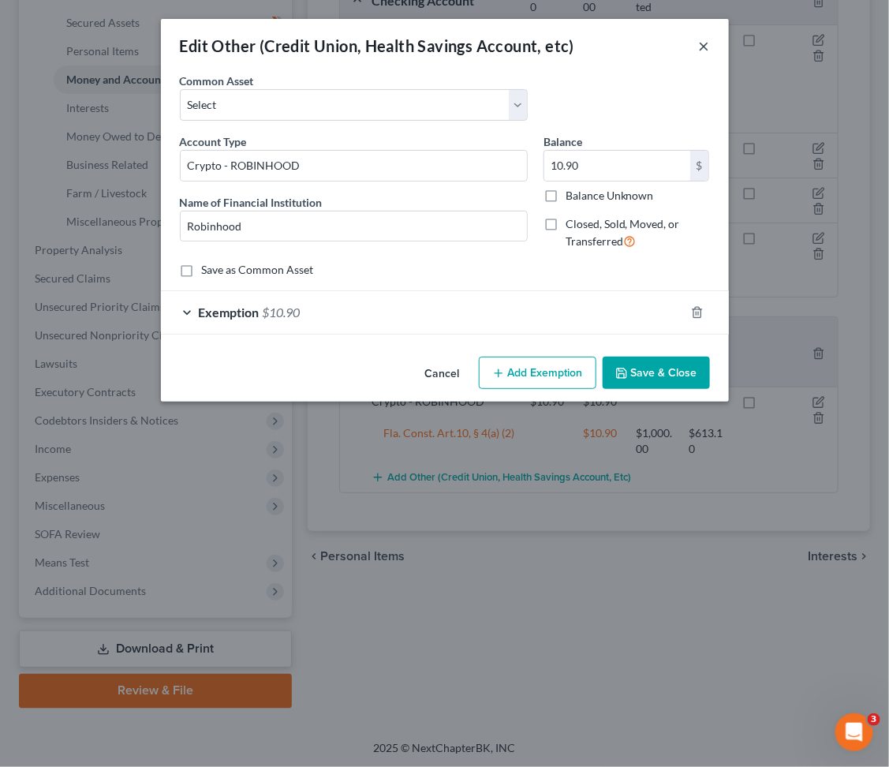
click at [700, 49] on button "×" at bounding box center [704, 45] width 11 height 19
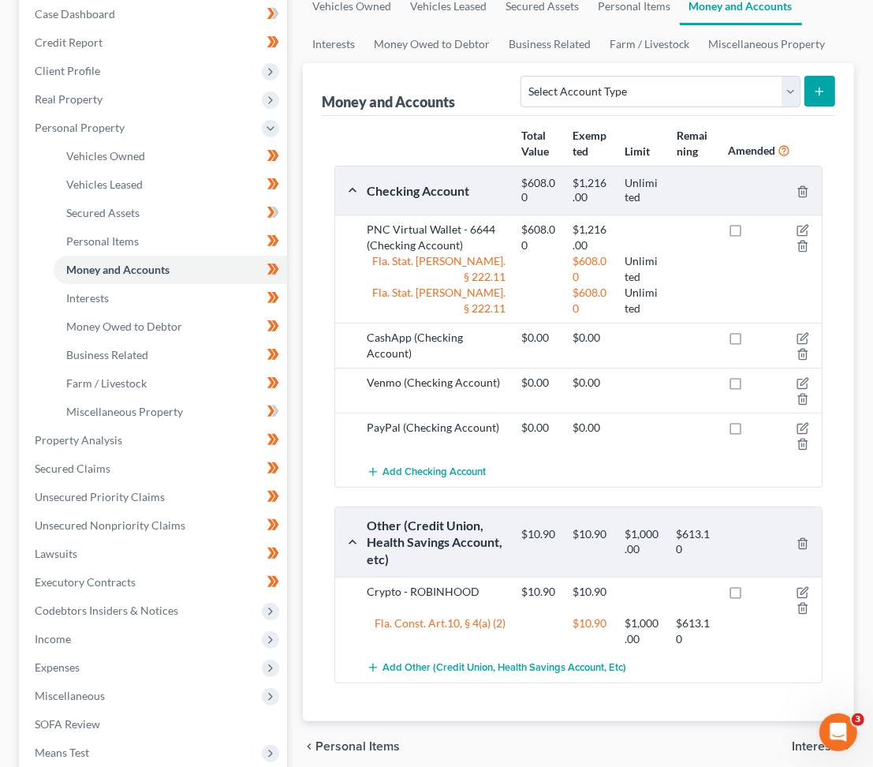
scroll to position [144, 0]
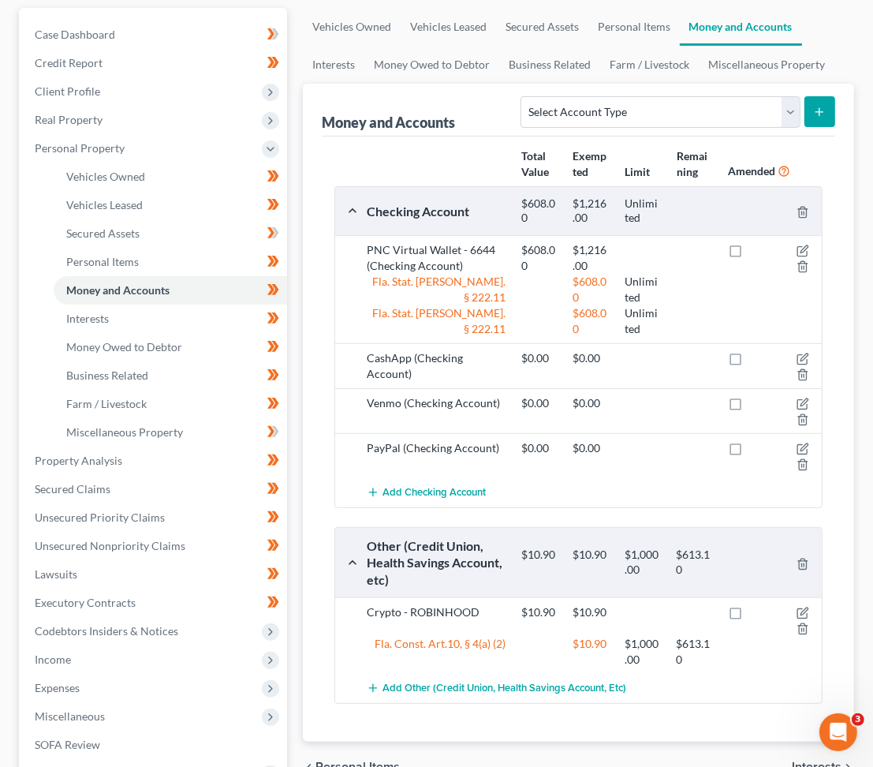
drag, startPoint x: 443, startPoint y: 406, endPoint x: 461, endPoint y: 403, distance: 17.6
click at [443, 407] on div "Venmo (Checking Account)" at bounding box center [436, 411] width 155 height 32
click at [799, 404] on icon "button" at bounding box center [804, 402] width 7 height 7
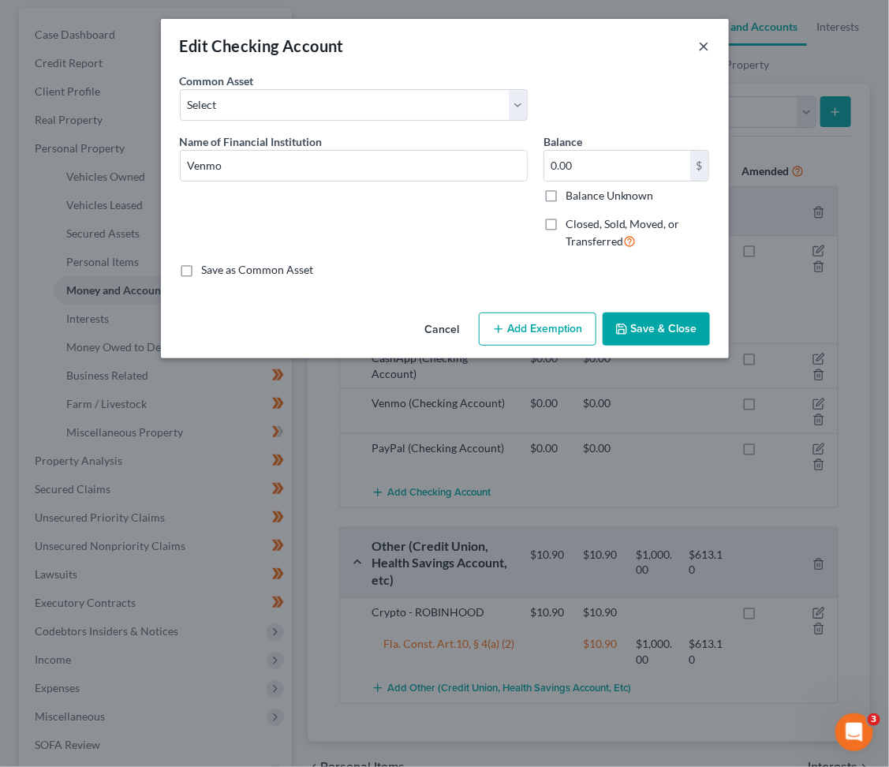
click at [703, 47] on button "×" at bounding box center [704, 45] width 11 height 19
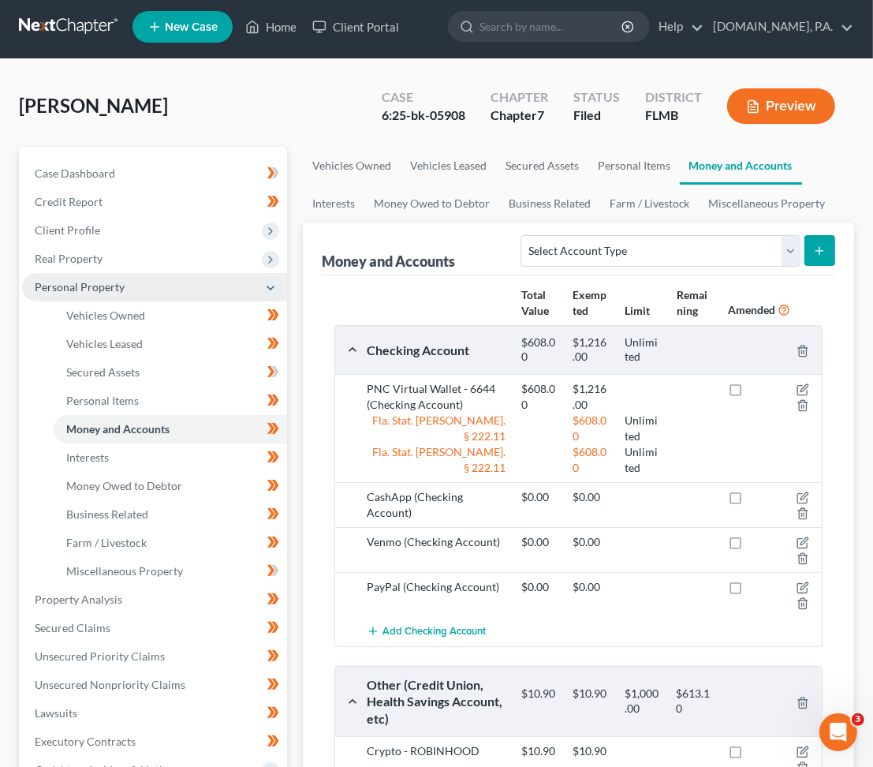
scroll to position [0, 0]
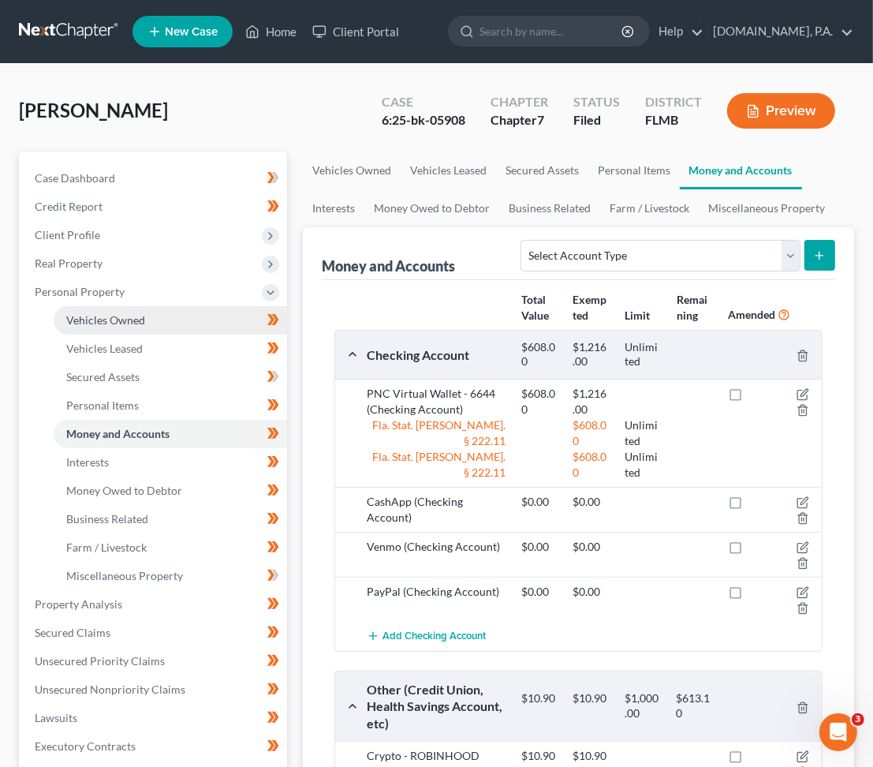
click at [144, 319] on link "Vehicles Owned" at bounding box center [170, 320] width 233 height 28
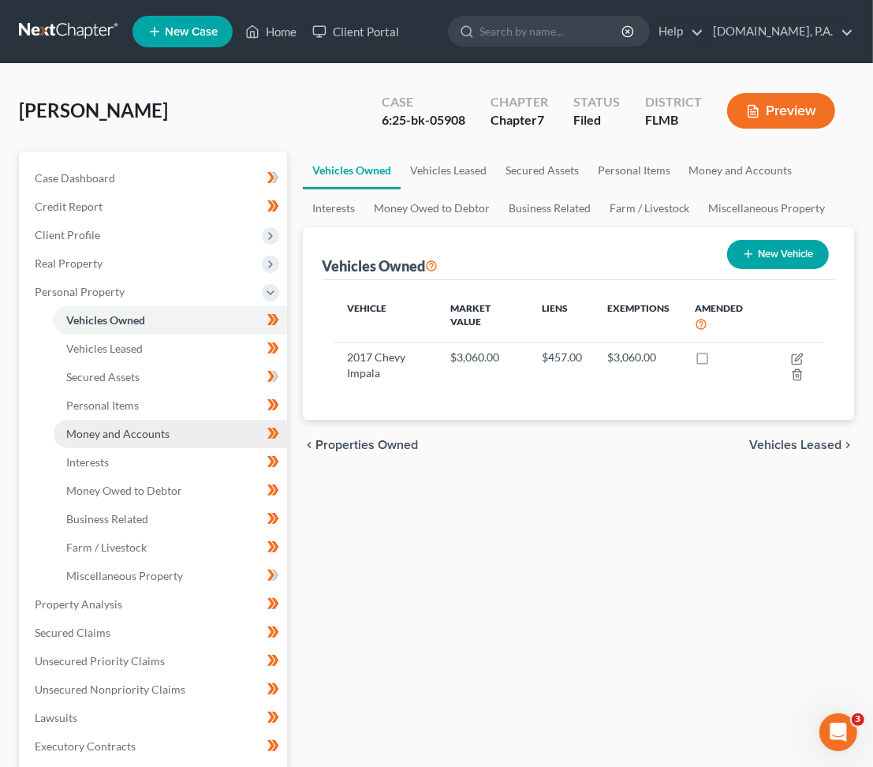
click at [153, 432] on span "Money and Accounts" at bounding box center [117, 433] width 103 height 13
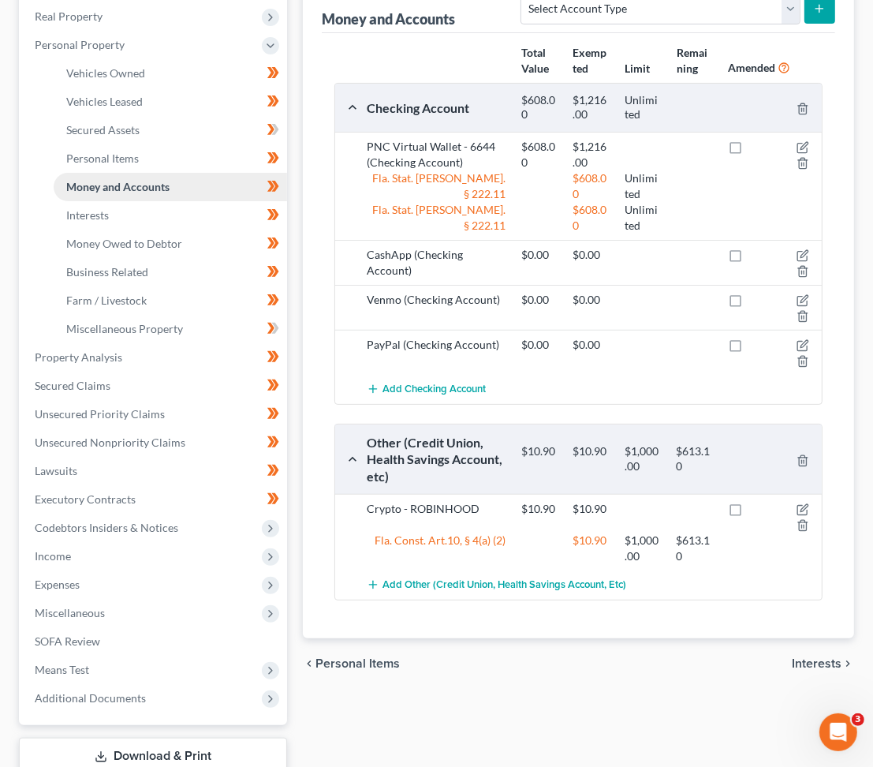
scroll to position [210, 0]
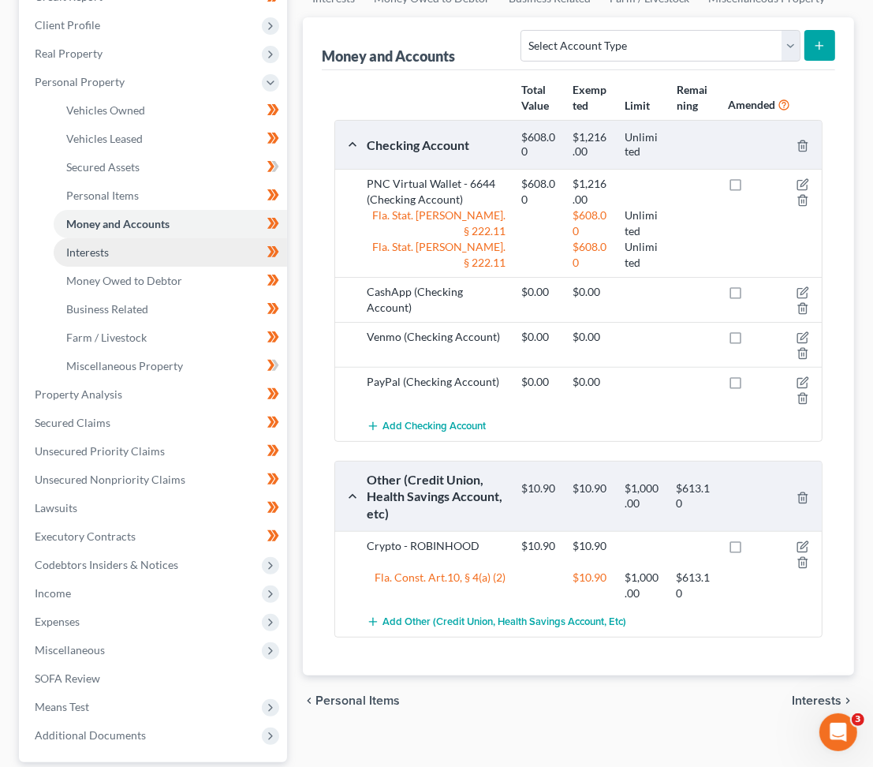
click at [166, 247] on link "Interests" at bounding box center [170, 252] width 233 height 28
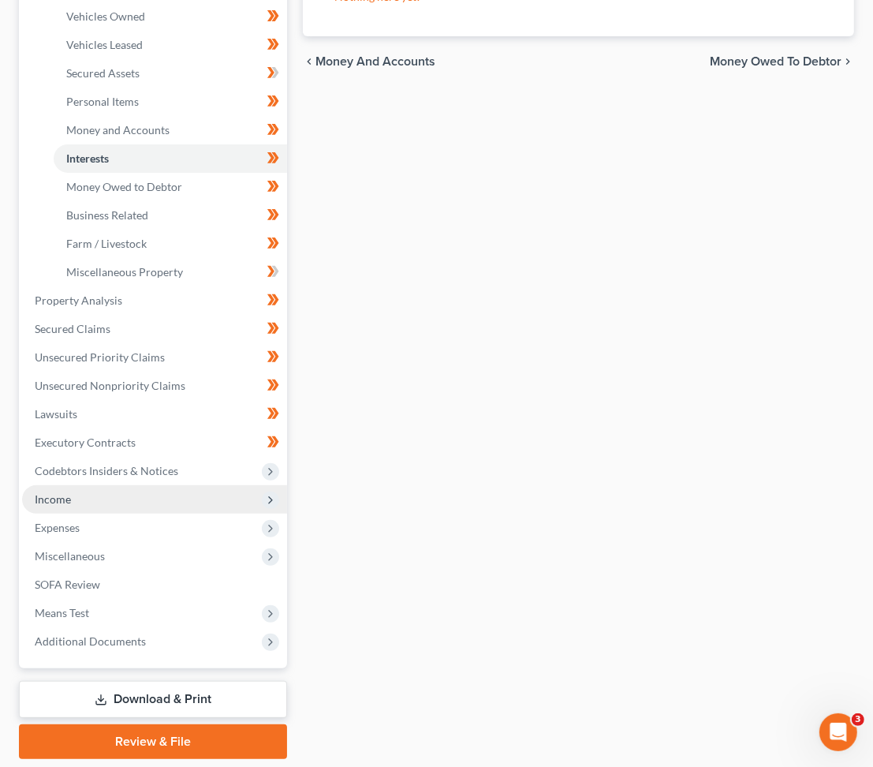
scroll to position [315, 0]
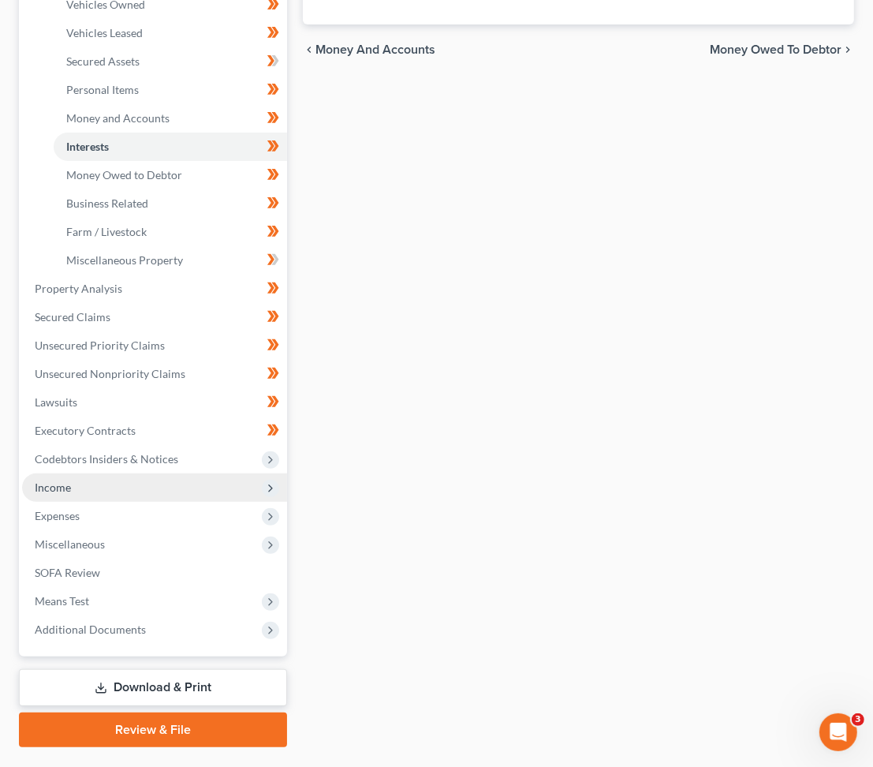
click at [108, 491] on span "Income" at bounding box center [154, 487] width 265 height 28
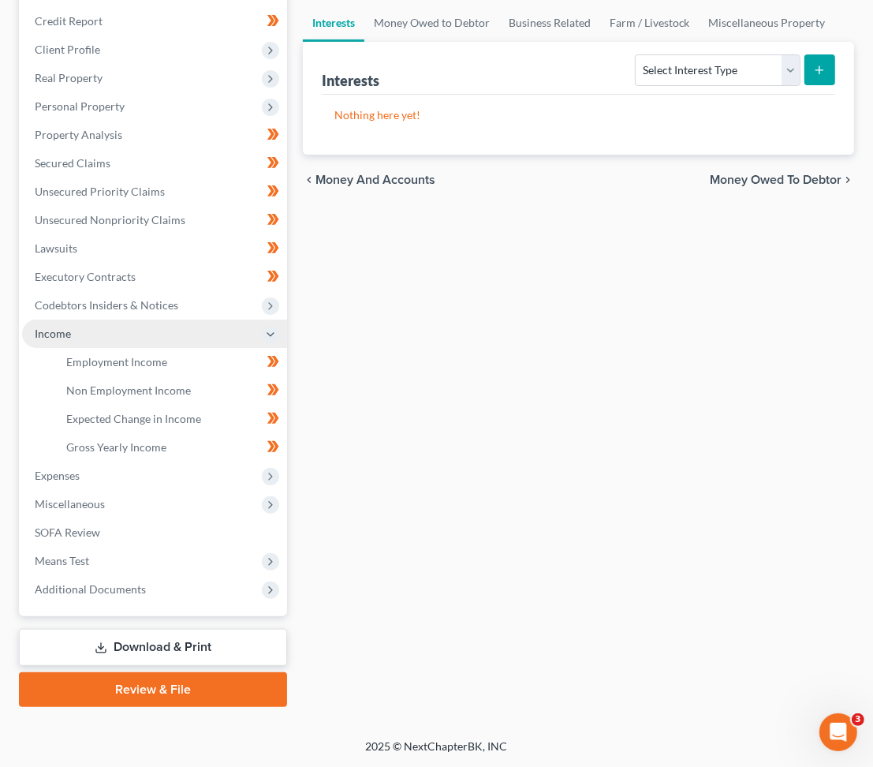
scroll to position [184, 0]
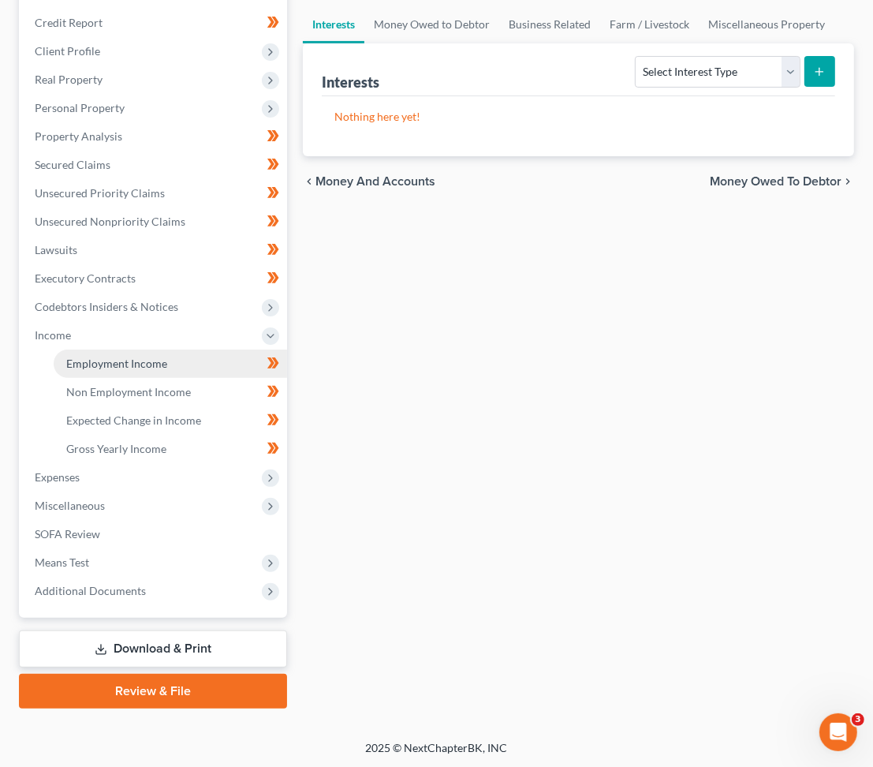
click at [142, 359] on span "Employment Income" at bounding box center [116, 362] width 101 height 13
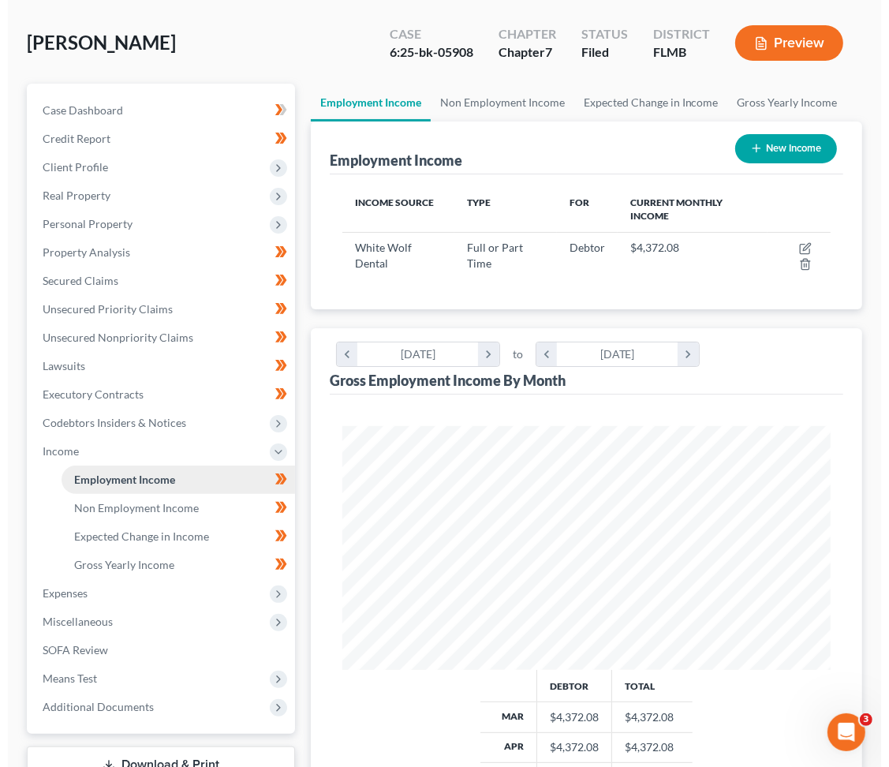
scroll to position [105, 0]
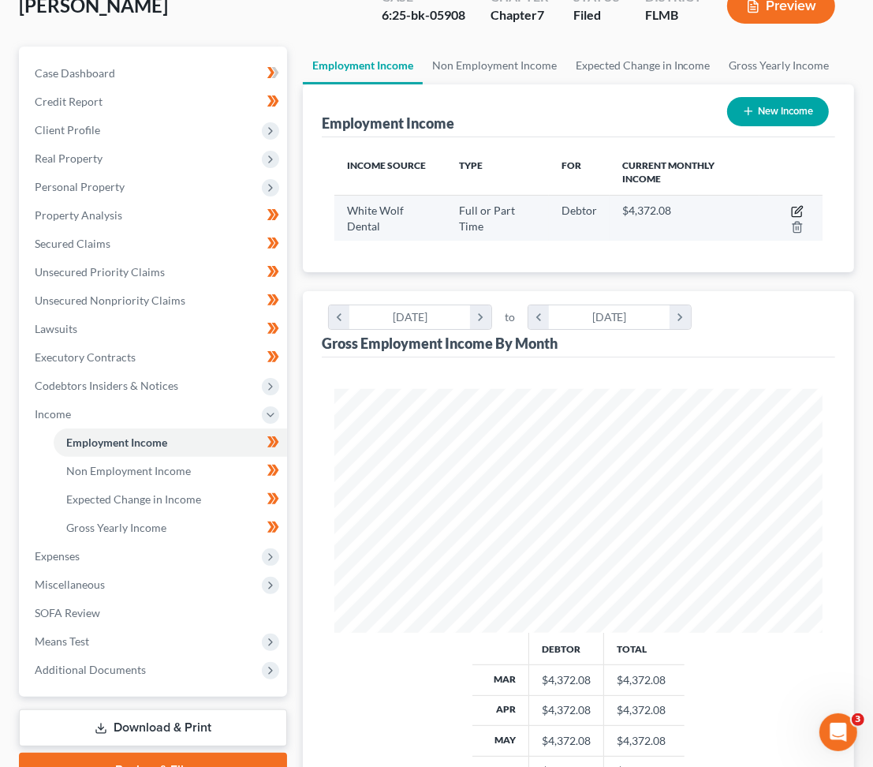
click at [799, 206] on icon "button" at bounding box center [798, 209] width 7 height 7
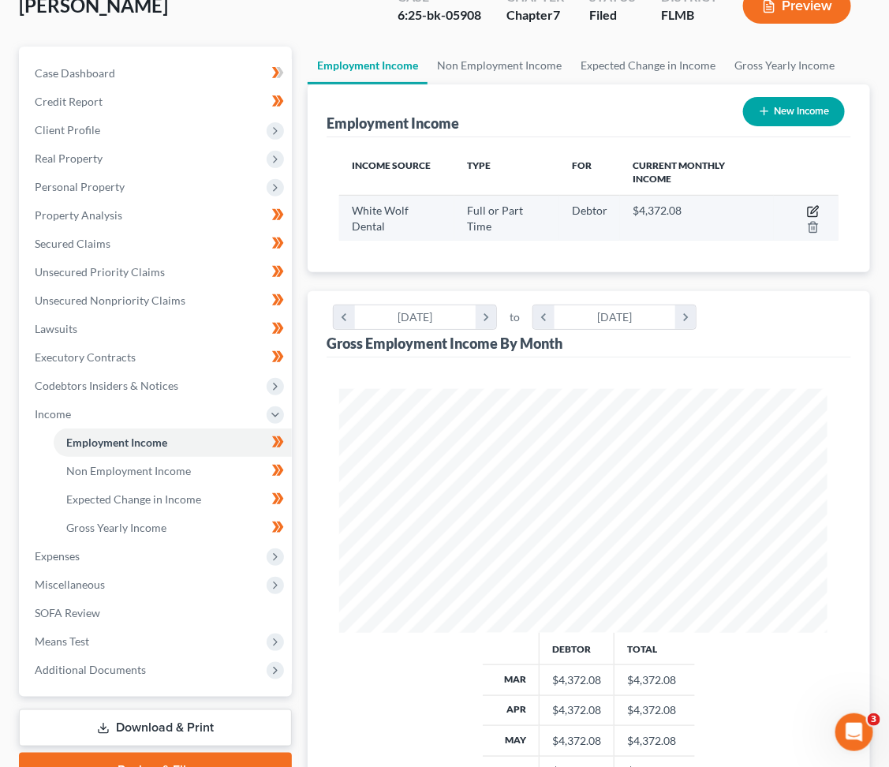
select select "0"
select select "9"
select select "0"
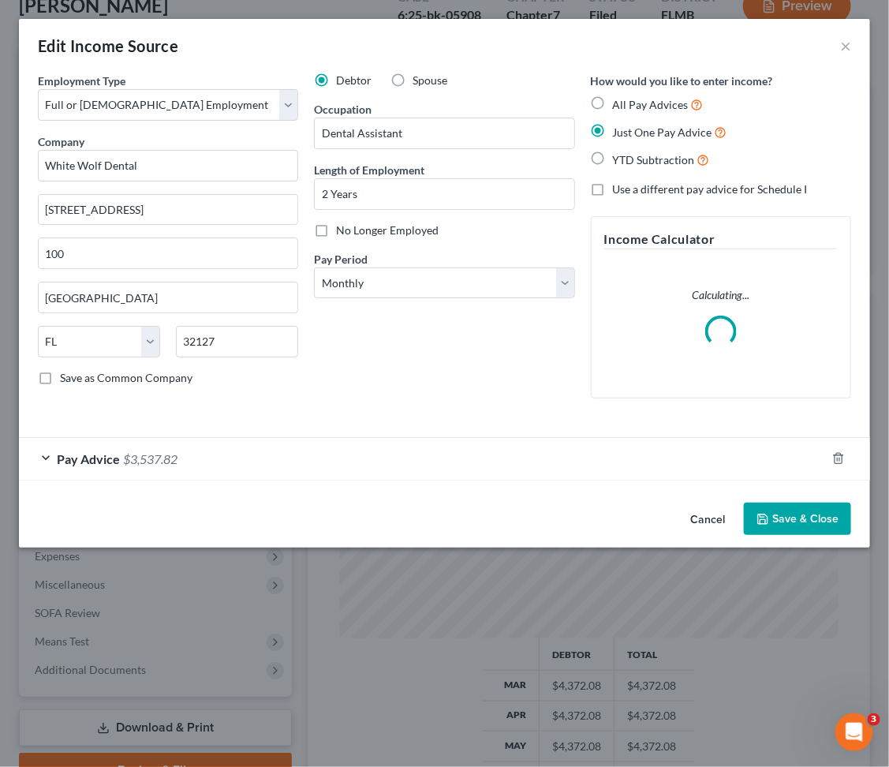
scroll to position [249, 531]
click at [171, 451] on span "$3,537.82" at bounding box center [150, 458] width 54 height 15
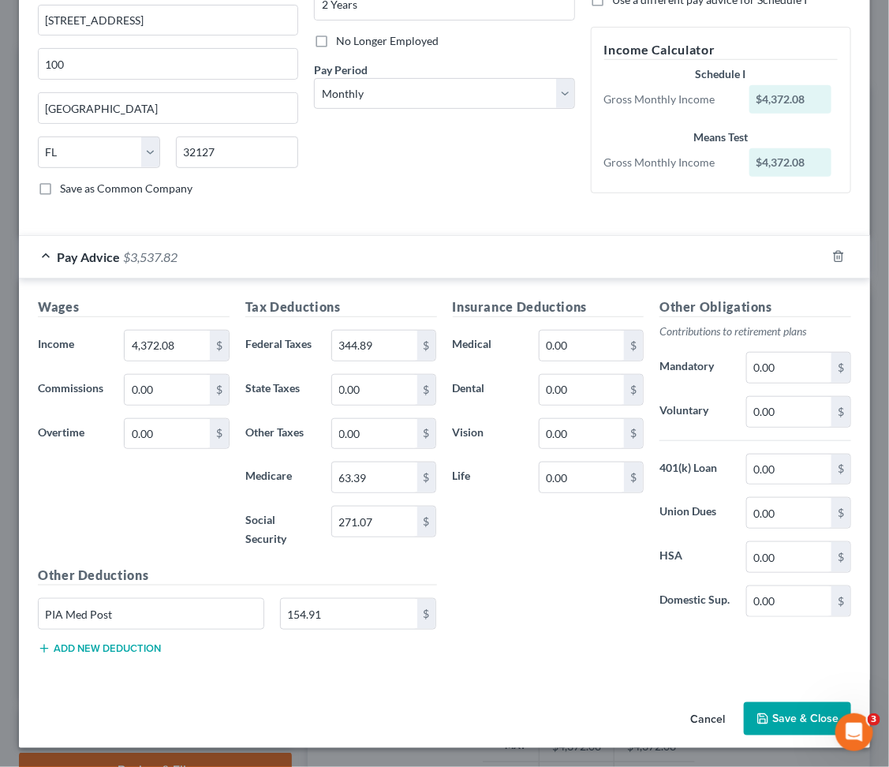
scroll to position [0, 0]
